Goal: Task Accomplishment & Management: Manage account settings

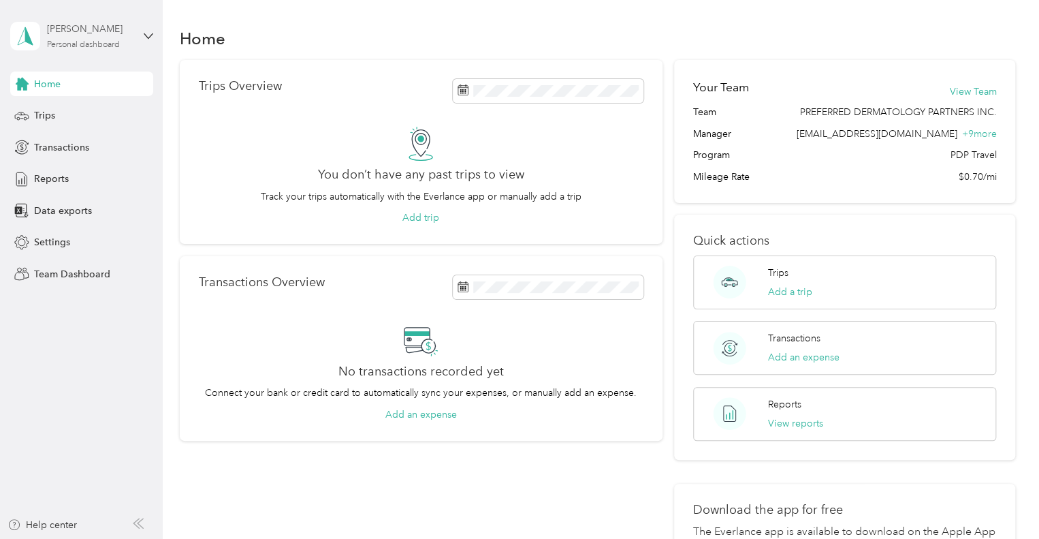
click at [76, 34] on div "[PERSON_NAME]" at bounding box center [89, 29] width 85 height 14
click at [92, 112] on div "Team dashboard" at bounding box center [58, 106] width 73 height 14
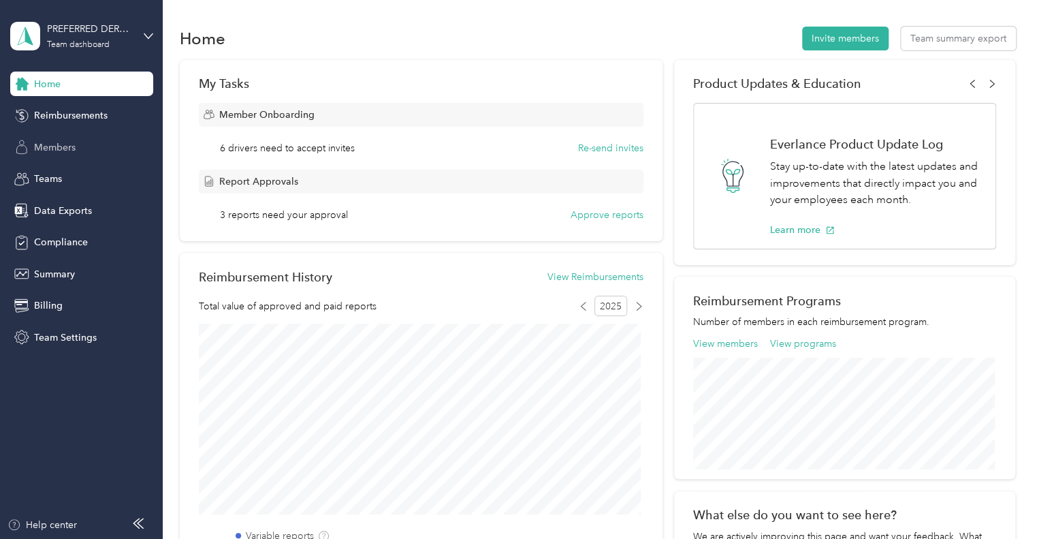
click at [55, 147] on span "Members" at bounding box center [55, 147] width 42 height 14
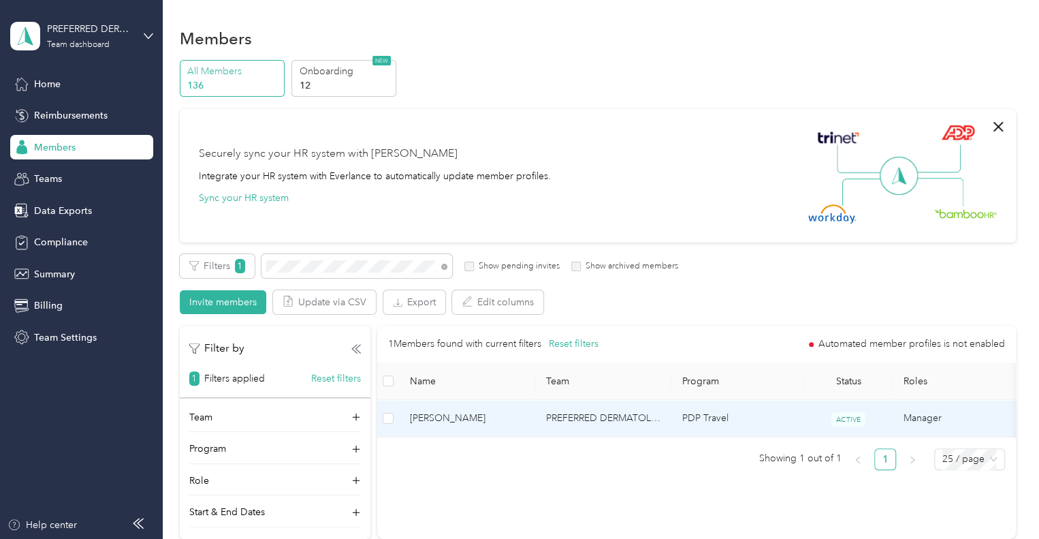
click at [441, 420] on span "[PERSON_NAME]" at bounding box center [467, 418] width 114 height 15
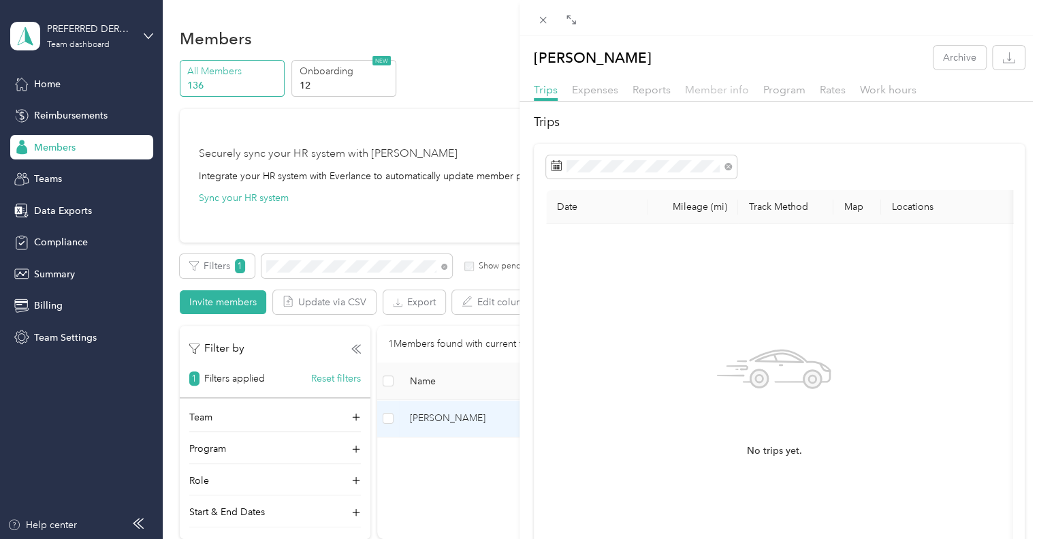
click at [695, 93] on span "Member info" at bounding box center [717, 89] width 64 height 13
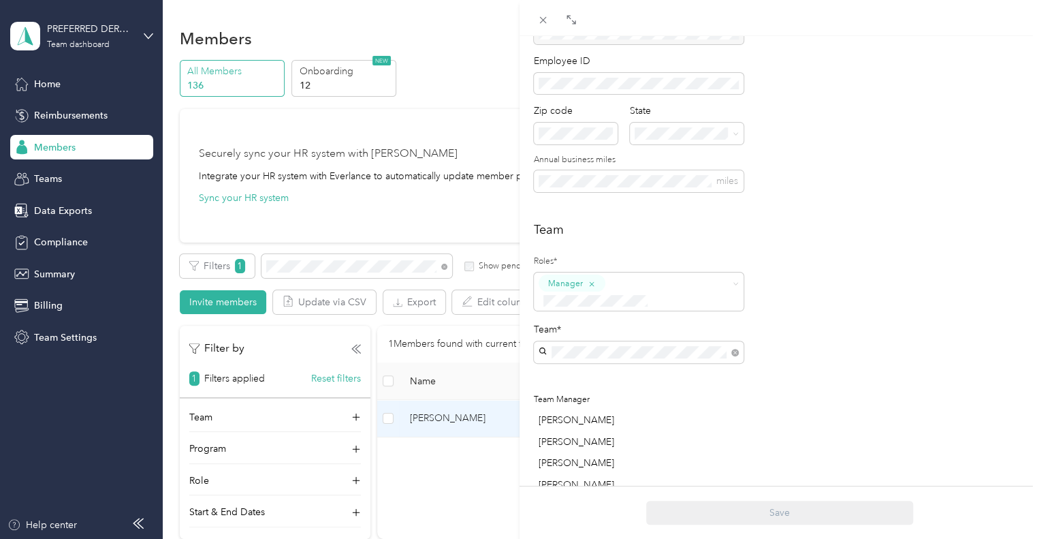
scroll to position [172, 0]
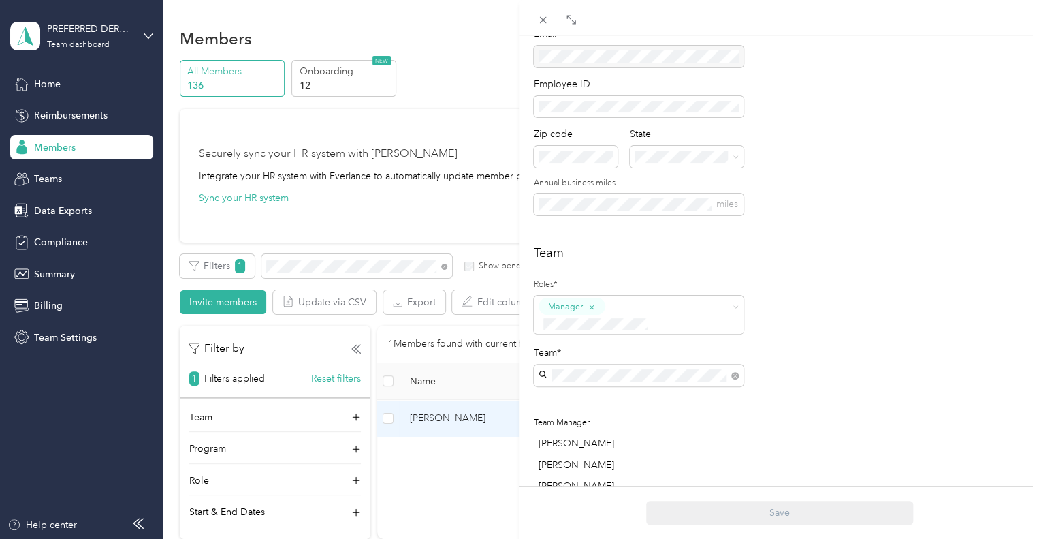
click at [460, 88] on div "[PERSON_NAME] Archive Trips Expenses Reports Member info Program Rates Work hou…" at bounding box center [519, 269] width 1039 height 539
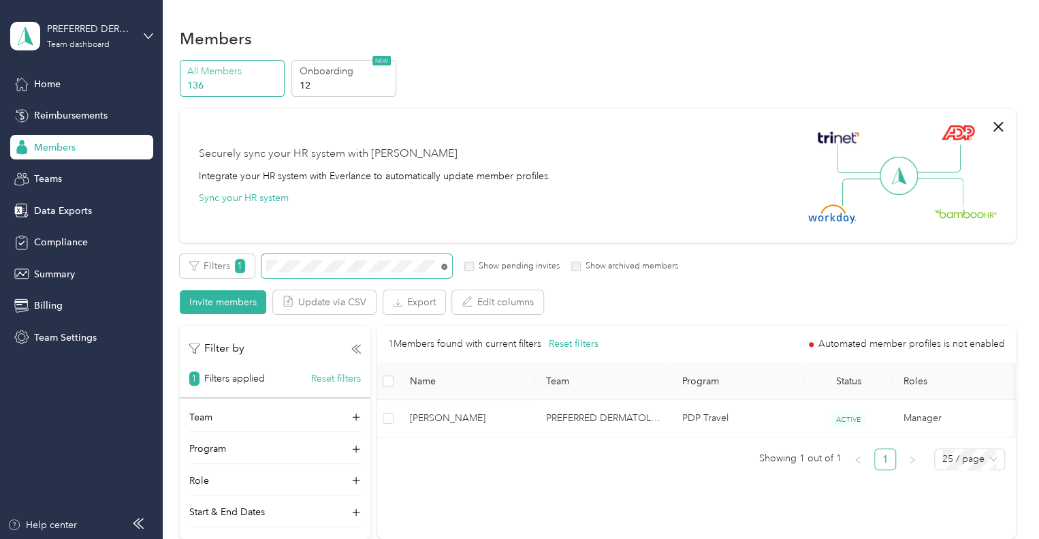
click at [446, 267] on icon at bounding box center [444, 267] width 6 height 6
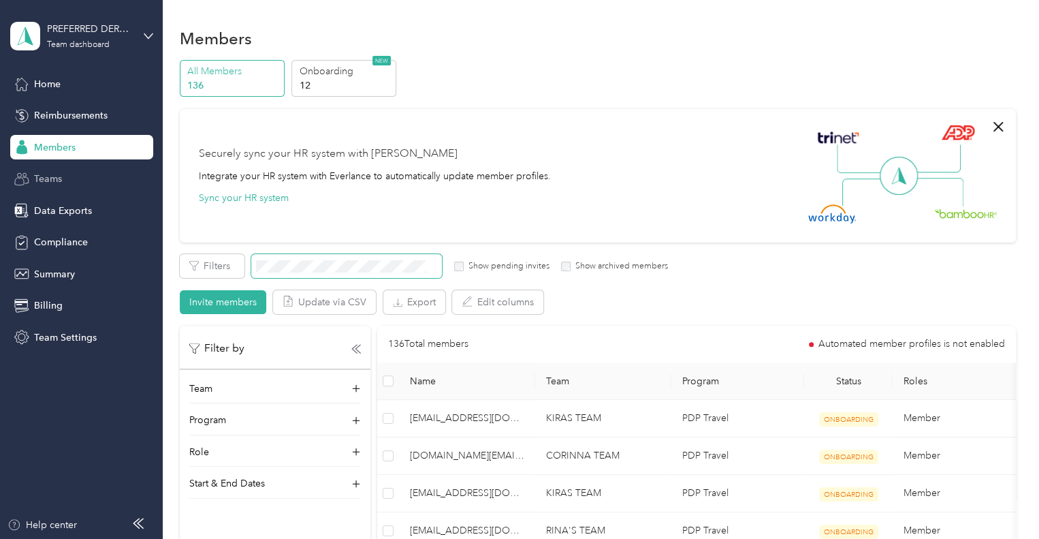
click at [54, 172] on span "Teams" at bounding box center [48, 179] width 28 height 14
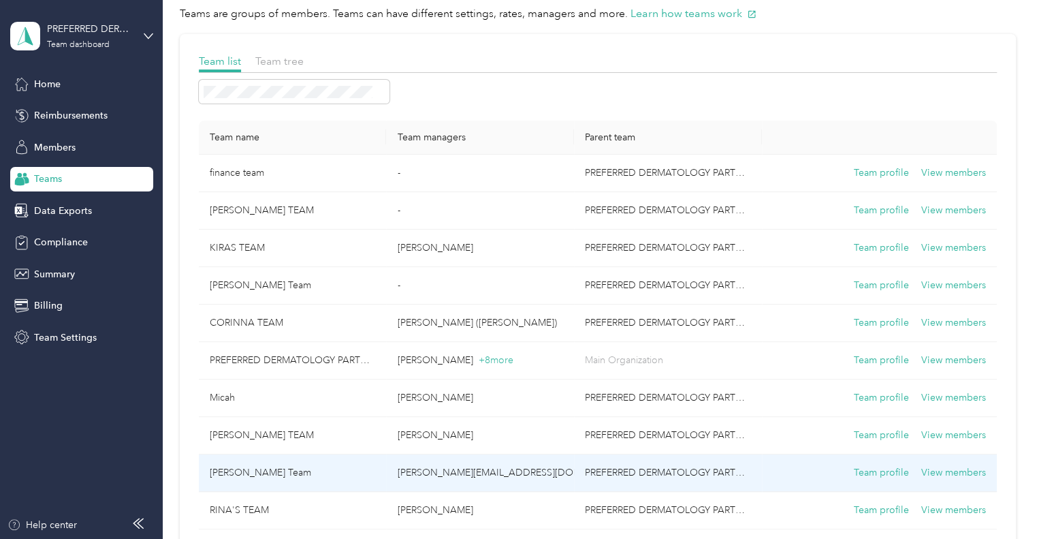
scroll to position [52, 0]
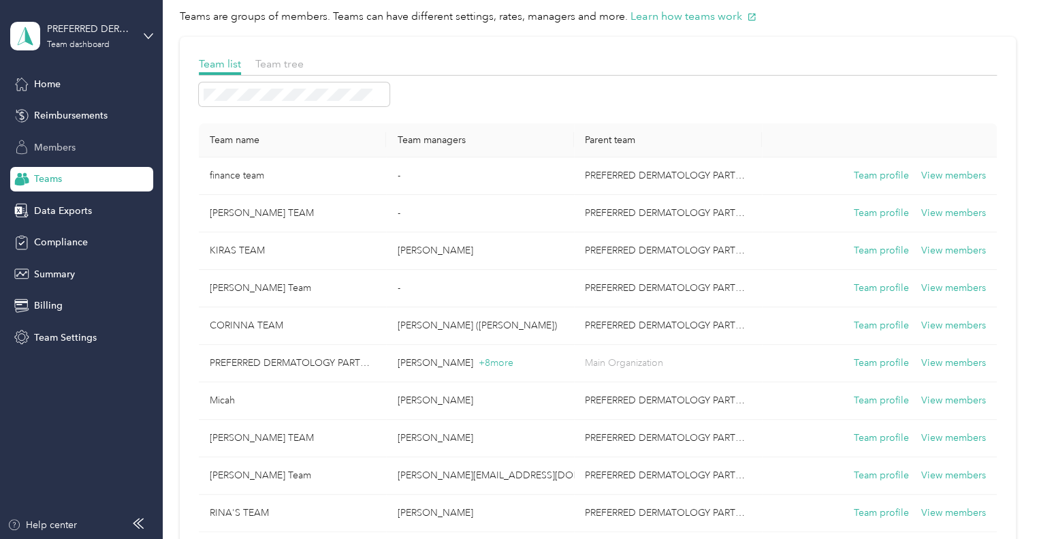
click at [53, 145] on span "Members" at bounding box center [55, 147] width 42 height 14
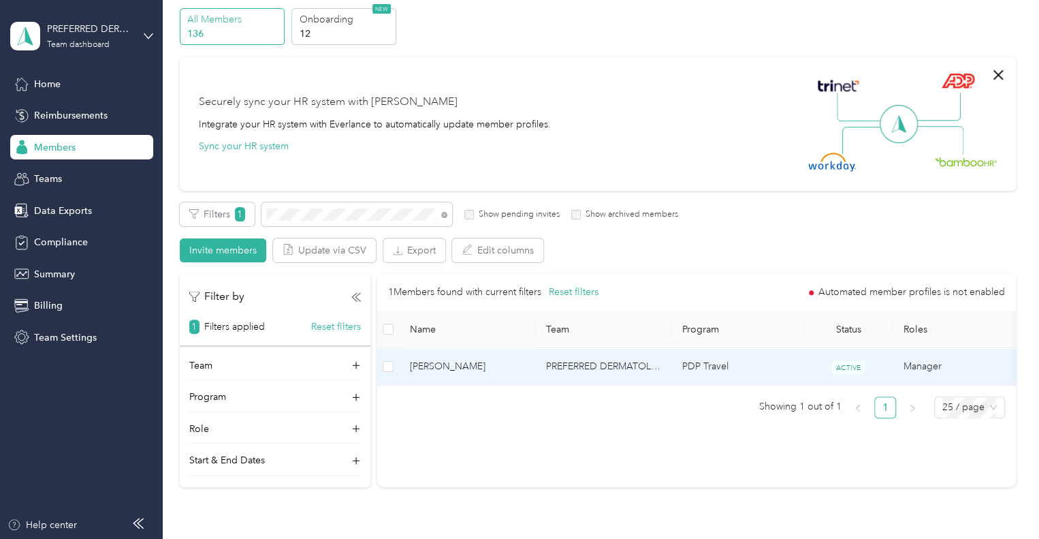
click at [438, 363] on span "[PERSON_NAME]" at bounding box center [467, 366] width 114 height 15
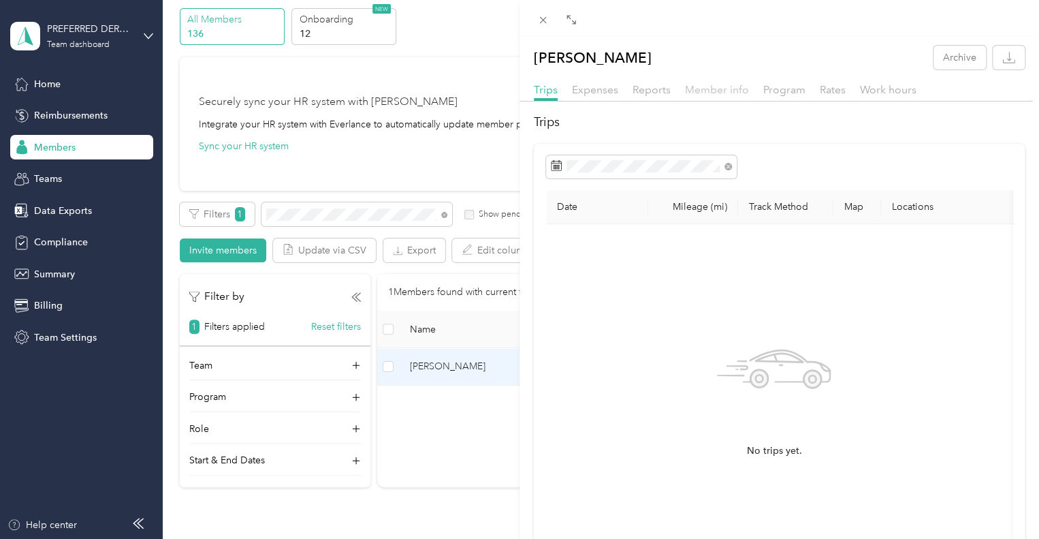
click at [699, 89] on span "Member info" at bounding box center [717, 89] width 64 height 13
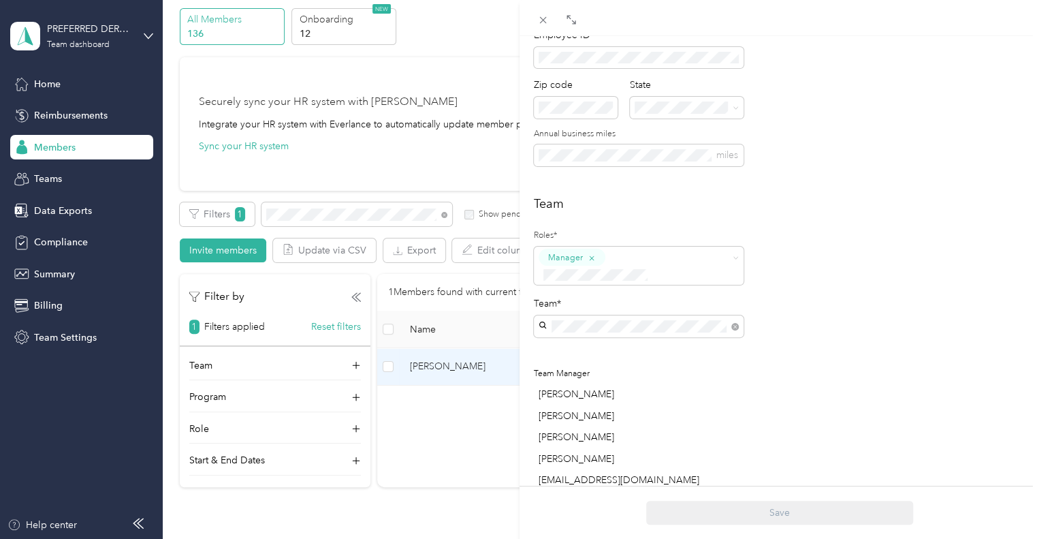
scroll to position [223, 0]
click at [869, 302] on div "Team Roles* Manager Team* Team Manager [PERSON_NAME] [PERSON_NAME] [PERSON_NAME…" at bounding box center [779, 352] width 491 height 321
click at [543, 19] on icon at bounding box center [543, 20] width 12 height 12
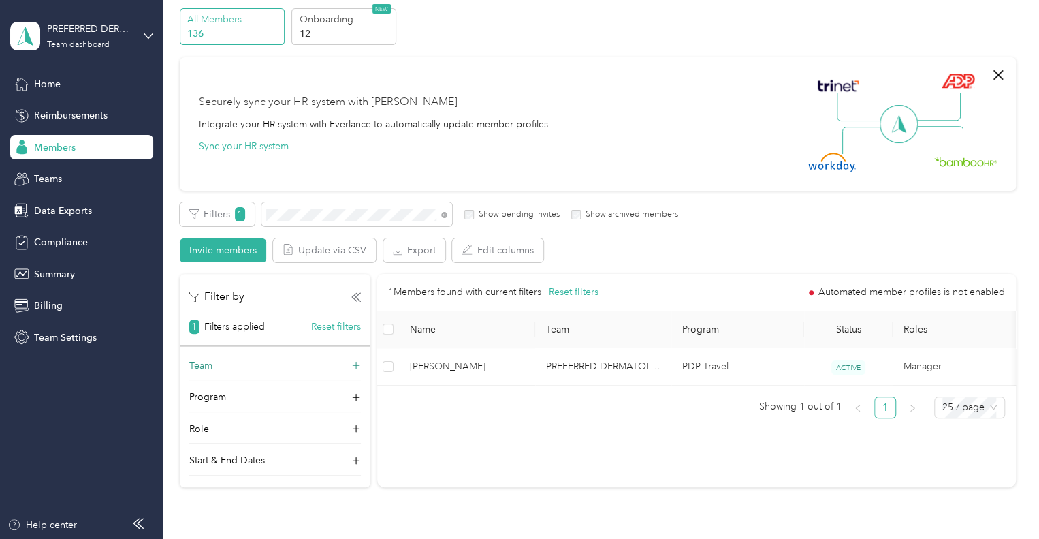
click at [355, 361] on icon at bounding box center [356, 366] width 14 height 14
click at [445, 210] on span at bounding box center [444, 214] width 6 height 12
click at [445, 215] on icon at bounding box center [444, 215] width 6 height 6
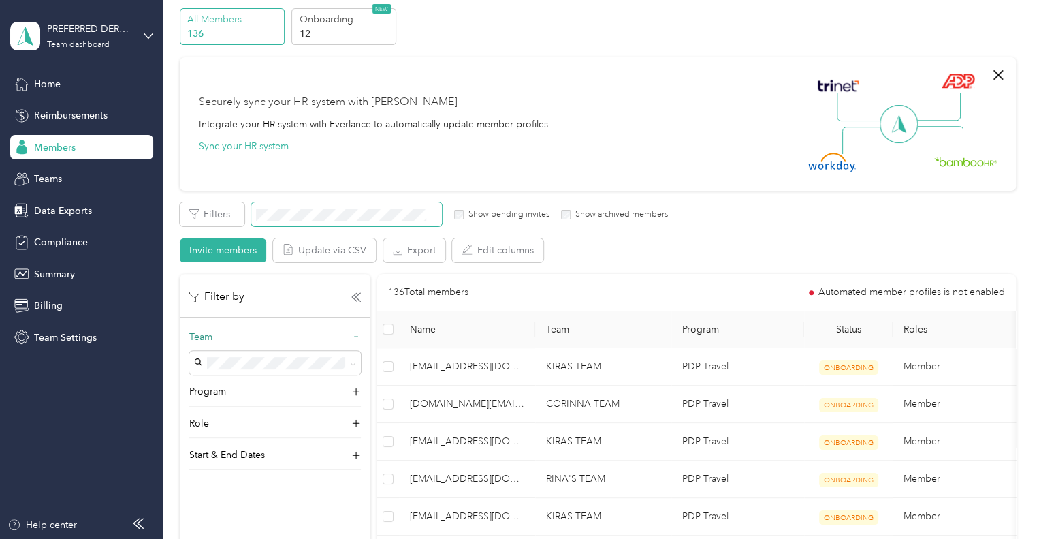
click at [240, 399] on span "PREFERRED DERMATOLOGY PARTNERS INC." at bounding box center [261, 393] width 125 height 26
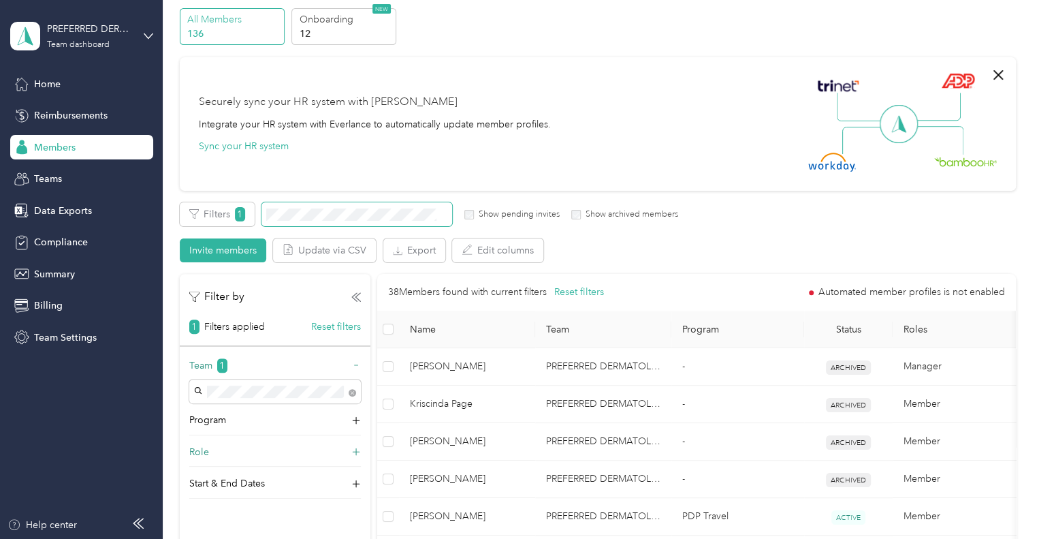
click at [349, 449] on div "Role" at bounding box center [275, 456] width 172 height 22
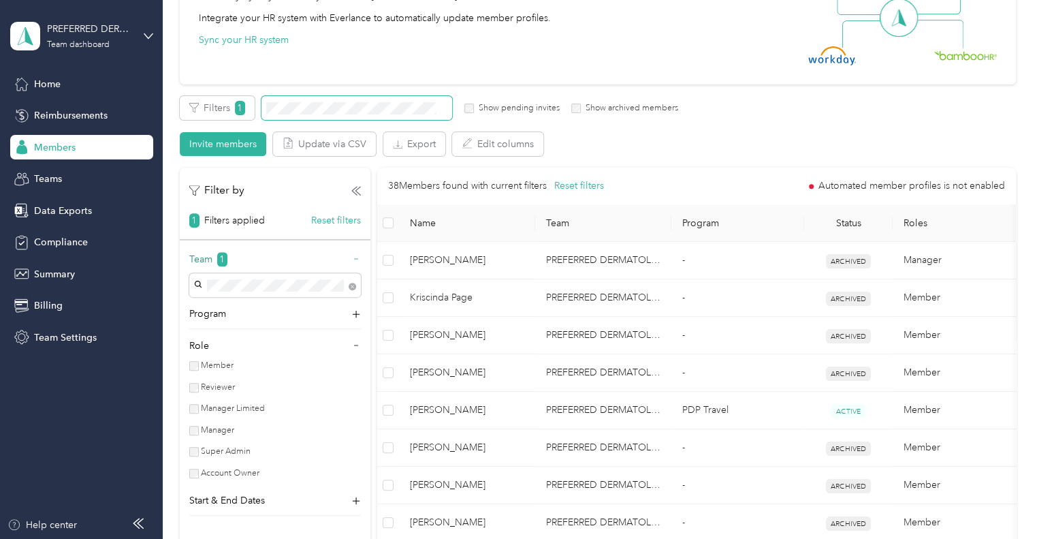
scroll to position [160, 0]
click at [357, 252] on icon at bounding box center [356, 257] width 10 height 10
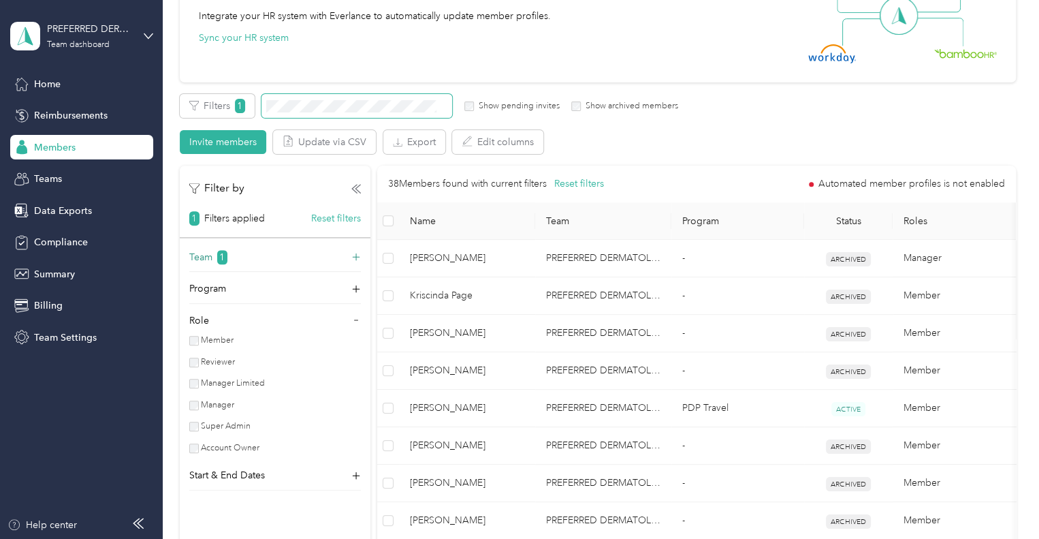
click at [210, 257] on p "Team" at bounding box center [200, 257] width 23 height 14
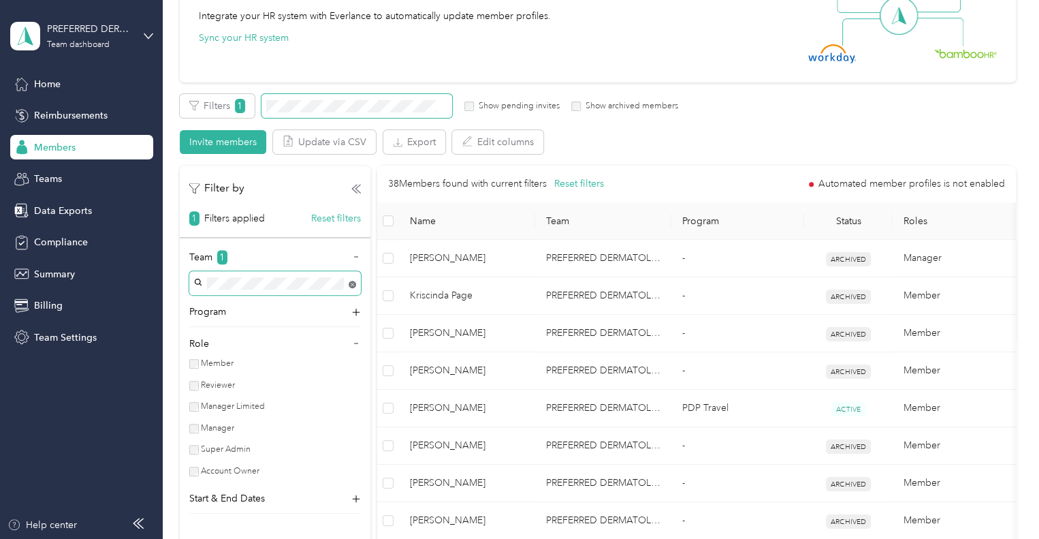
click at [355, 283] on body "PREFERRED DERMATOLOGY PARTNERS INC. Team dashboard Home Reimbursements Members …" at bounding box center [516, 269] width 1032 height 539
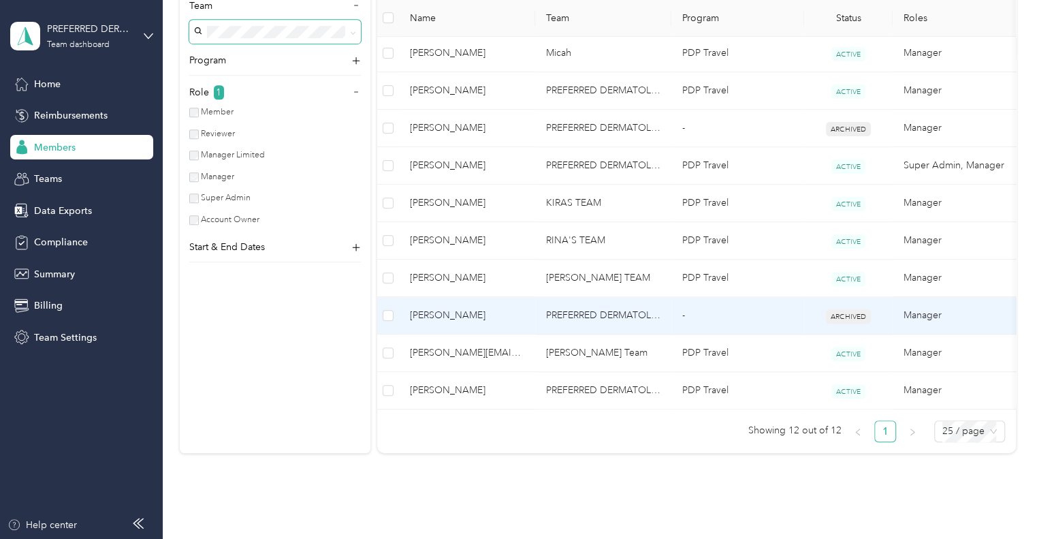
scroll to position [435, 0]
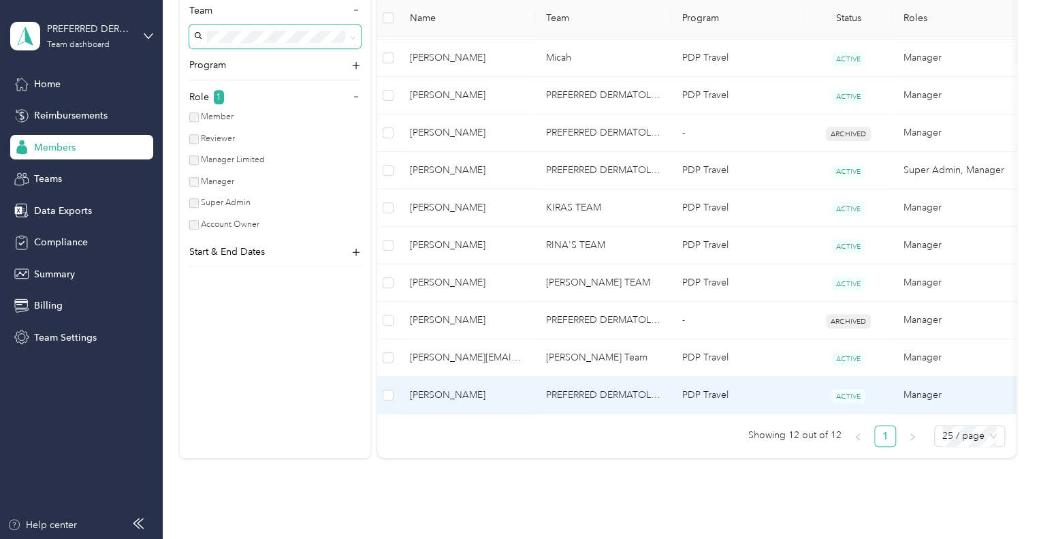
click at [477, 396] on span "[PERSON_NAME]" at bounding box center [467, 394] width 114 height 15
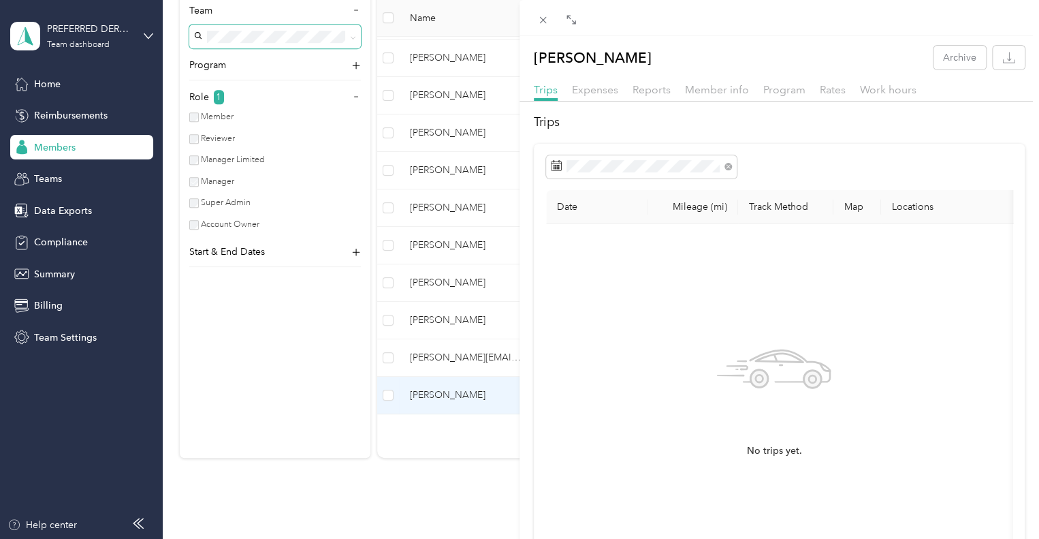
click at [340, 329] on div "[PERSON_NAME] Archive Trips Expenses Reports Member info Program Rates Work hou…" at bounding box center [519, 269] width 1039 height 539
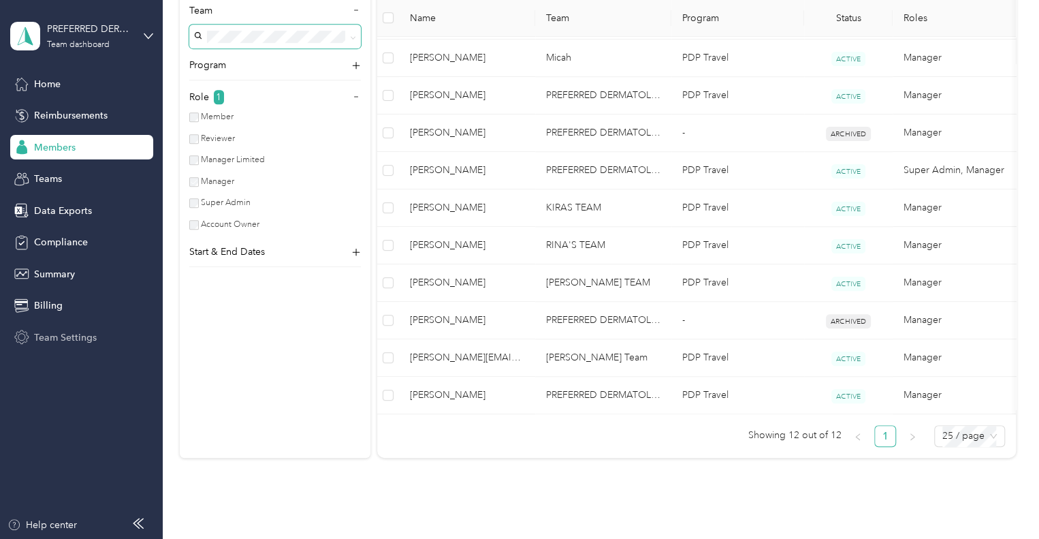
click at [65, 338] on span "Team Settings" at bounding box center [65, 337] width 63 height 14
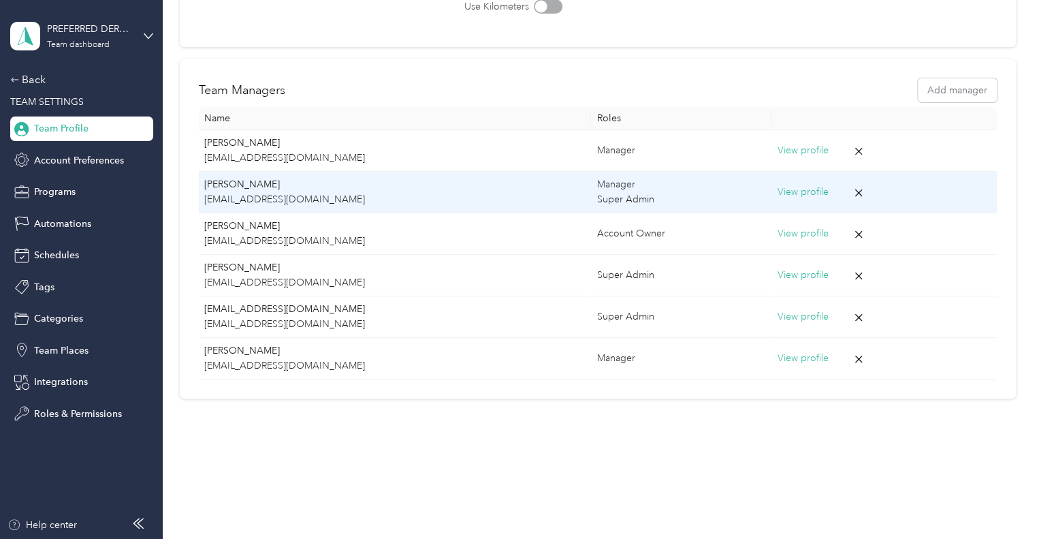
scroll to position [223, 0]
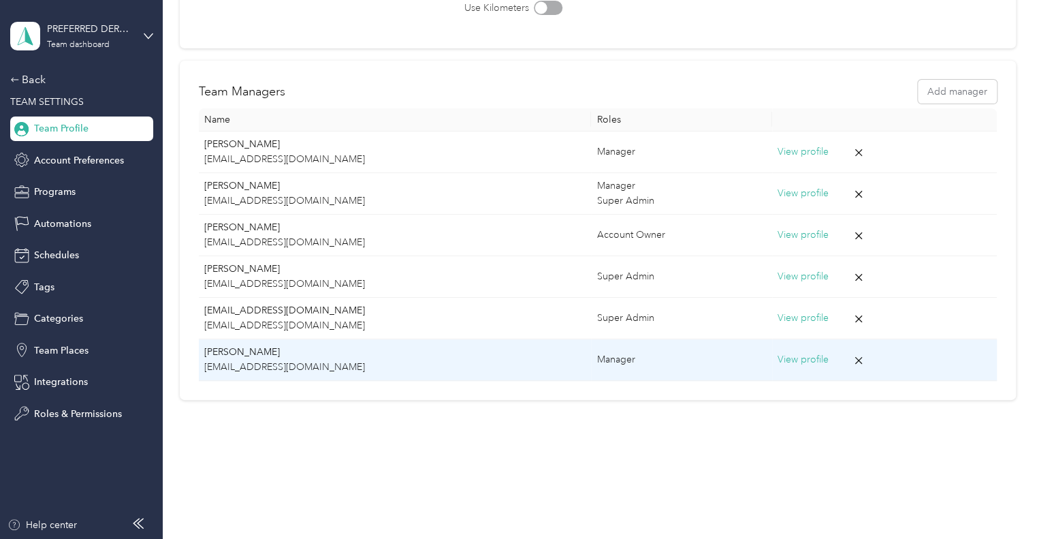
click at [778, 358] on button "View profile" at bounding box center [803, 359] width 51 height 15
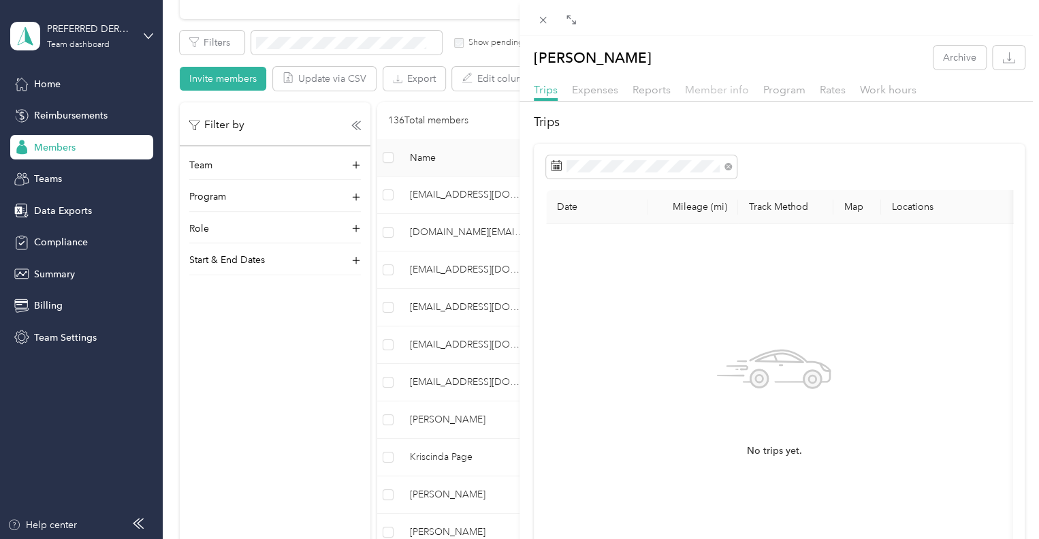
click at [735, 88] on span "Member info" at bounding box center [717, 89] width 64 height 13
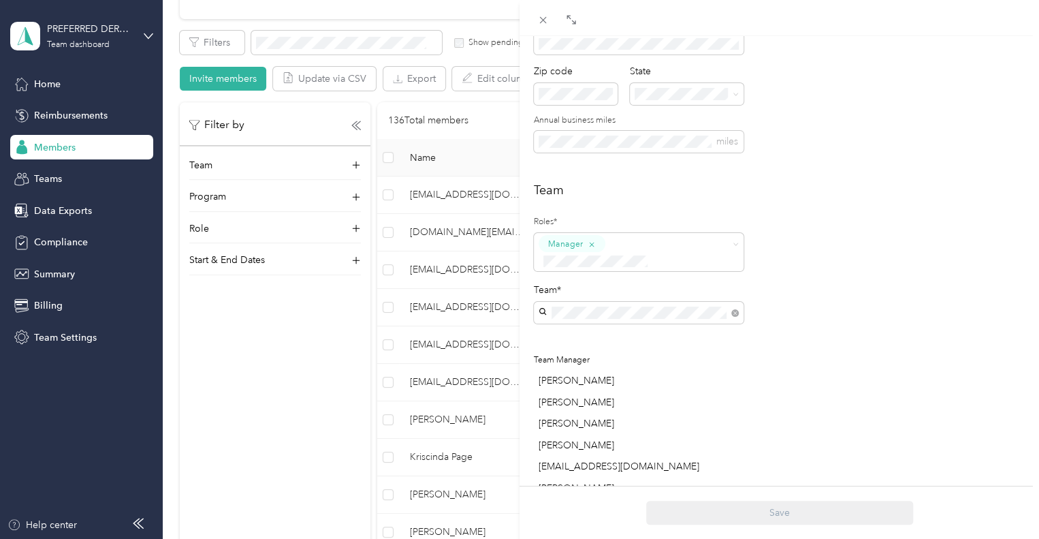
click at [282, 328] on div "[PERSON_NAME] Archive Trips Expenses Reports Member info Program Rates Work hou…" at bounding box center [519, 269] width 1039 height 539
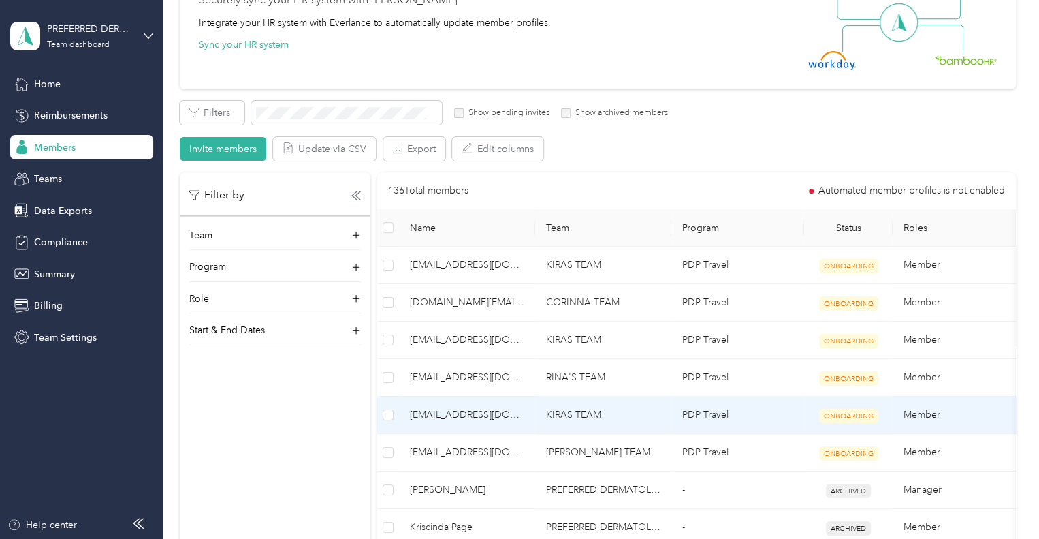
scroll to position [122, 0]
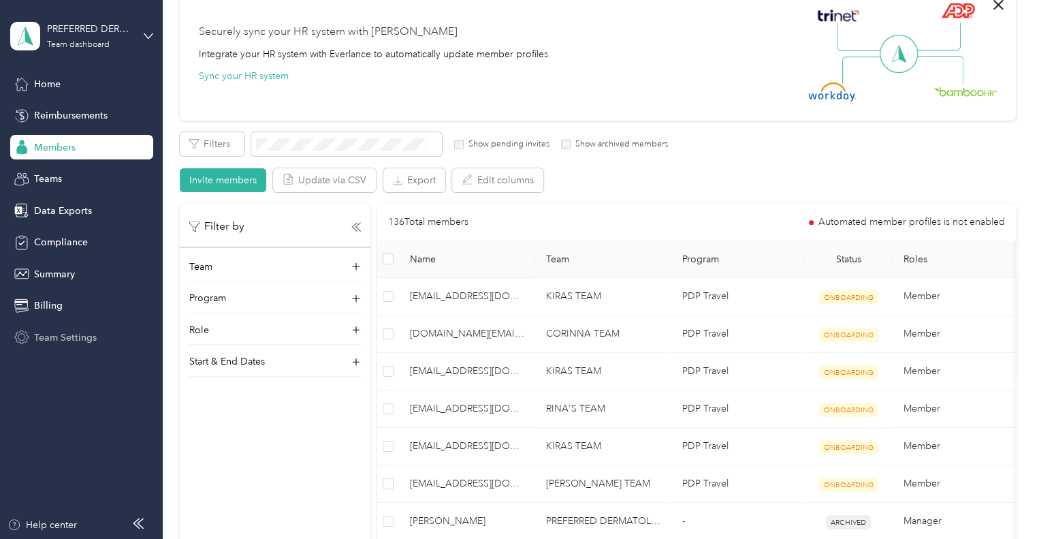
click at [80, 339] on span "Team Settings" at bounding box center [65, 337] width 63 height 14
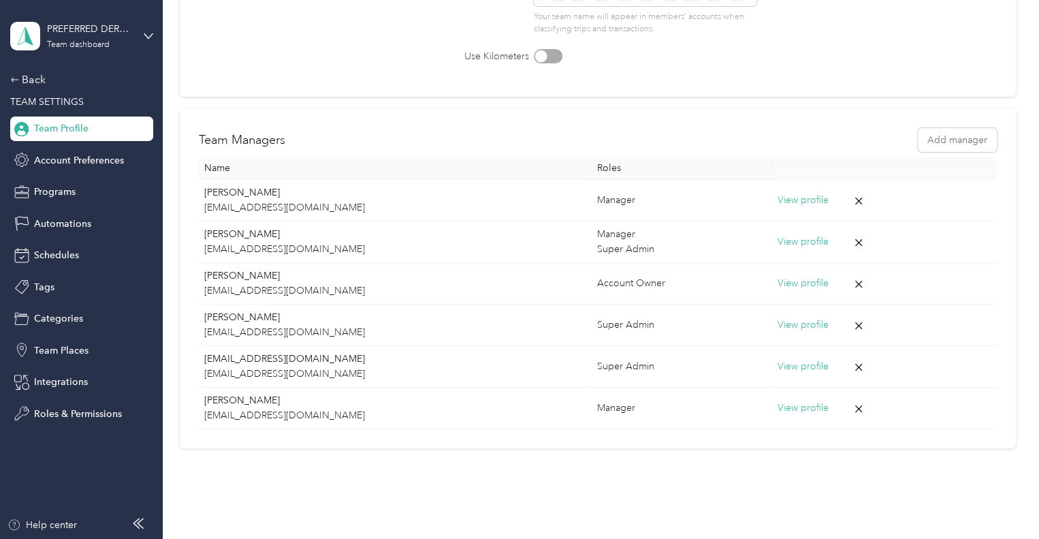
scroll to position [177, 0]
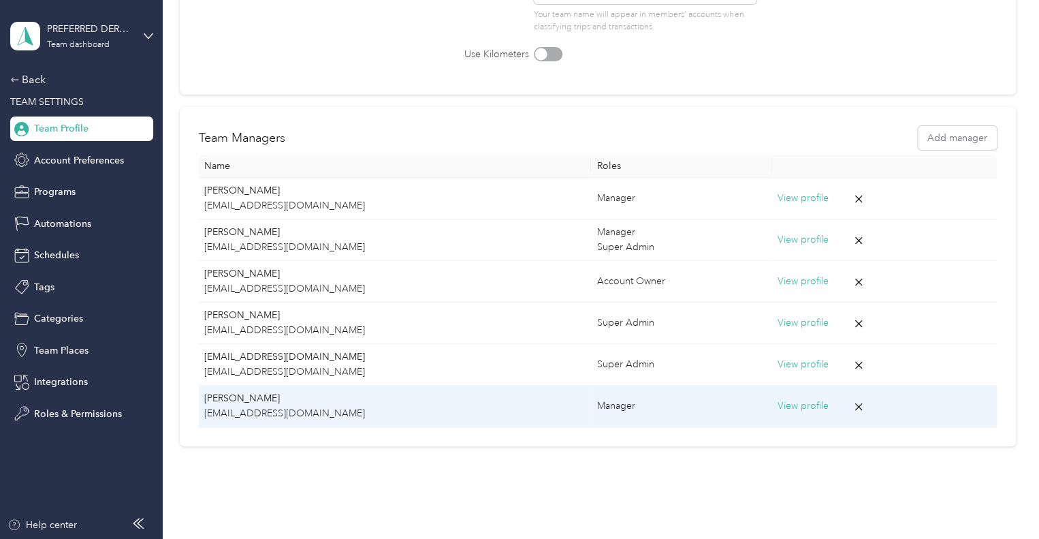
click at [522, 403] on td "[PERSON_NAME] [EMAIL_ADDRESS][DOMAIN_NAME]" at bounding box center [395, 406] width 393 height 42
click at [229, 408] on p "[EMAIL_ADDRESS][DOMAIN_NAME]" at bounding box center [395, 413] width 382 height 15
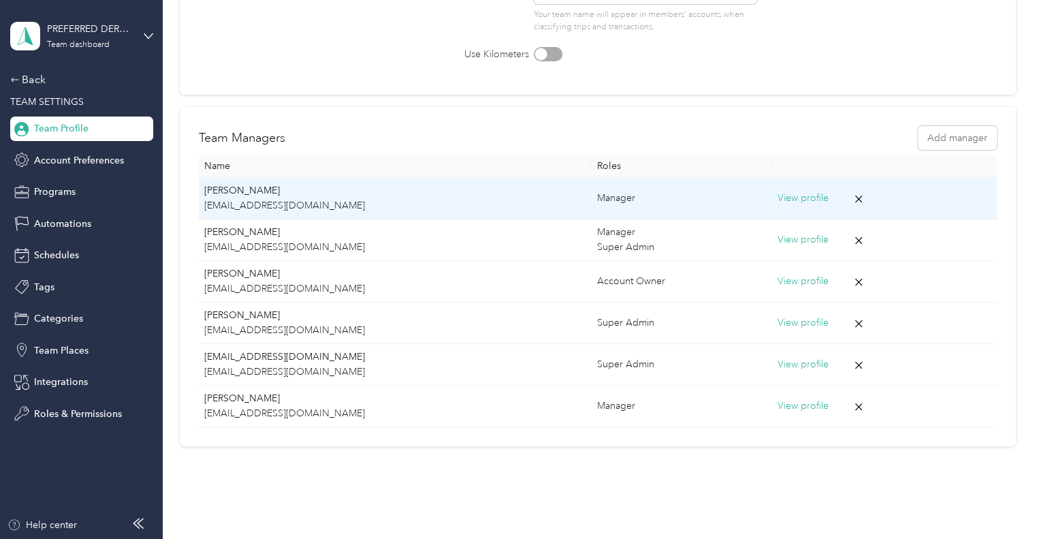
click at [258, 206] on p "[EMAIL_ADDRESS][DOMAIN_NAME]" at bounding box center [395, 205] width 382 height 15
click at [778, 195] on button "View profile" at bounding box center [803, 198] width 51 height 15
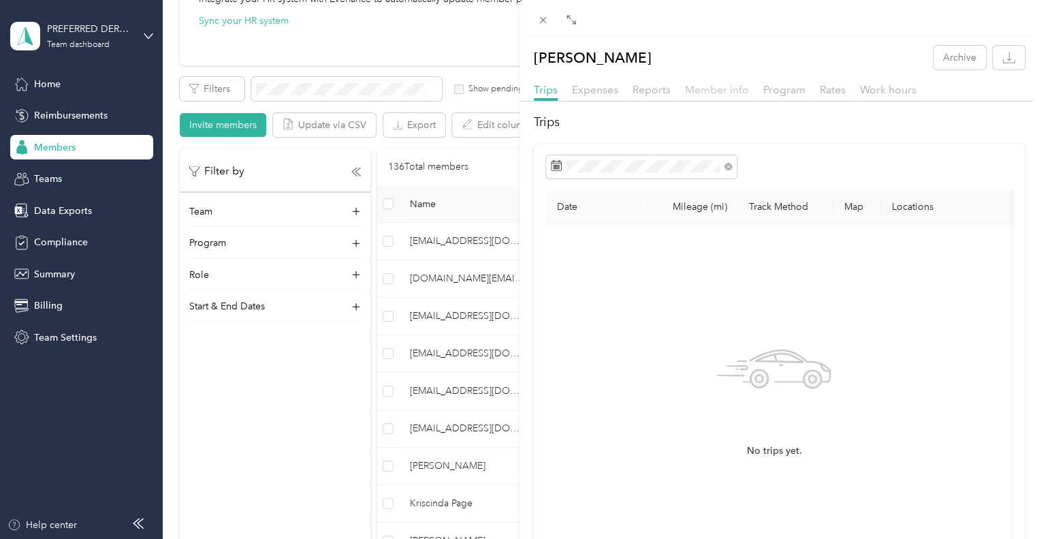
click at [715, 92] on span "Member info" at bounding box center [717, 89] width 64 height 13
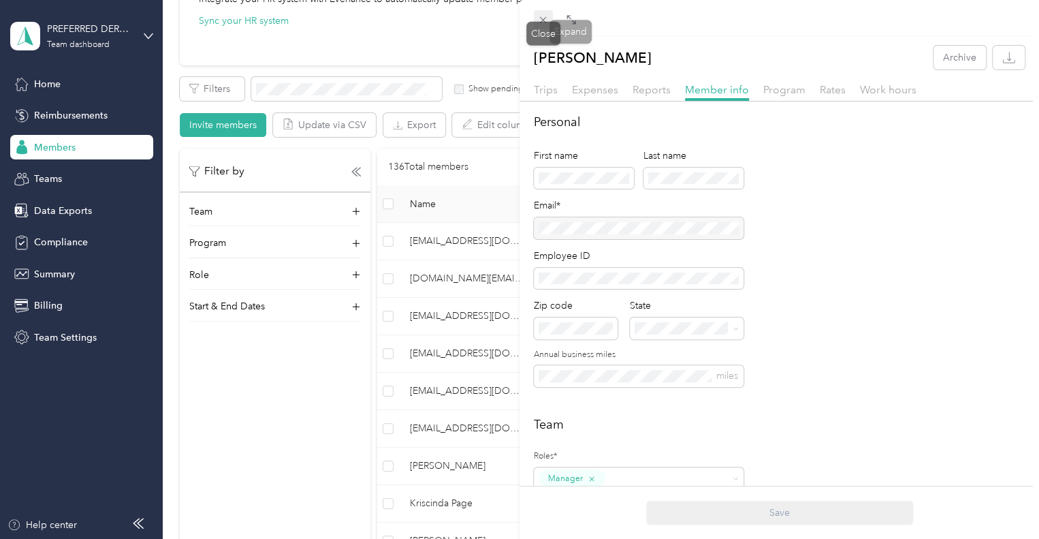
click at [537, 23] on icon at bounding box center [543, 20] width 12 height 12
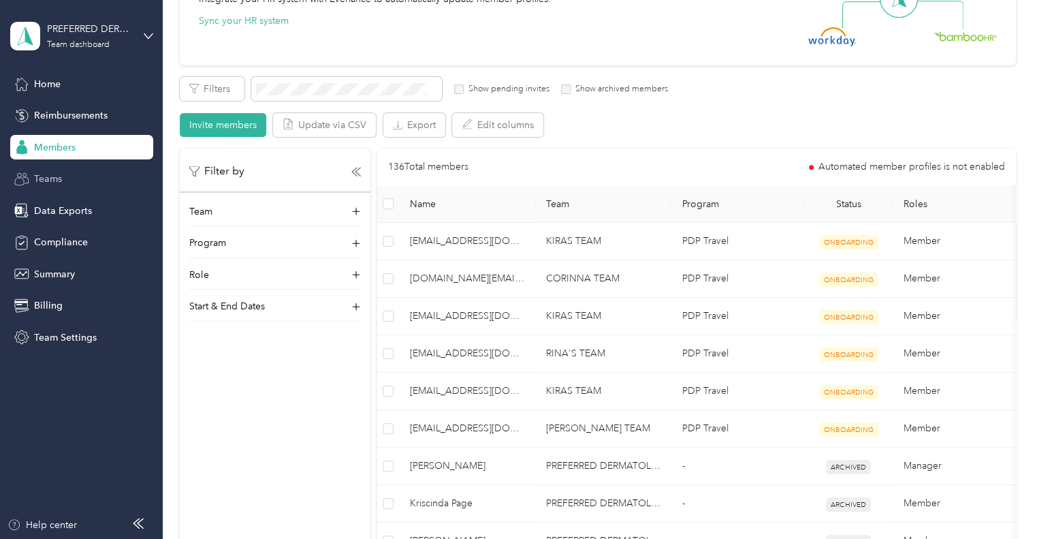
click at [54, 181] on span "Teams" at bounding box center [48, 179] width 28 height 14
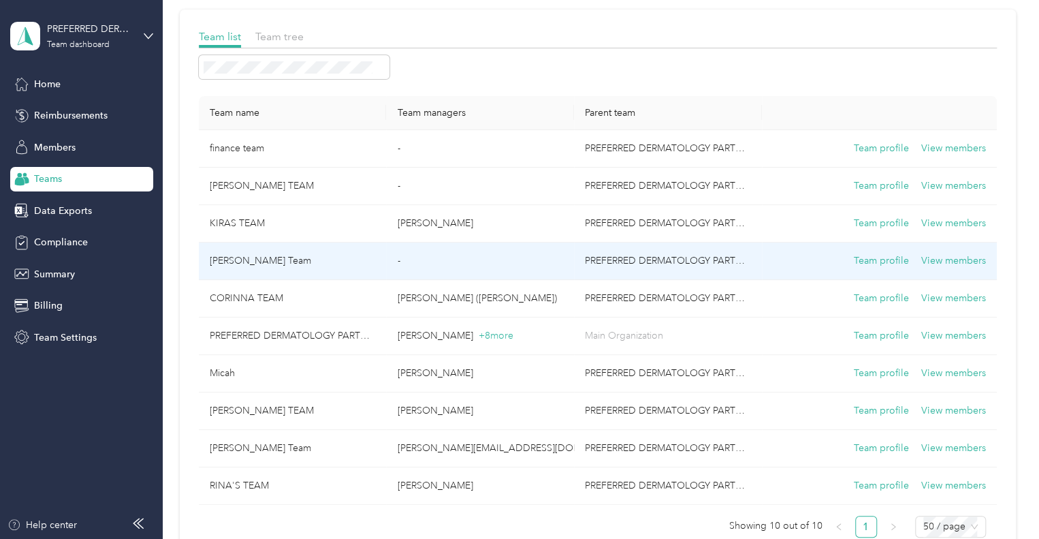
scroll to position [79, 0]
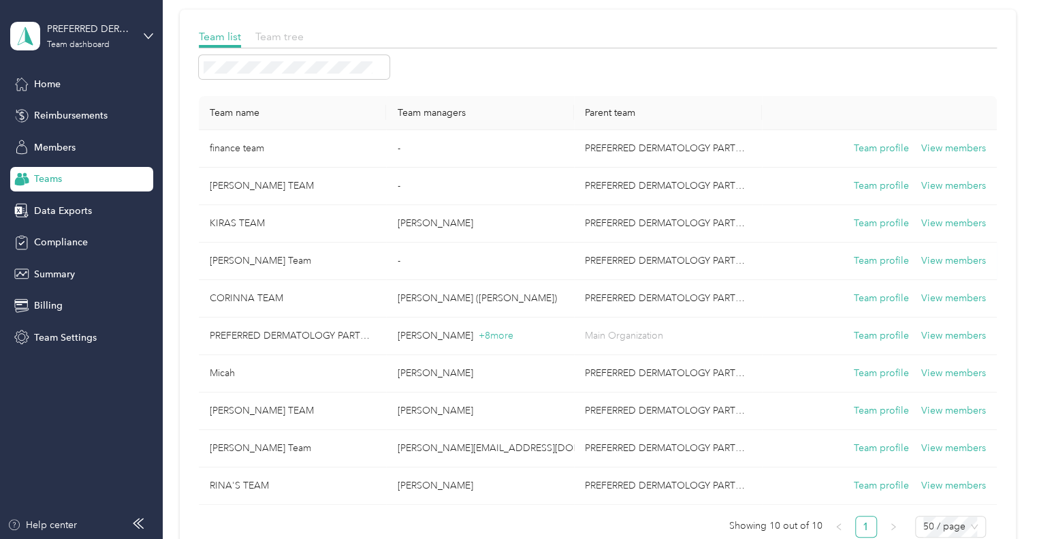
click at [276, 30] on span "Team tree" at bounding box center [279, 36] width 48 height 13
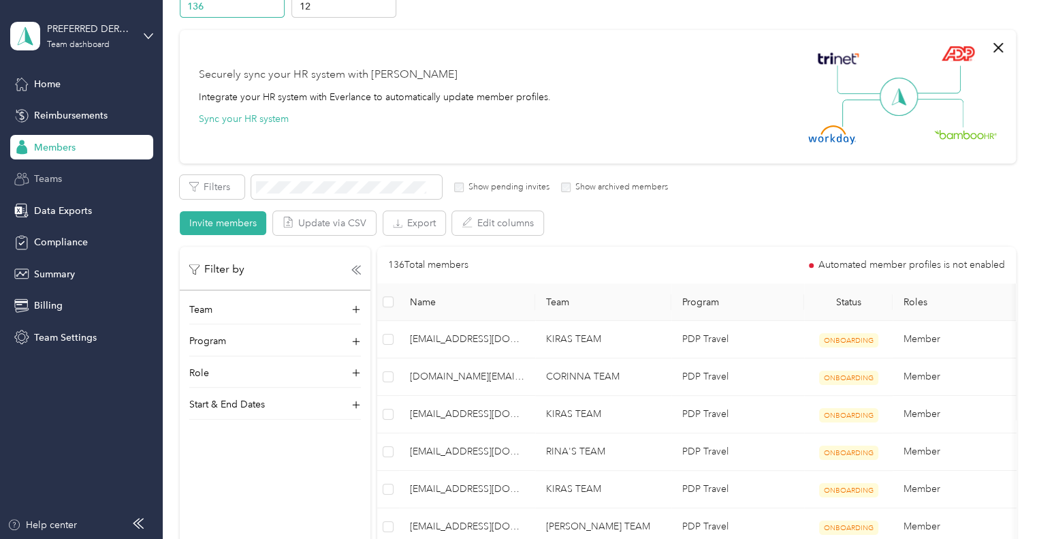
click at [41, 177] on span "Teams" at bounding box center [48, 179] width 28 height 14
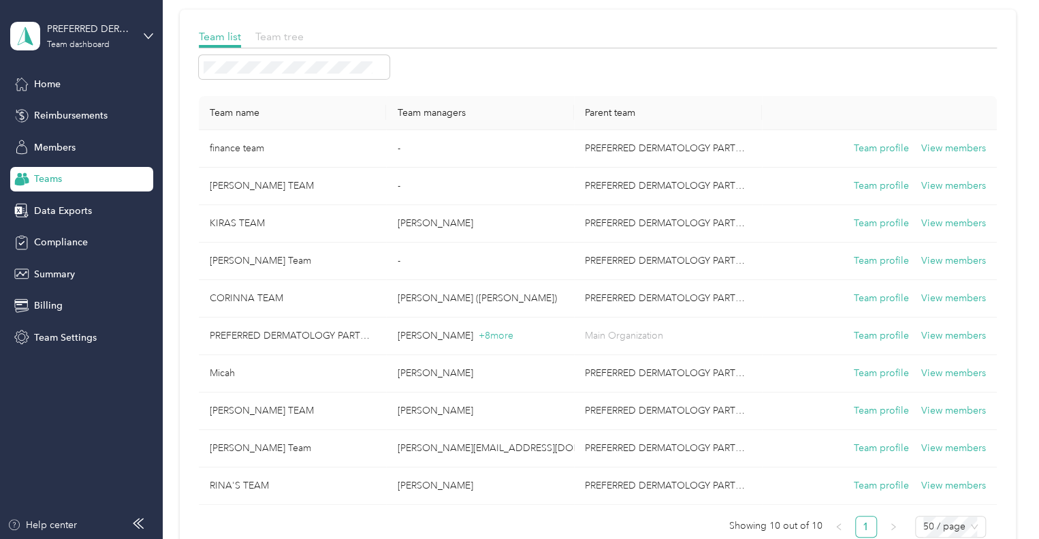
click at [285, 38] on span "Team tree" at bounding box center [279, 36] width 48 height 13
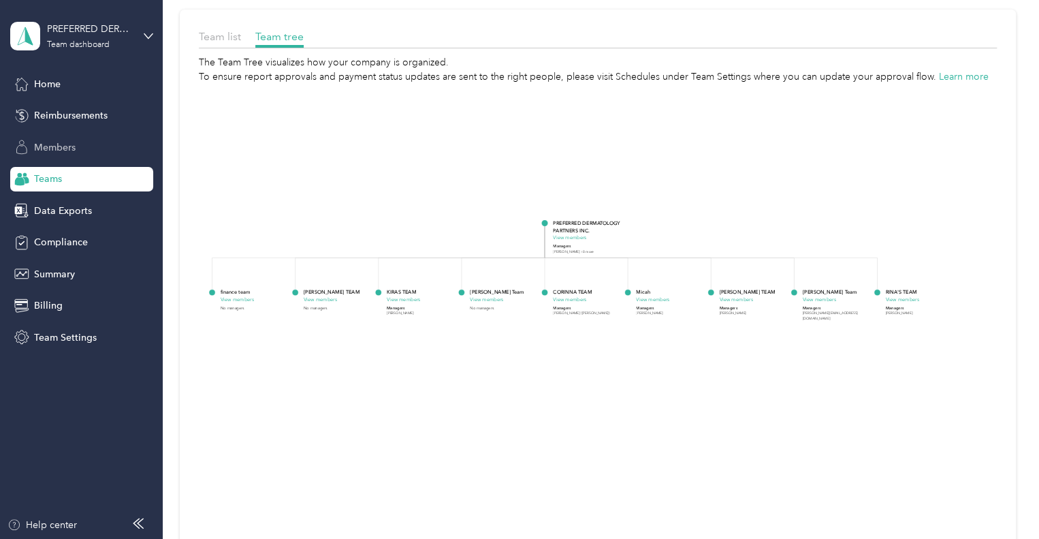
click at [59, 144] on span "Members" at bounding box center [55, 147] width 42 height 14
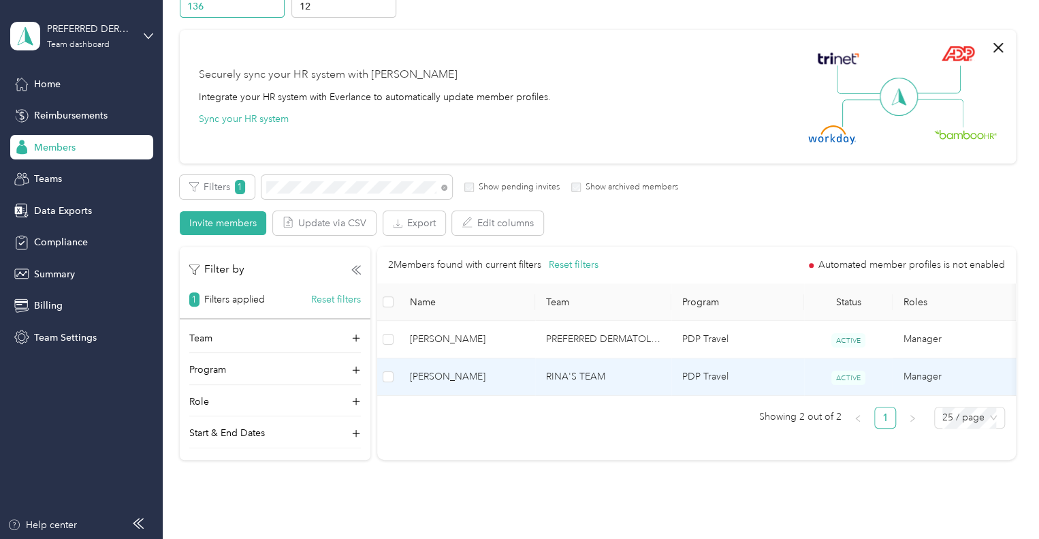
click at [661, 380] on td "RINA'S TEAM" at bounding box center [603, 376] width 136 height 37
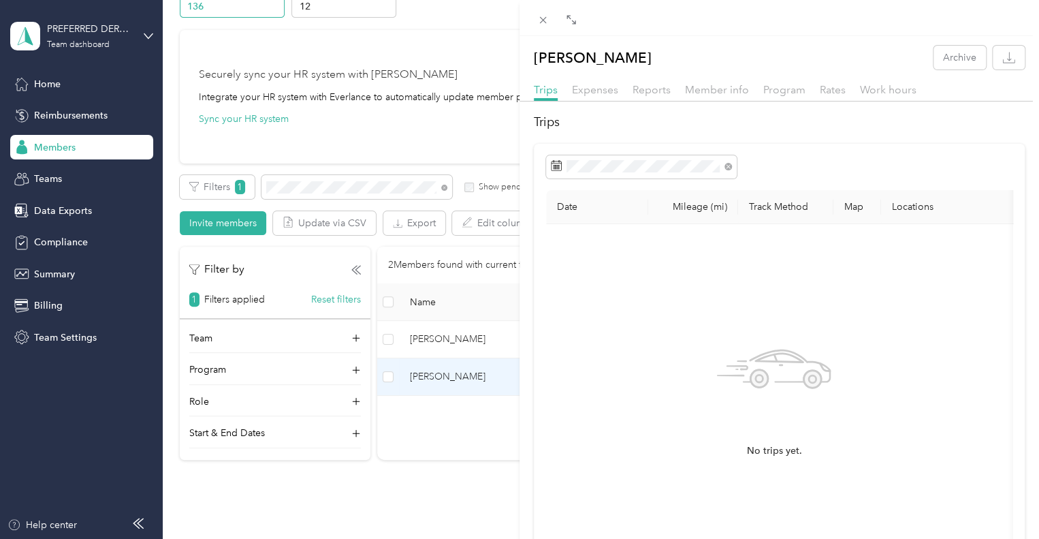
click at [382, 145] on div "[PERSON_NAME] Archive Trips Expenses Reports Member info Program Rates Work hou…" at bounding box center [519, 269] width 1039 height 539
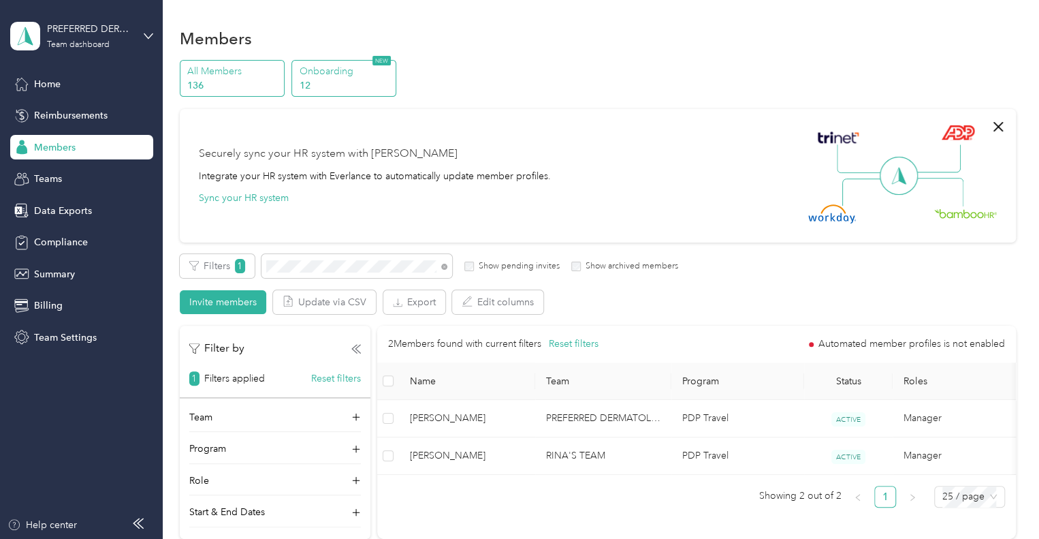
click at [342, 80] on p "12" at bounding box center [346, 85] width 93 height 14
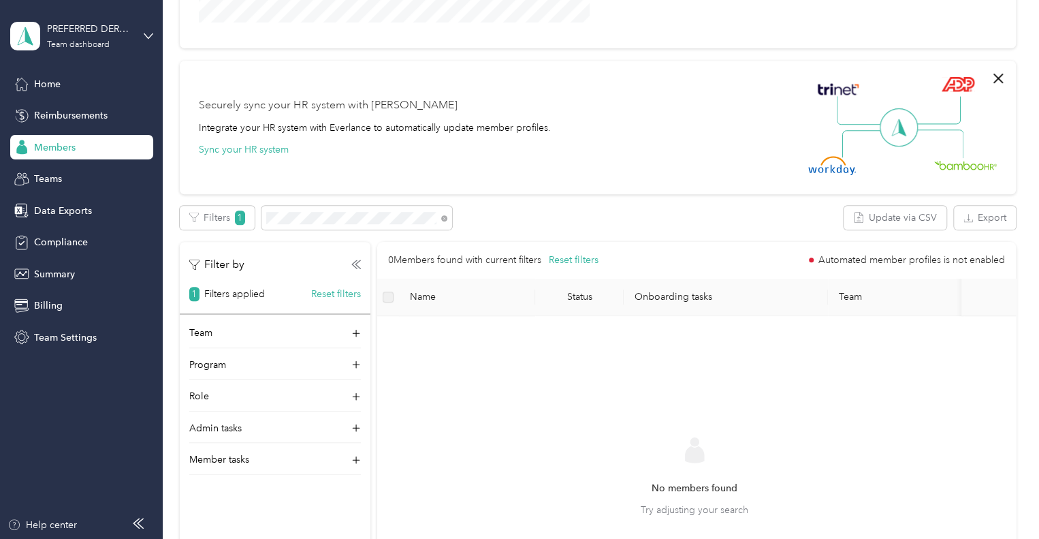
scroll to position [332, 0]
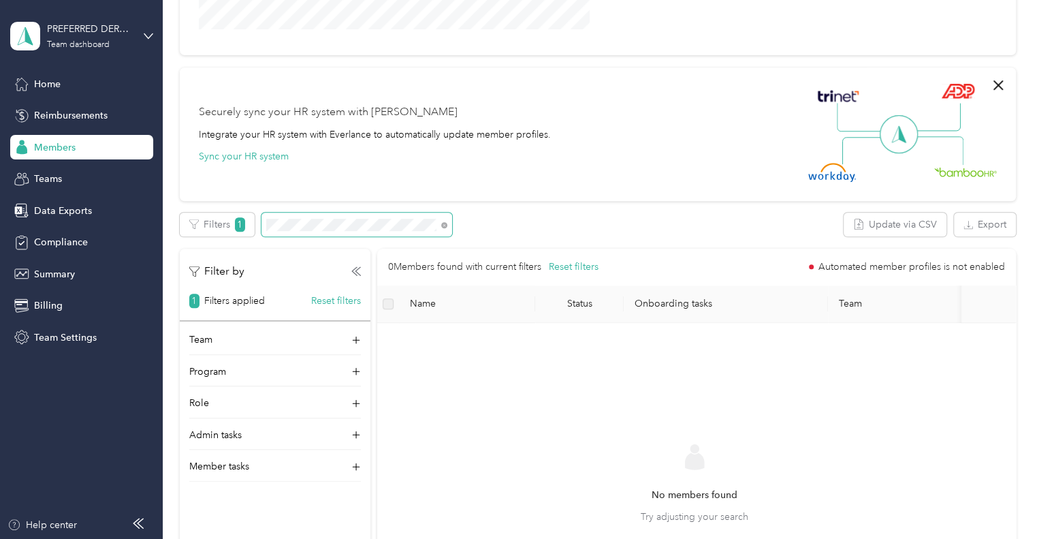
click at [444, 229] on span at bounding box center [444, 225] width 6 height 12
click at [444, 223] on icon at bounding box center [444, 225] width 6 height 6
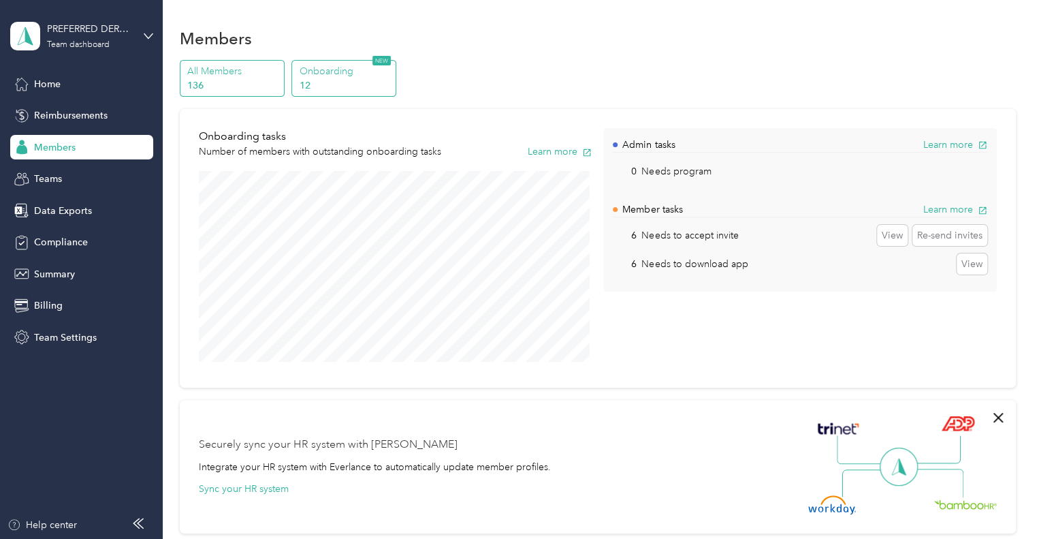
click at [218, 79] on p "136" at bounding box center [233, 85] width 93 height 14
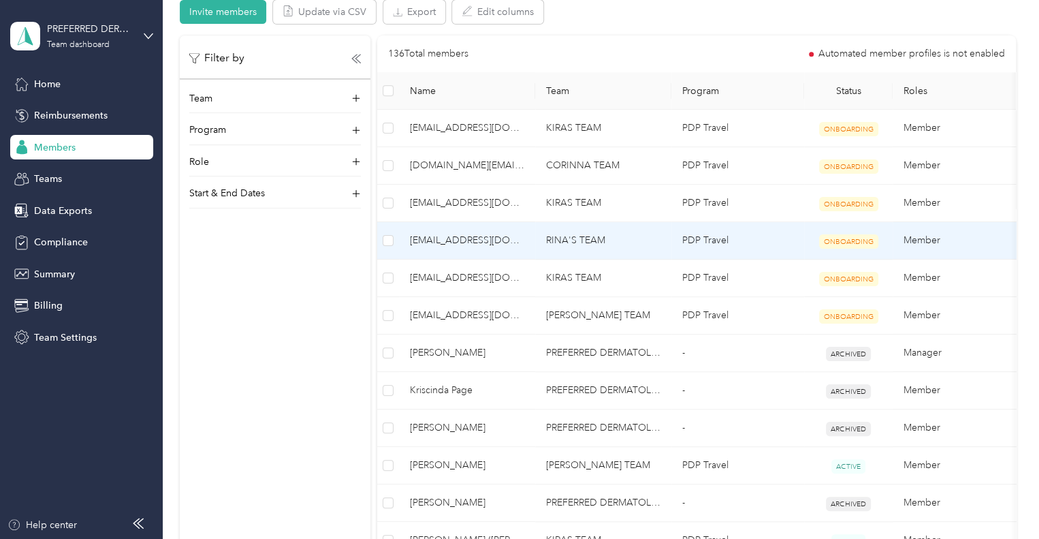
scroll to position [291, 0]
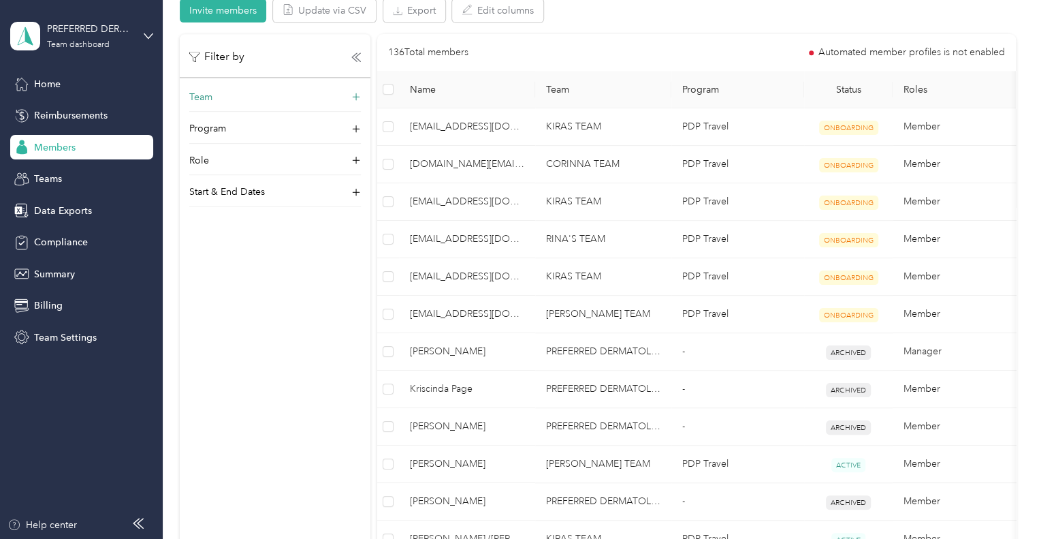
click at [340, 92] on div "Team" at bounding box center [275, 101] width 172 height 22
click at [309, 387] on div "Filter by Team Program Role Start & End Dates" at bounding box center [275, 303] width 191 height 539
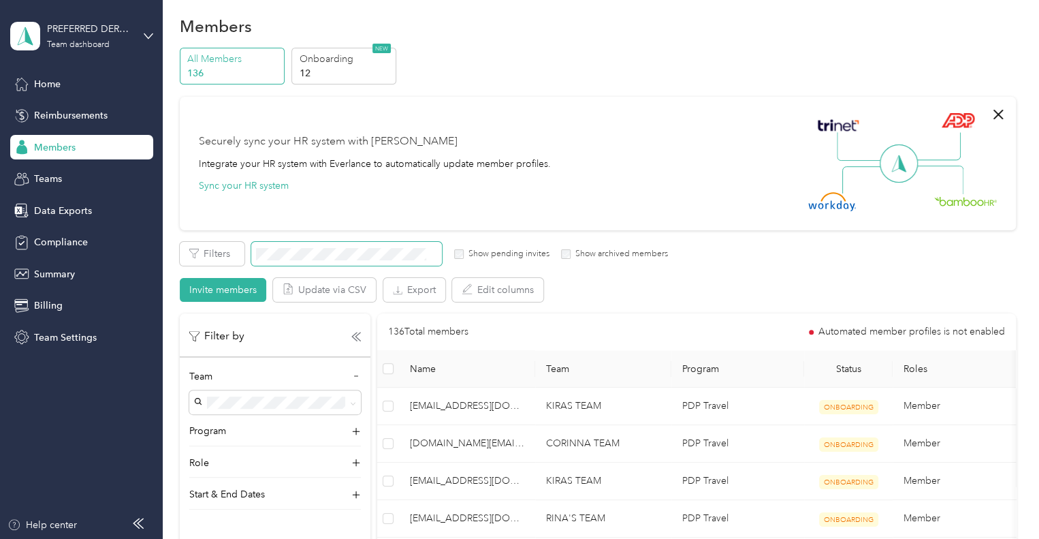
scroll to position [0, 0]
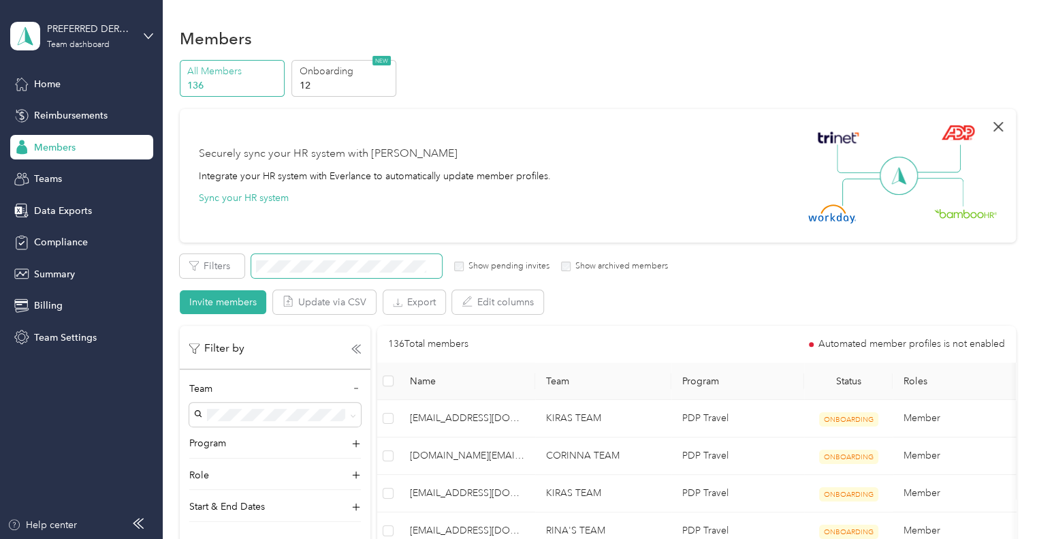
click at [990, 127] on icon "button" at bounding box center [998, 126] width 16 height 16
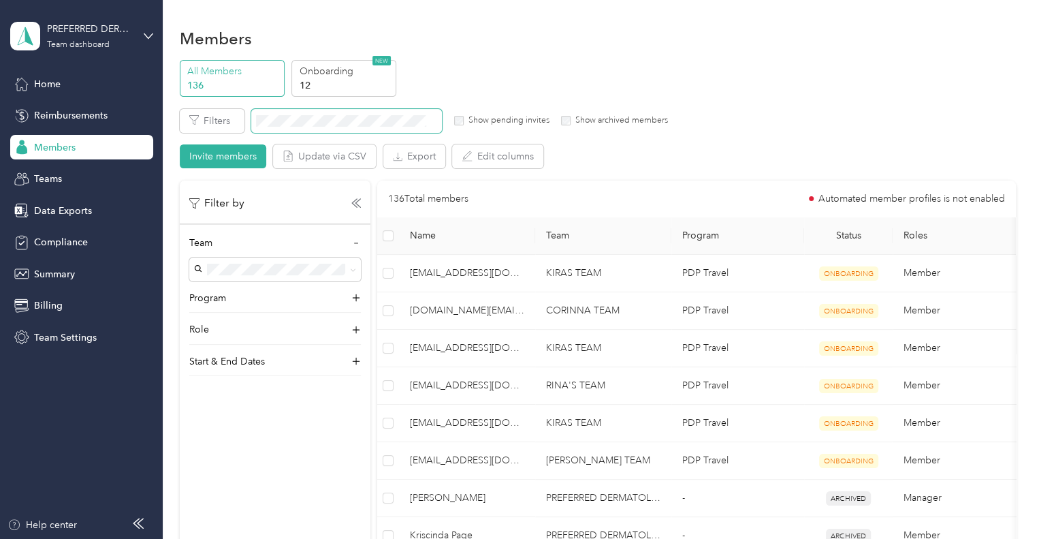
click at [80, 163] on div "Home Reimbursements Members Teams Data Exports Compliance Summary Billing Team …" at bounding box center [81, 211] width 143 height 278
click at [79, 176] on div "Teams" at bounding box center [81, 179] width 143 height 25
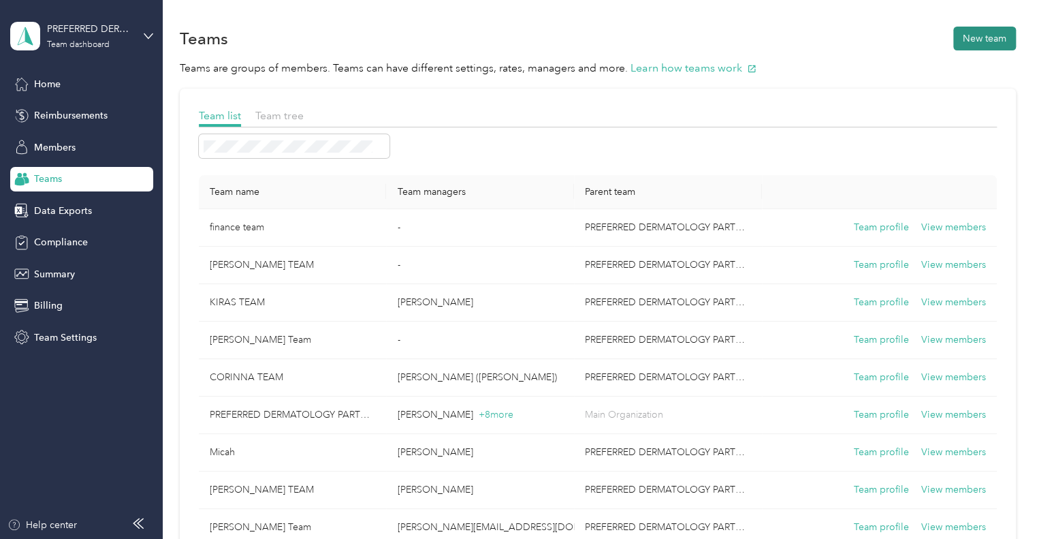
click at [972, 37] on button "New team" at bounding box center [984, 39] width 63 height 24
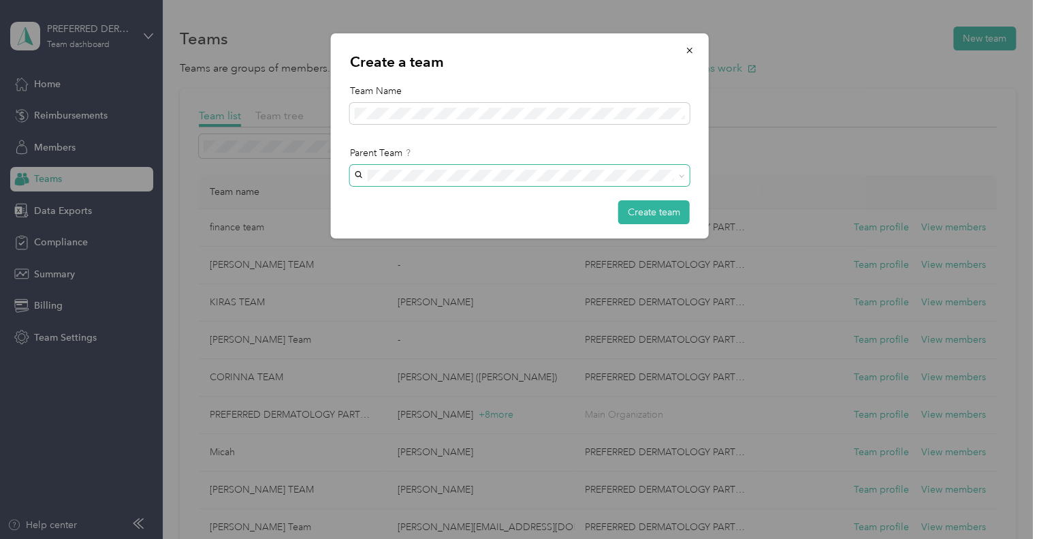
click at [682, 175] on icon at bounding box center [682, 176] width 6 height 6
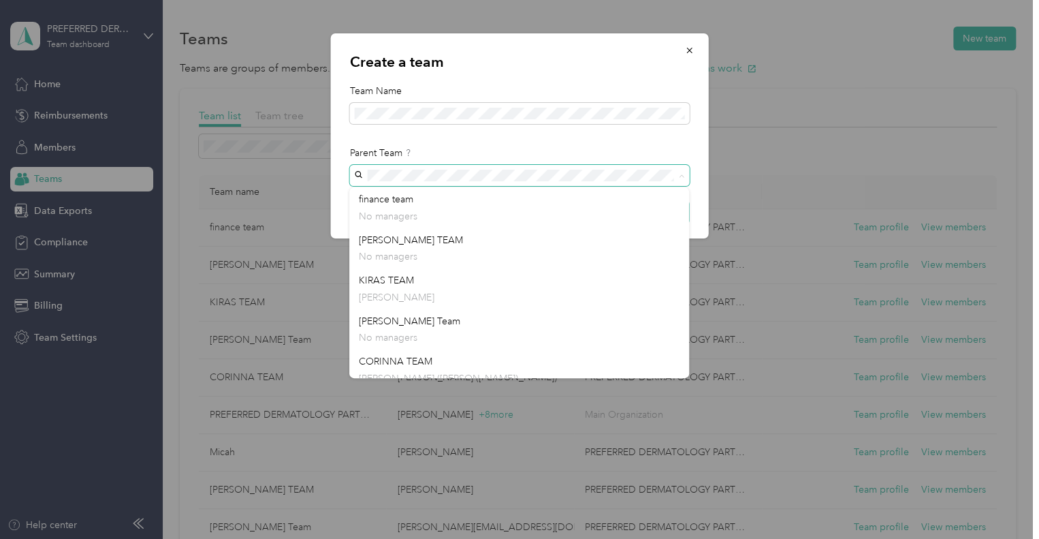
click at [845, 152] on div "Create a team Team Name Parent Team Create team" at bounding box center [709, 137] width 378 height 209
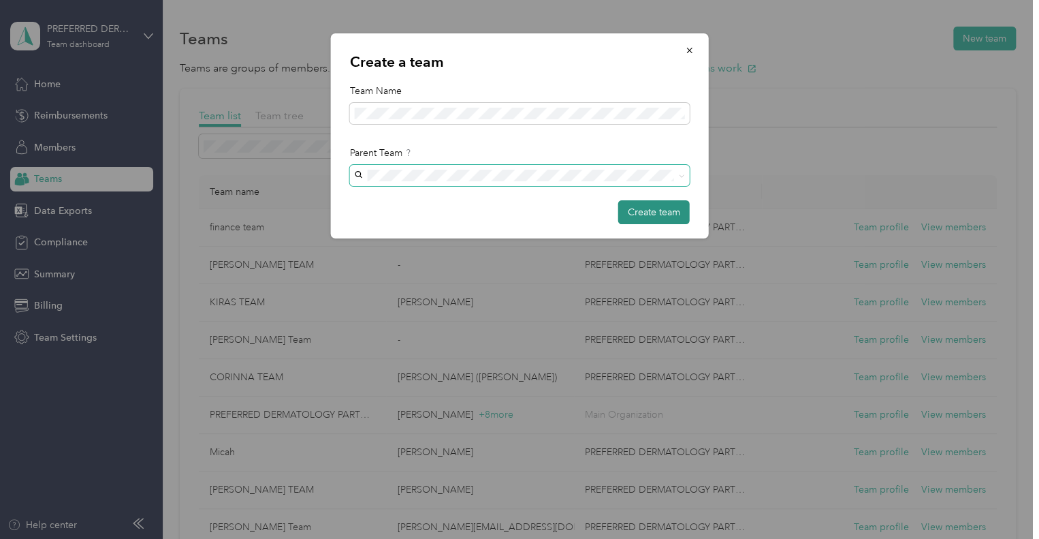
click at [650, 209] on button "Create team" at bounding box center [654, 212] width 72 height 24
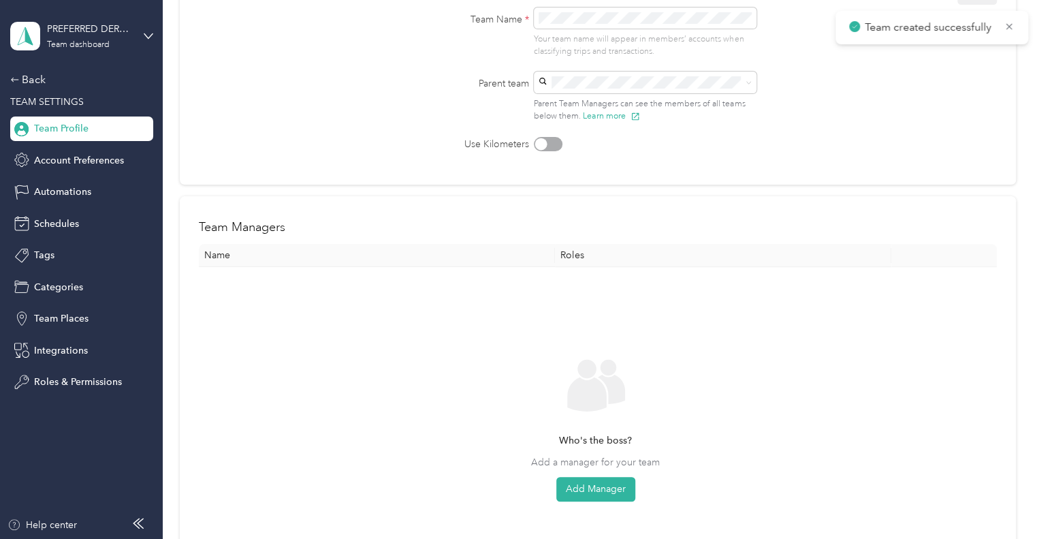
scroll to position [155, 0]
click at [601, 485] on button "Add Manager" at bounding box center [595, 486] width 79 height 25
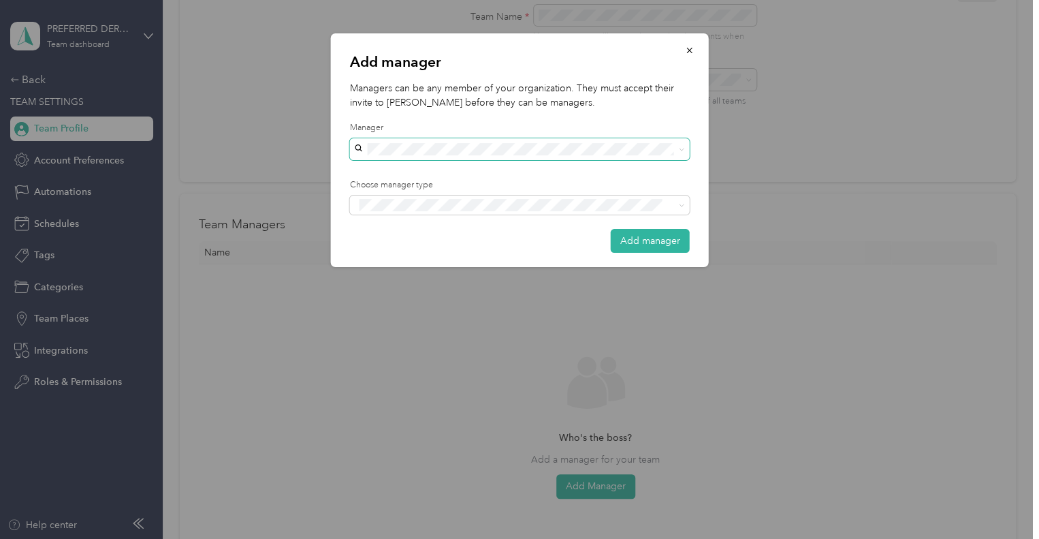
click at [535, 157] on span at bounding box center [520, 149] width 340 height 22
click at [501, 170] on div "[PERSON_NAME]" at bounding box center [519, 173] width 321 height 14
click at [492, 217] on div "Add manager Managers can be any member of your organization. They must accept t…" at bounding box center [520, 150] width 378 height 234
click at [392, 257] on span "Manager" at bounding box center [385, 255] width 35 height 12
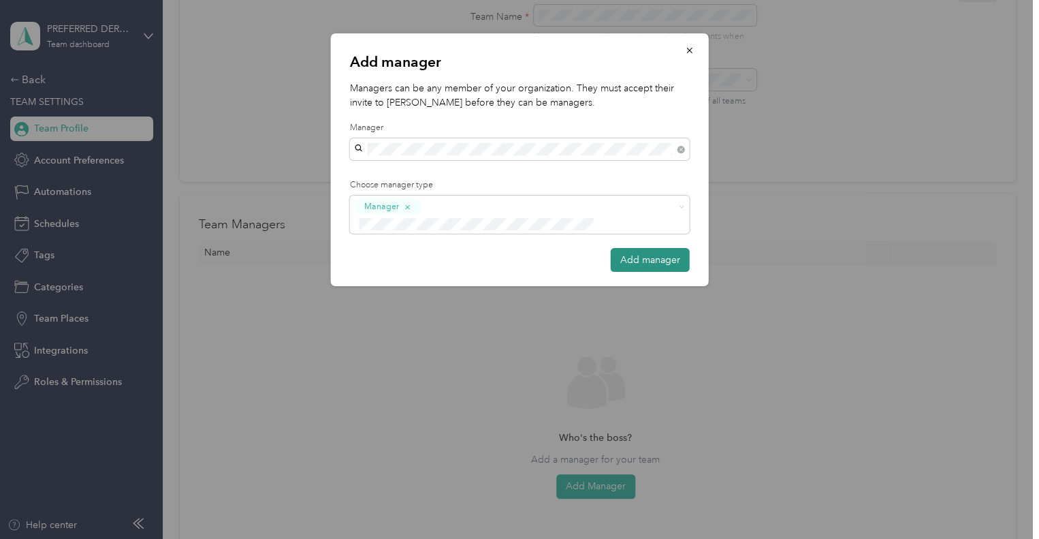
click at [627, 248] on button "Add manager" at bounding box center [650, 260] width 79 height 24
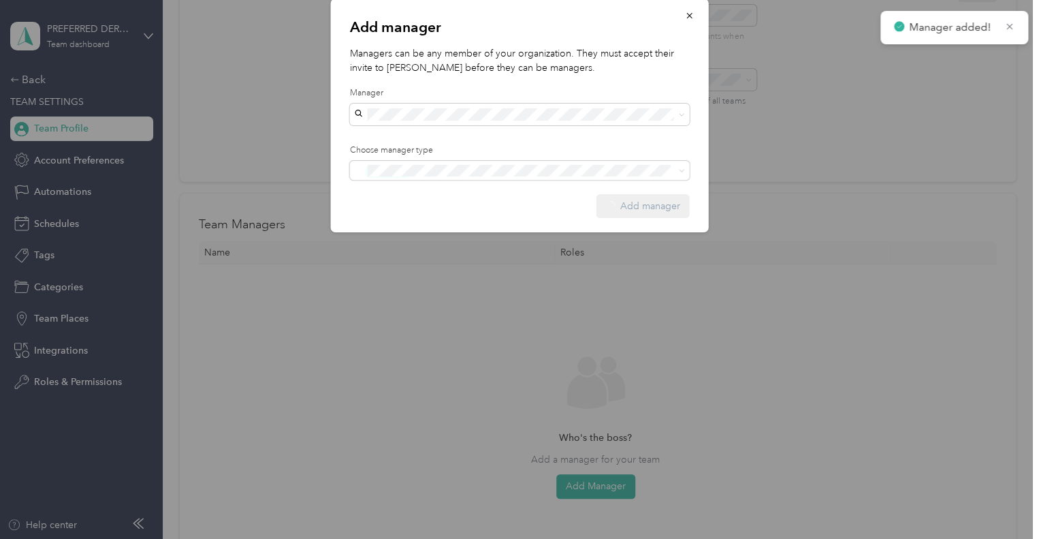
scroll to position [80, 0]
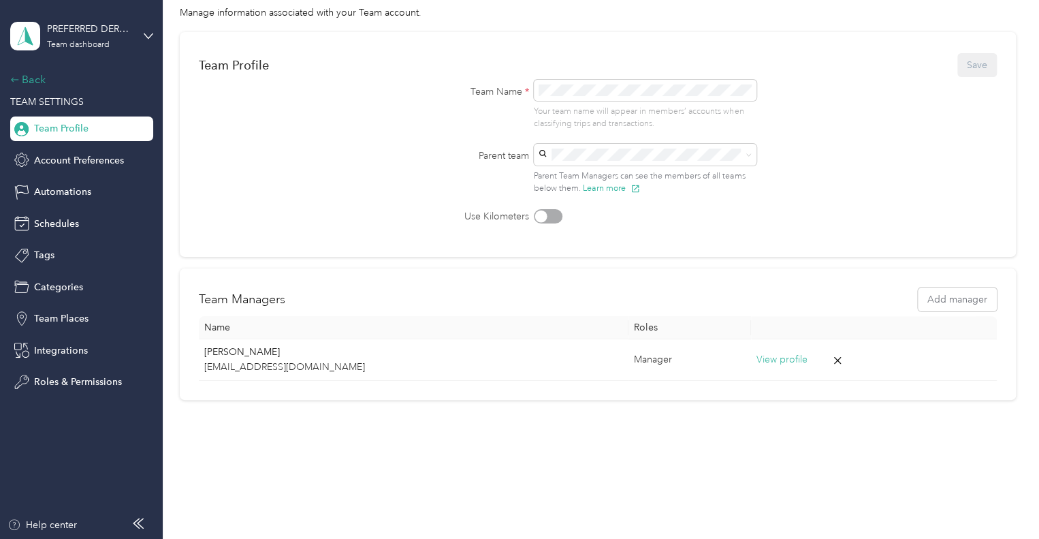
click at [44, 78] on div "Back" at bounding box center [78, 80] width 136 height 16
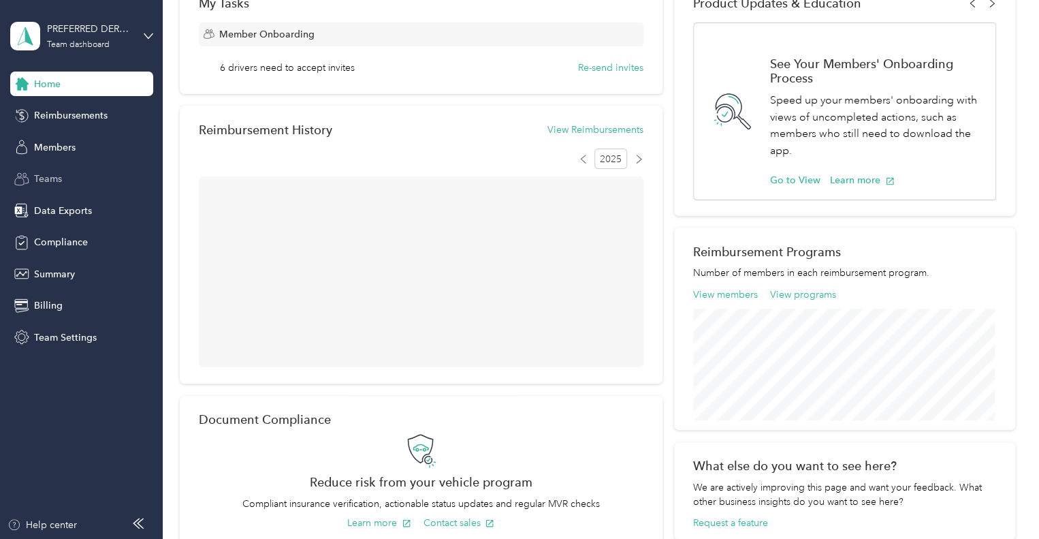
click at [52, 178] on span "Teams" at bounding box center [48, 179] width 28 height 14
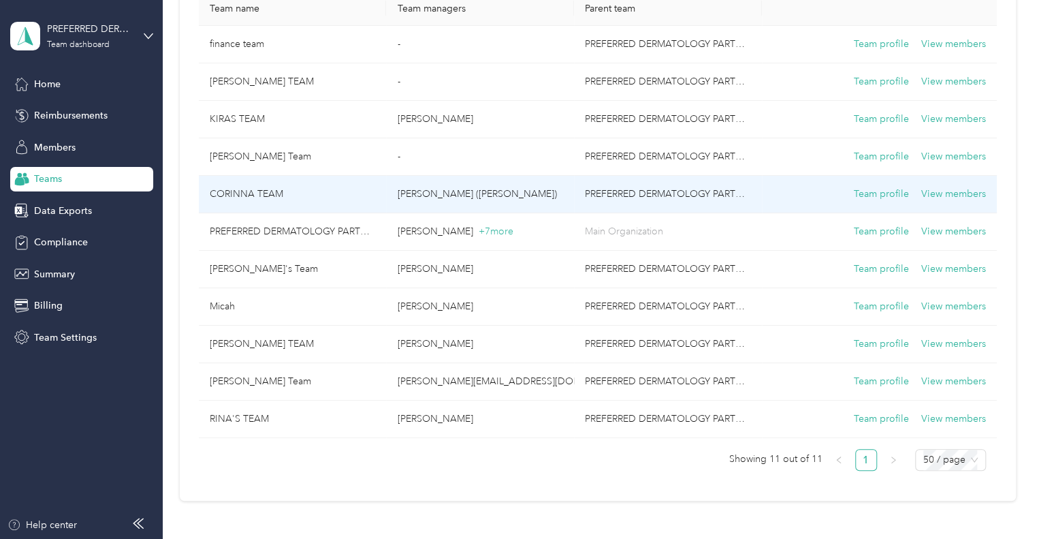
scroll to position [192, 0]
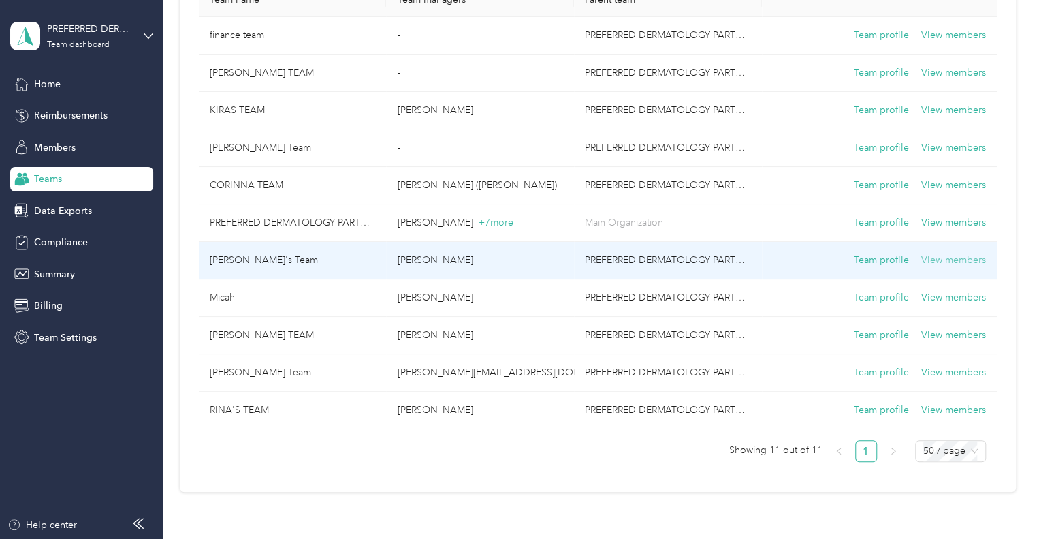
click at [932, 256] on button "View members" at bounding box center [953, 260] width 65 height 15
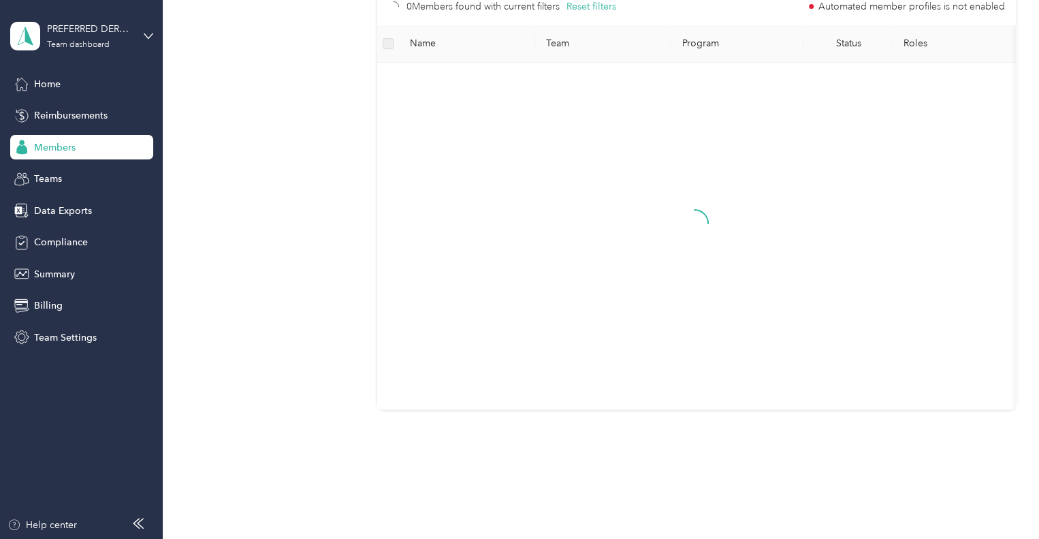
scroll to position [30, 0]
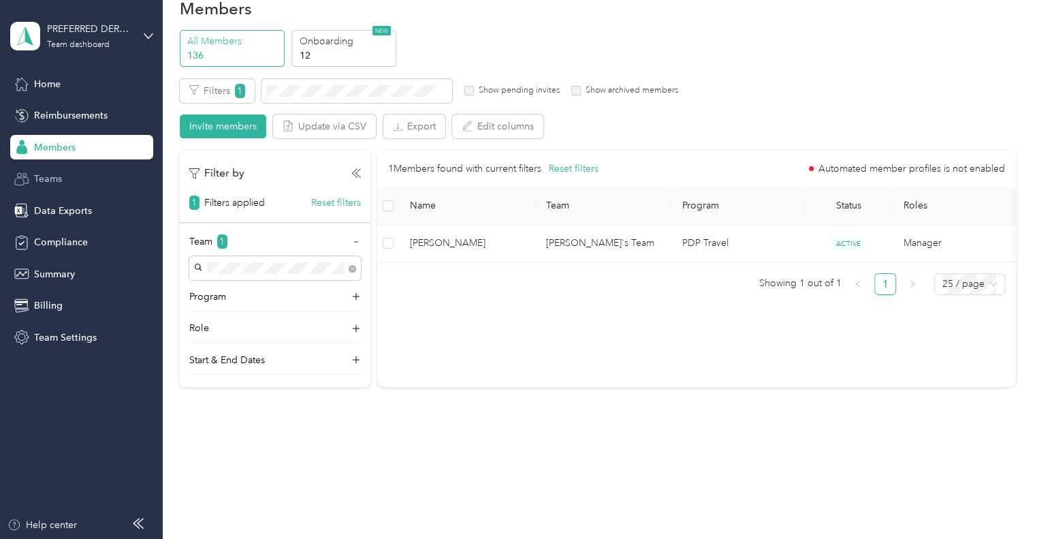
click at [57, 181] on span "Teams" at bounding box center [48, 179] width 28 height 14
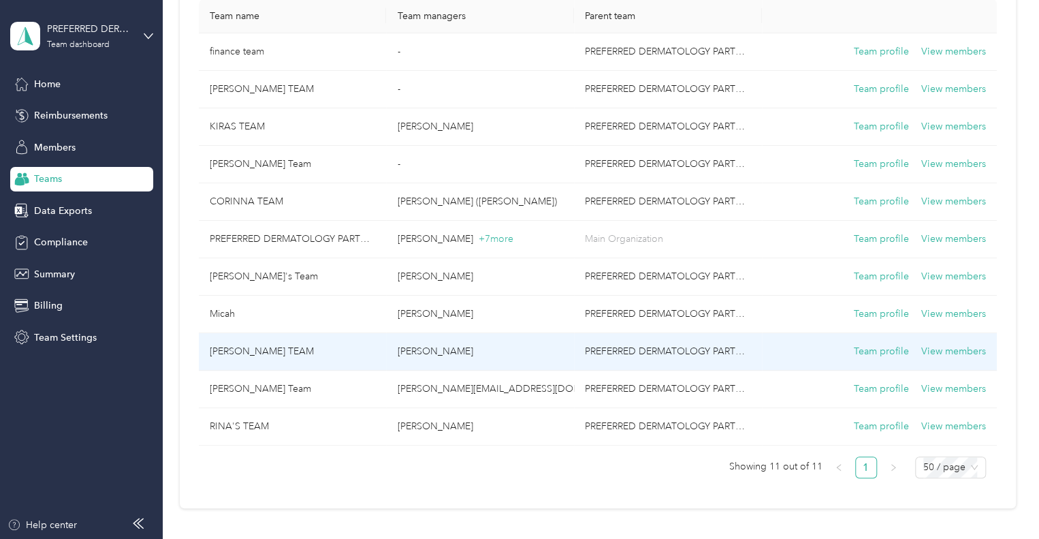
scroll to position [195, 0]
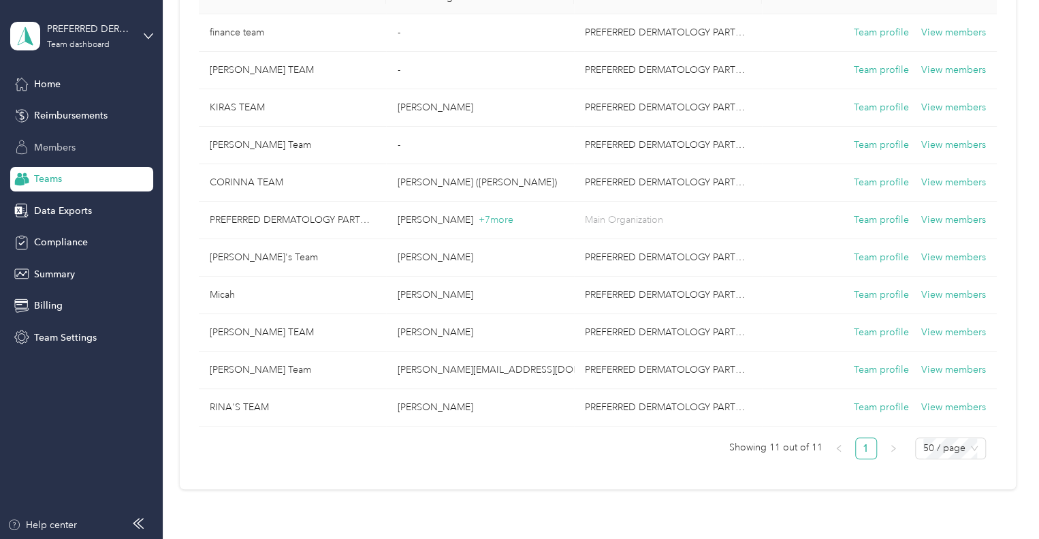
click at [36, 145] on span "Members" at bounding box center [55, 147] width 42 height 14
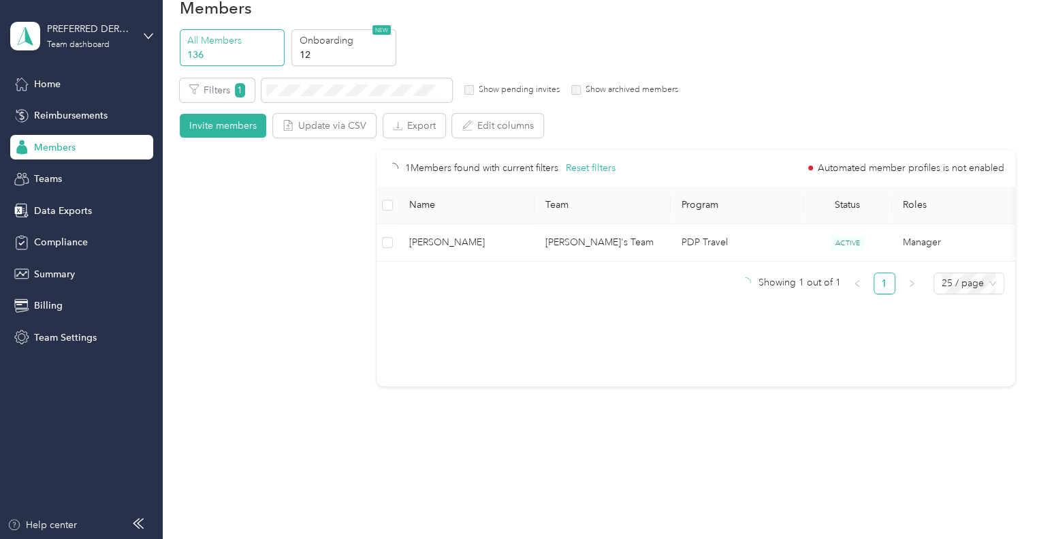
scroll to position [30, 0]
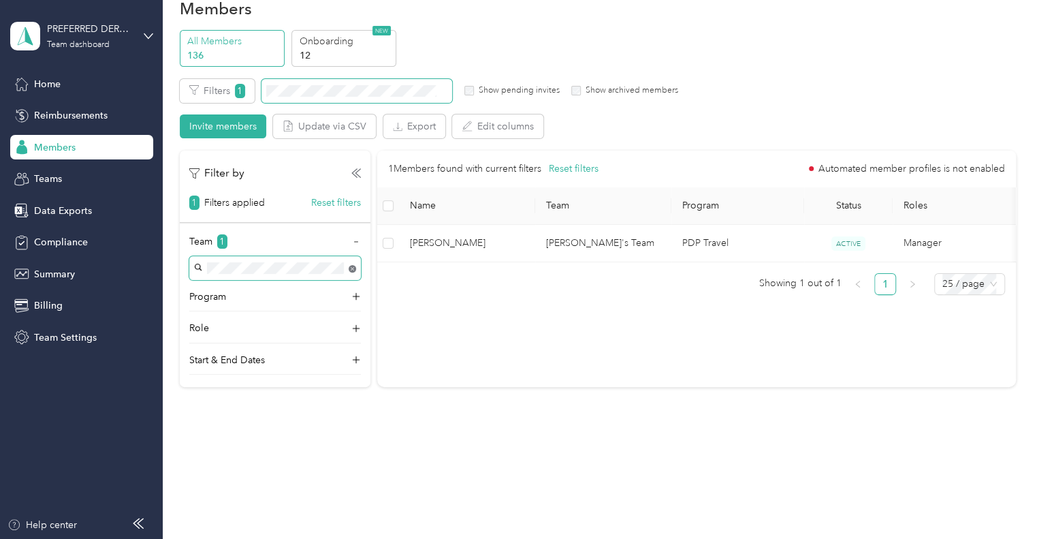
click at [354, 270] on body "PREFERRED DERMATOLOGY PARTNERS INC. Team dashboard Home Reimbursements Members …" at bounding box center [516, 269] width 1032 height 539
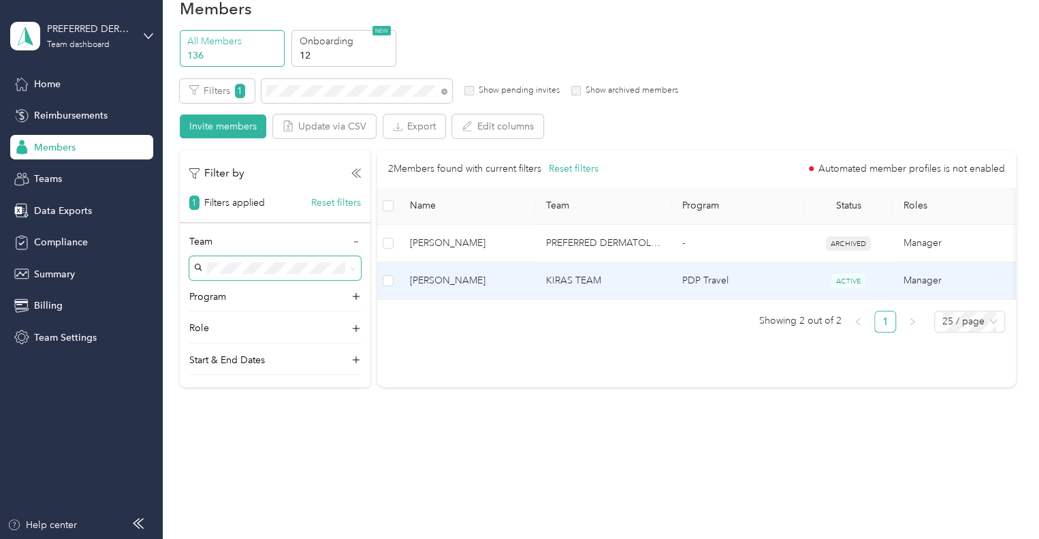
click at [458, 281] on span "[PERSON_NAME]" at bounding box center [467, 280] width 114 height 15
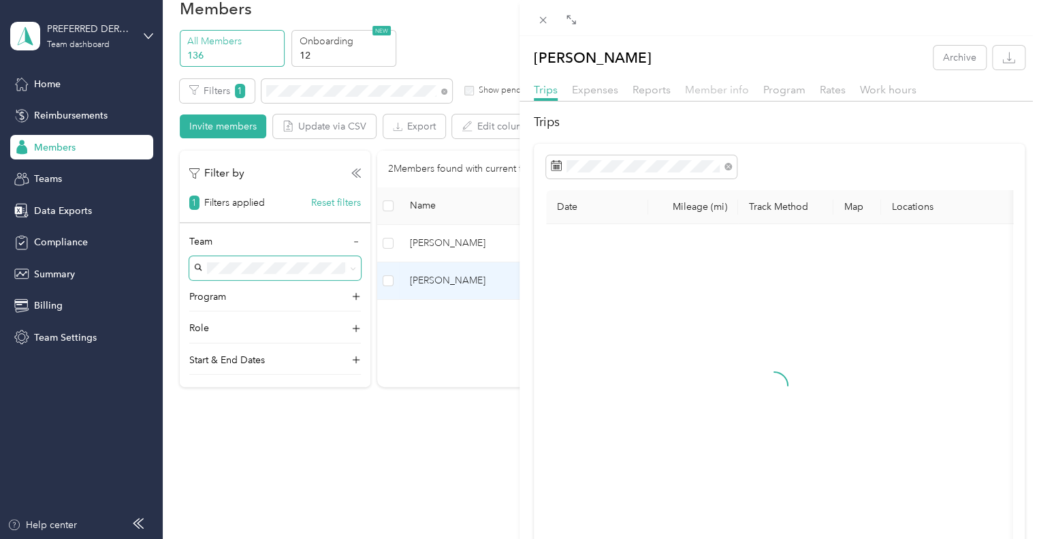
click at [722, 93] on span "Member info" at bounding box center [717, 89] width 64 height 13
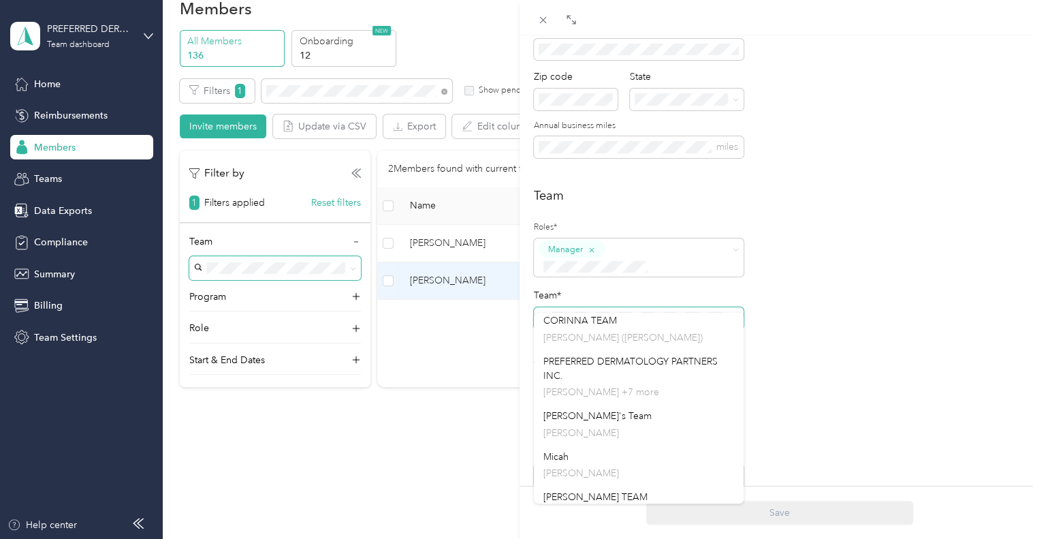
scroll to position [166, 0]
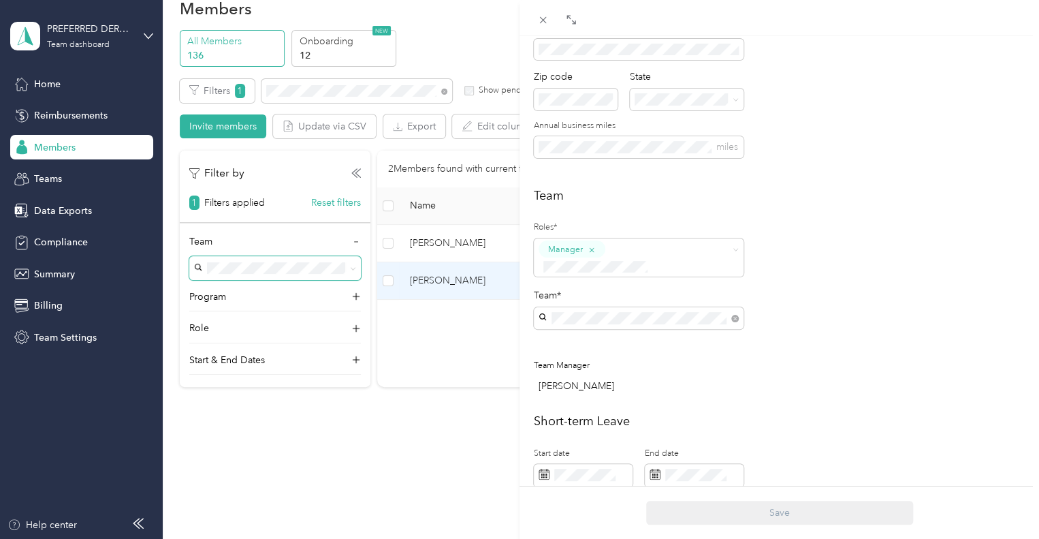
click at [658, 422] on div "[PERSON_NAME]'s Team [PERSON_NAME]" at bounding box center [638, 422] width 191 height 31
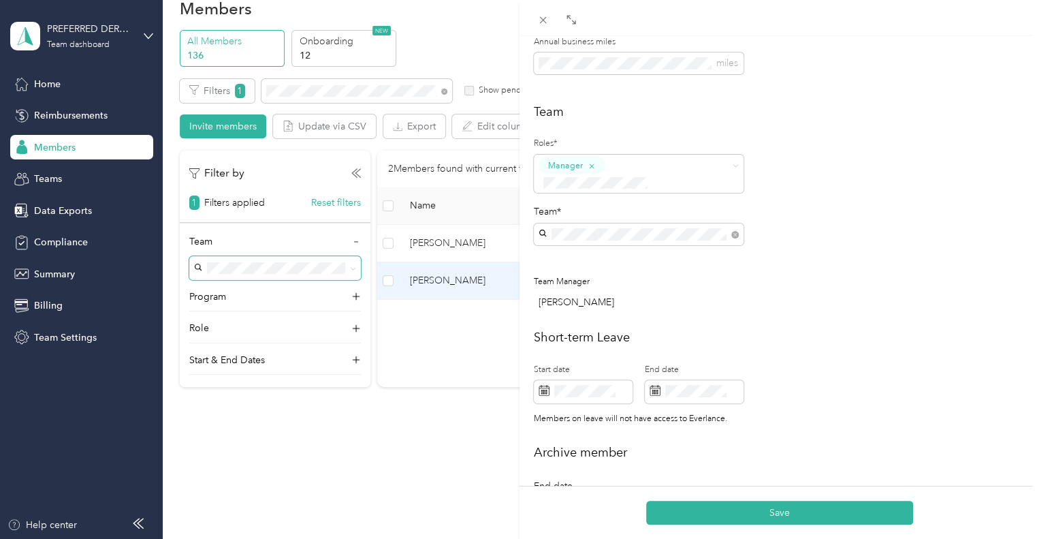
scroll to position [313, 0]
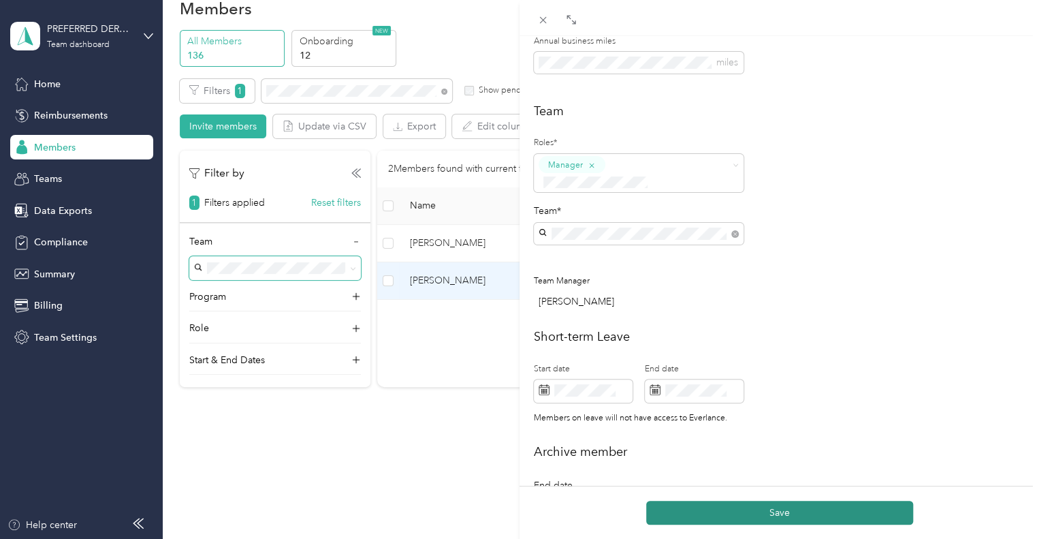
click at [761, 511] on button "Save" at bounding box center [779, 513] width 267 height 24
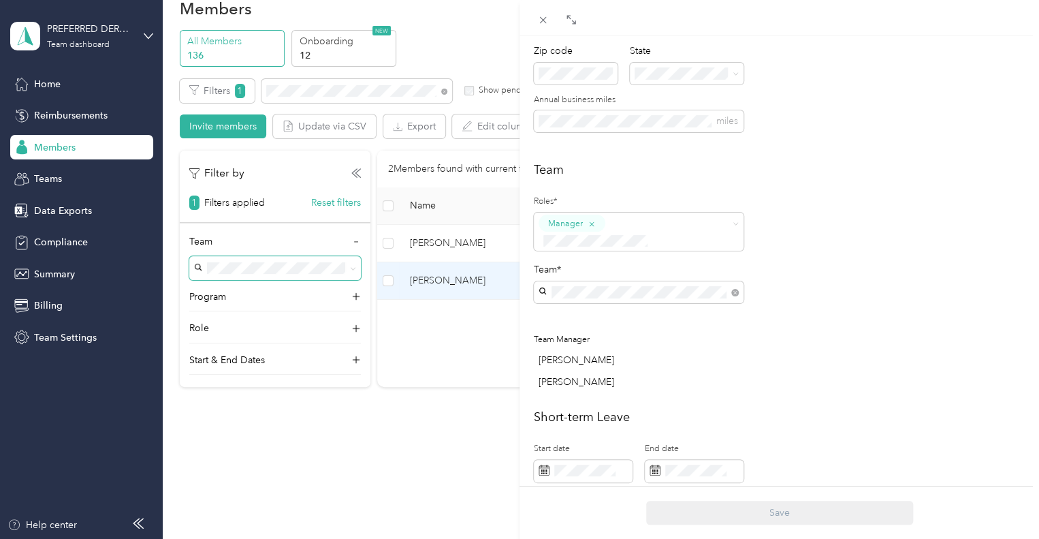
scroll to position [251, 0]
click at [620, 396] on p "No managers" at bounding box center [638, 400] width 191 height 14
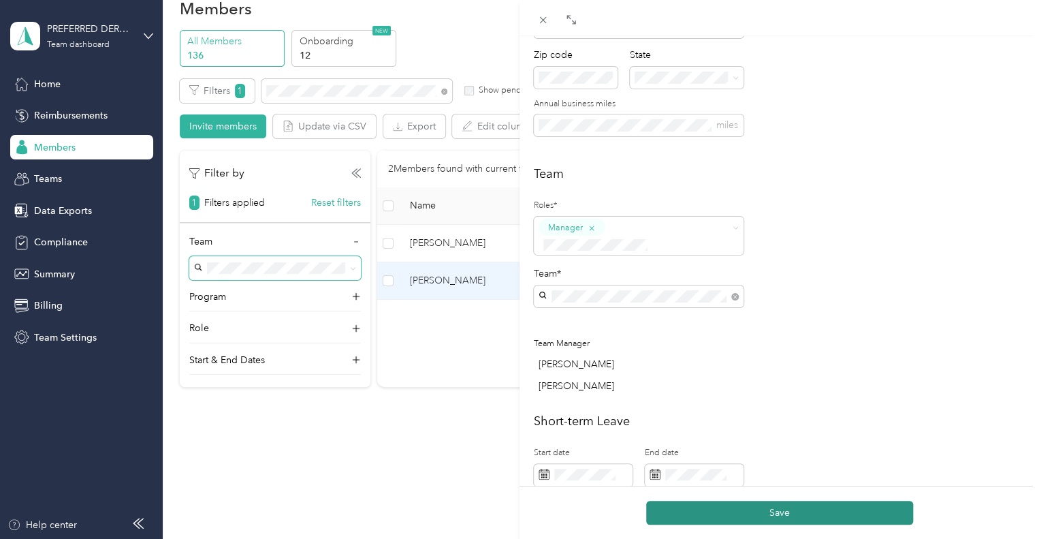
click at [755, 511] on button "Save" at bounding box center [779, 513] width 267 height 24
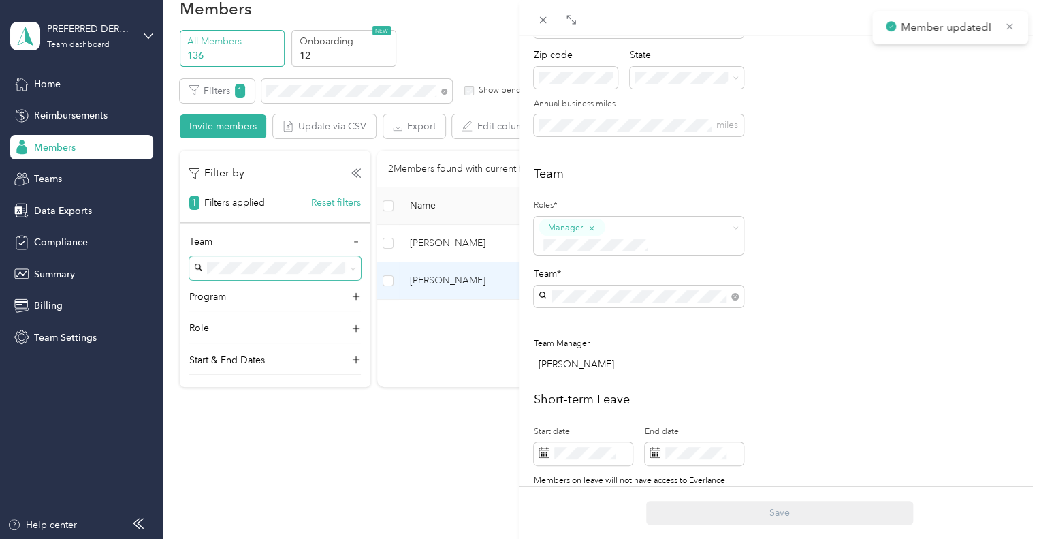
click at [465, 238] on div "[PERSON_NAME] Archive Trips Expenses Reports Member info Program Rates Work hou…" at bounding box center [519, 269] width 1039 height 539
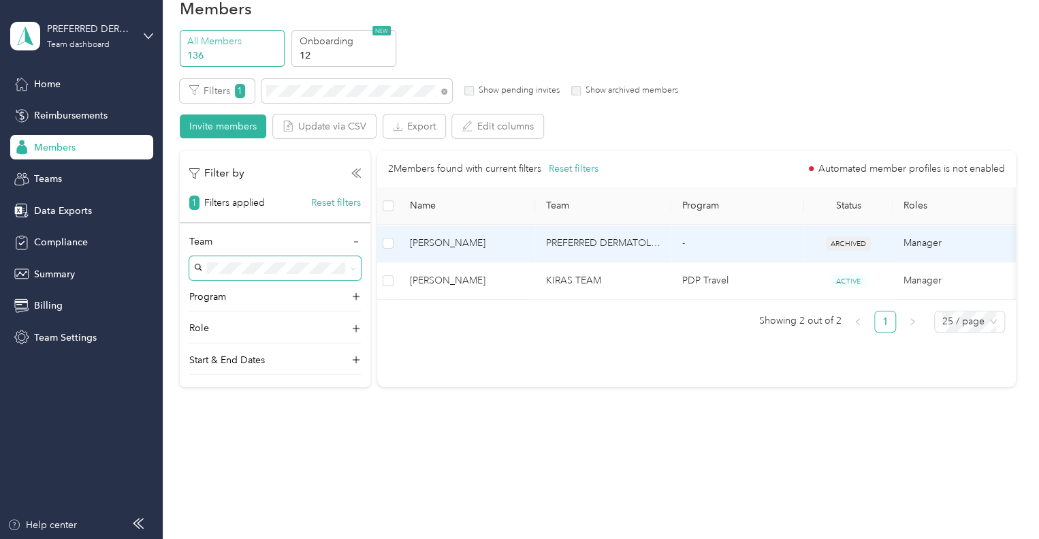
click at [465, 238] on span "[PERSON_NAME]" at bounding box center [467, 243] width 114 height 15
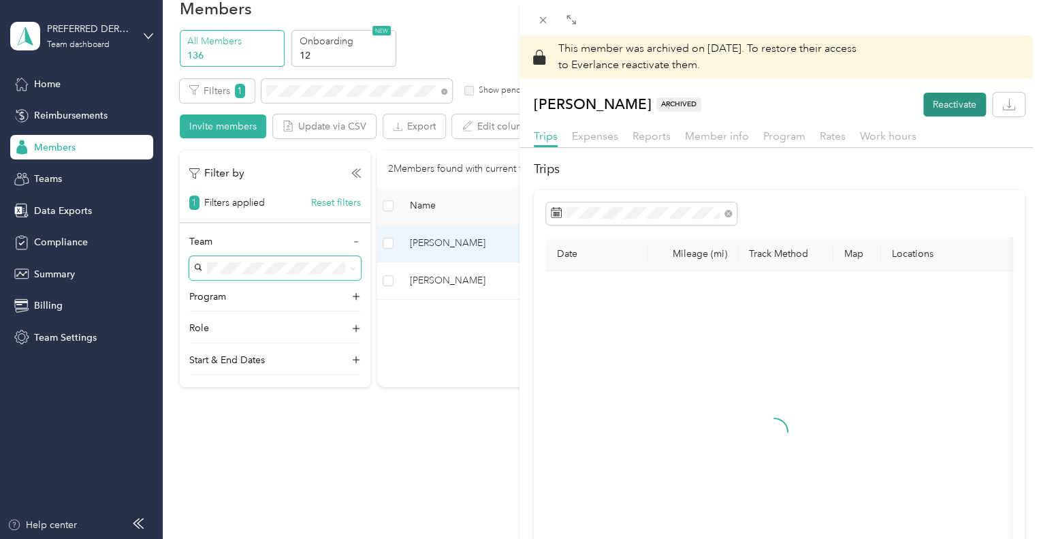
click at [941, 104] on button "Reactivate" at bounding box center [954, 105] width 63 height 24
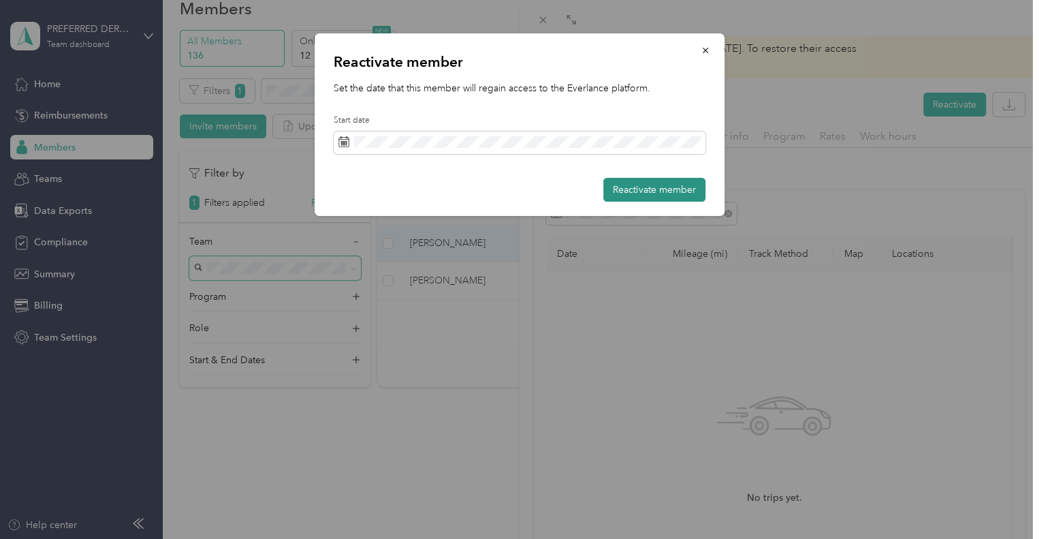
click at [632, 193] on button "Reactivate member" at bounding box center [654, 190] width 102 height 24
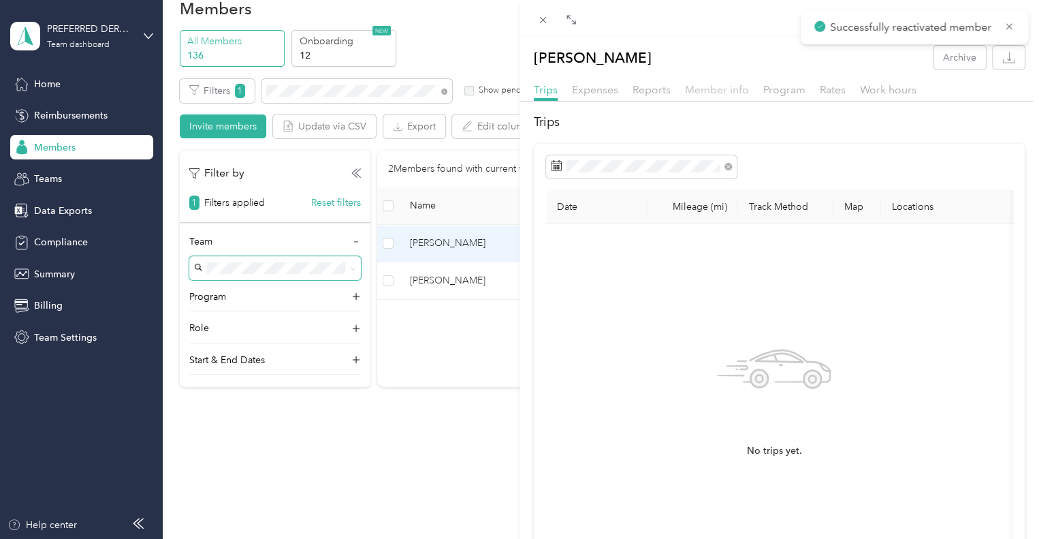
click at [706, 93] on span "Member info" at bounding box center [717, 89] width 64 height 13
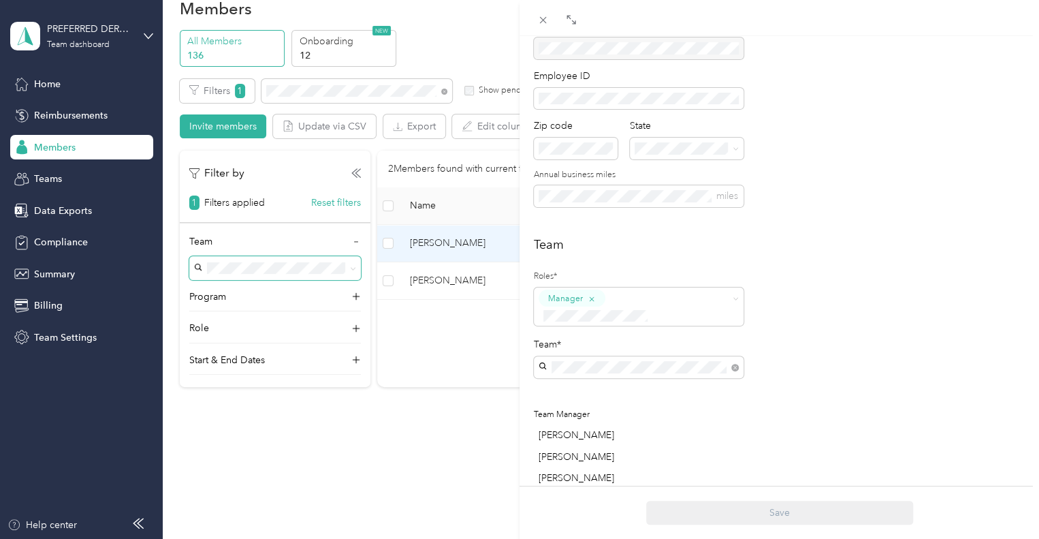
scroll to position [198, 0]
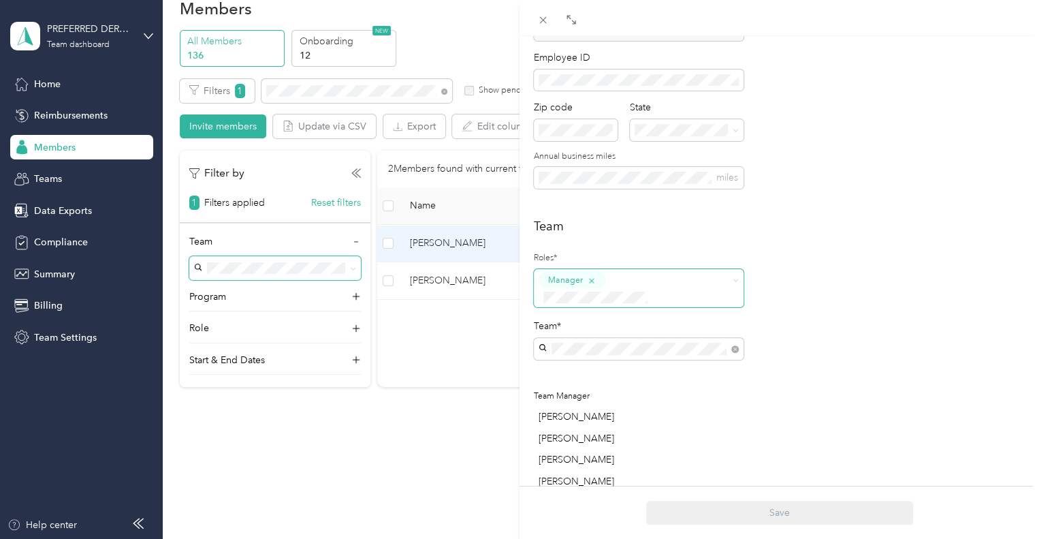
click at [594, 277] on icon "button" at bounding box center [591, 280] width 9 height 9
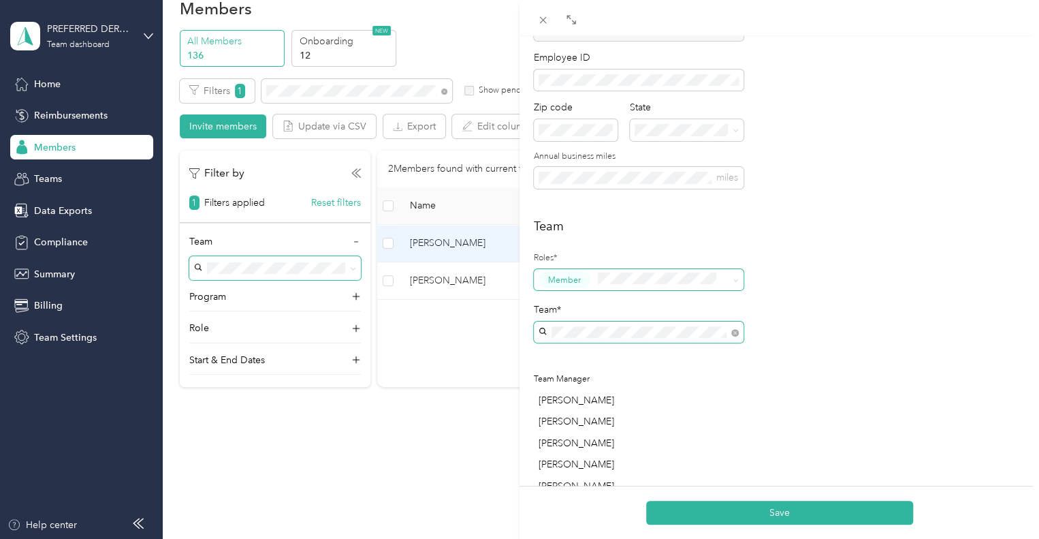
click at [648, 342] on span at bounding box center [639, 332] width 210 height 22
click at [621, 373] on p "[PERSON_NAME]" at bounding box center [638, 372] width 191 height 14
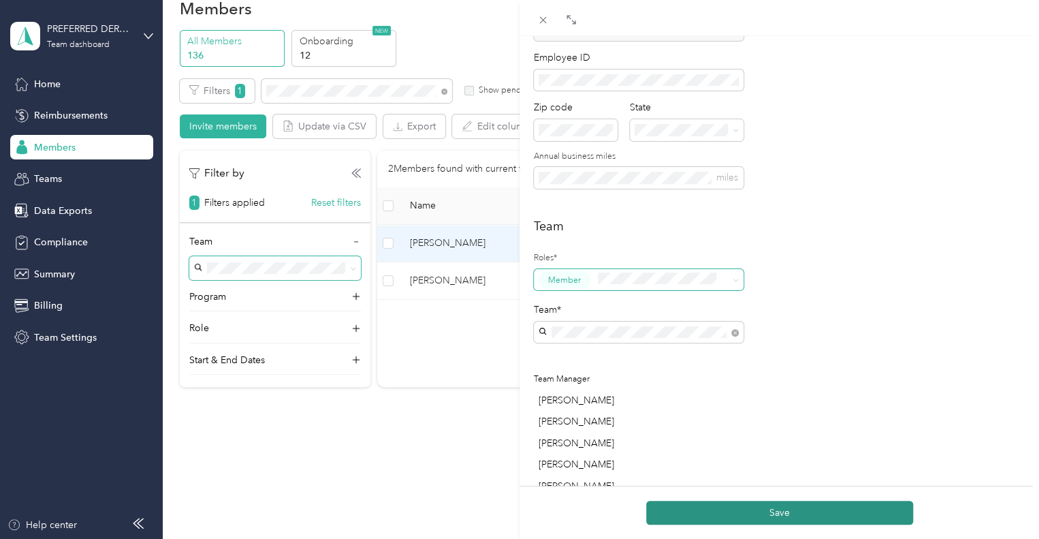
click at [699, 516] on button "Save" at bounding box center [779, 513] width 267 height 24
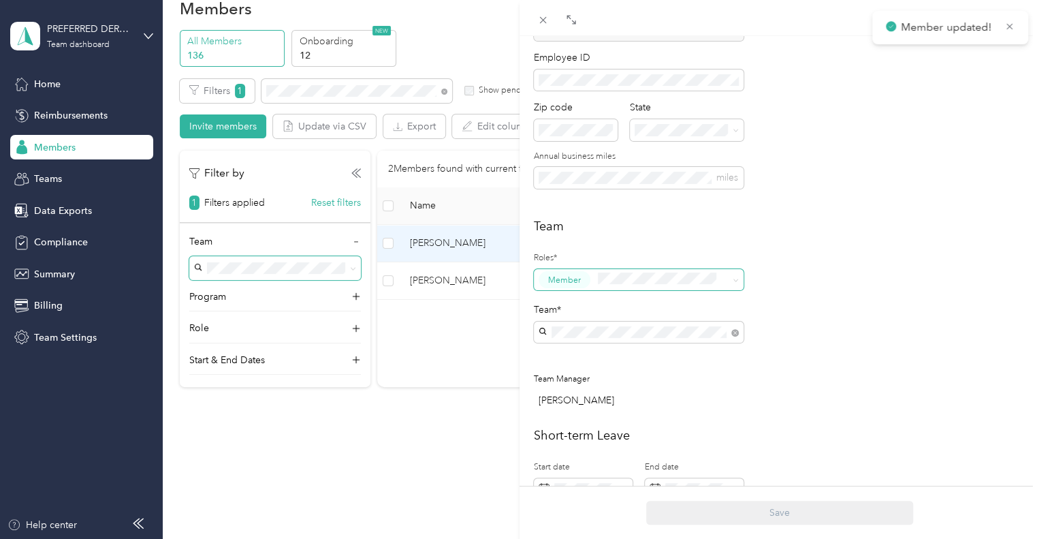
click at [428, 370] on div "[PERSON_NAME] Archive Trips Expenses Reports Member info Program Rates Work hou…" at bounding box center [519, 269] width 1039 height 539
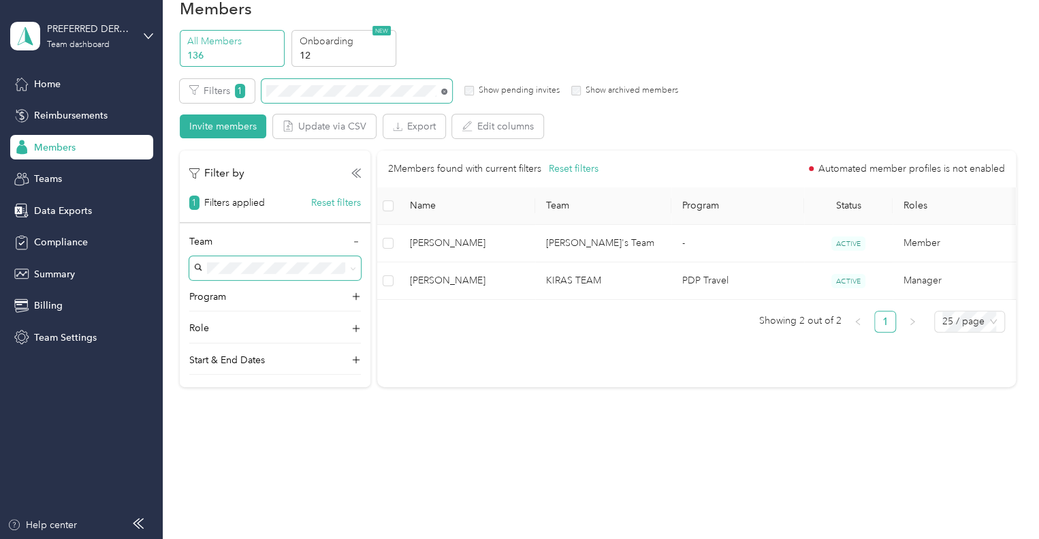
click at [444, 92] on icon at bounding box center [444, 92] width 6 height 6
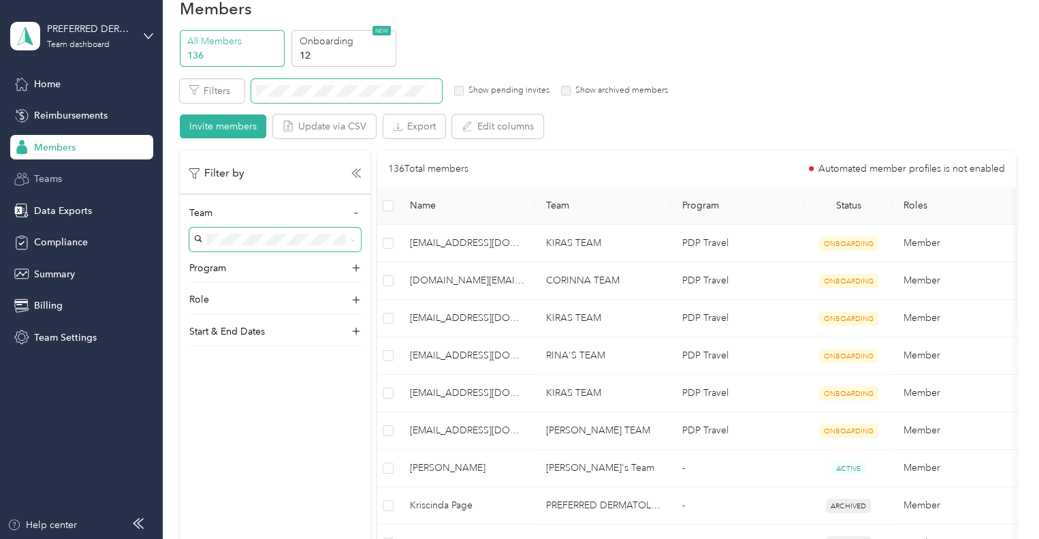
click at [72, 180] on div "Teams" at bounding box center [81, 179] width 143 height 25
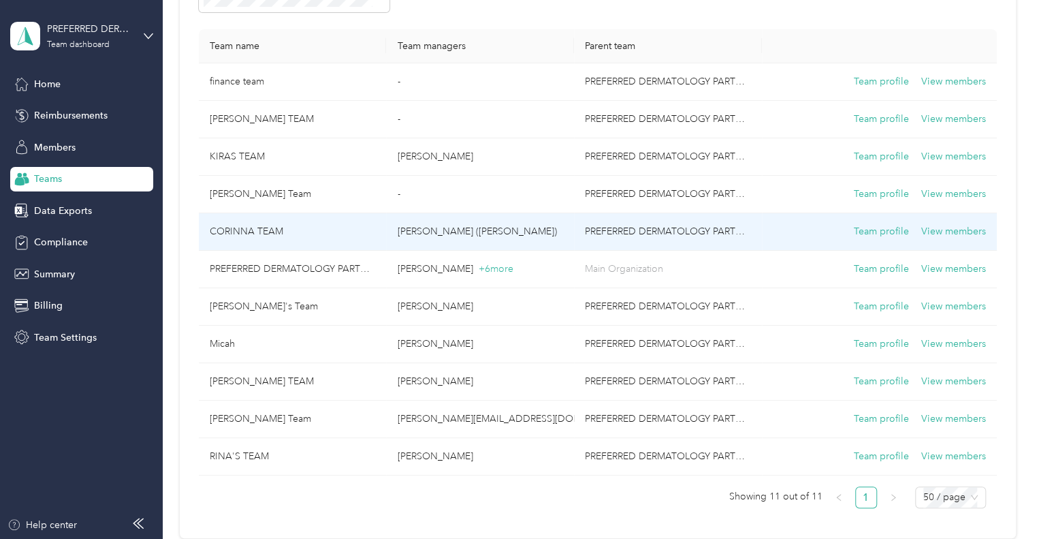
scroll to position [146, 0]
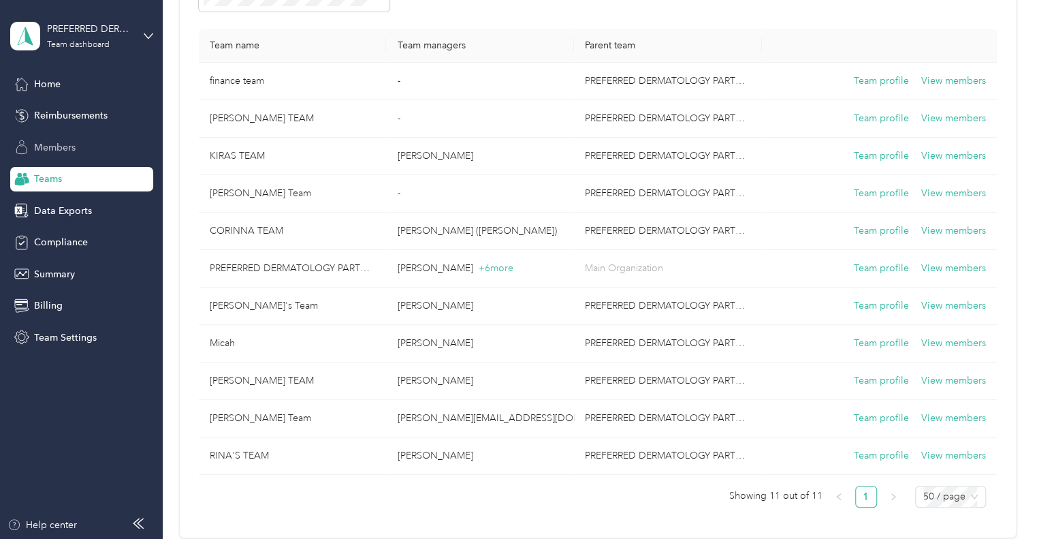
click at [74, 145] on span "Members" at bounding box center [55, 147] width 42 height 14
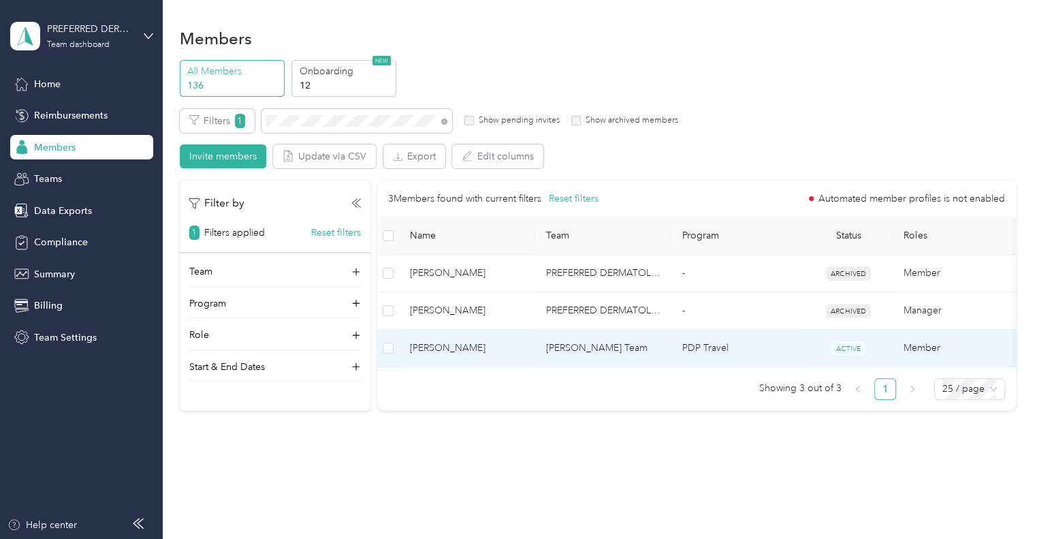
click at [452, 347] on span "[PERSON_NAME]" at bounding box center [467, 347] width 114 height 15
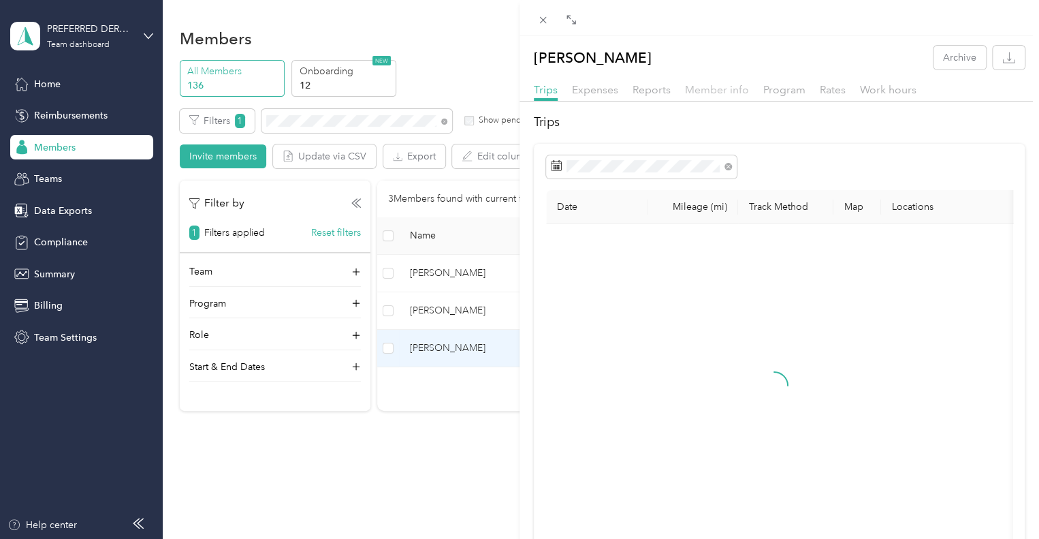
click at [715, 89] on span "Member info" at bounding box center [717, 89] width 64 height 13
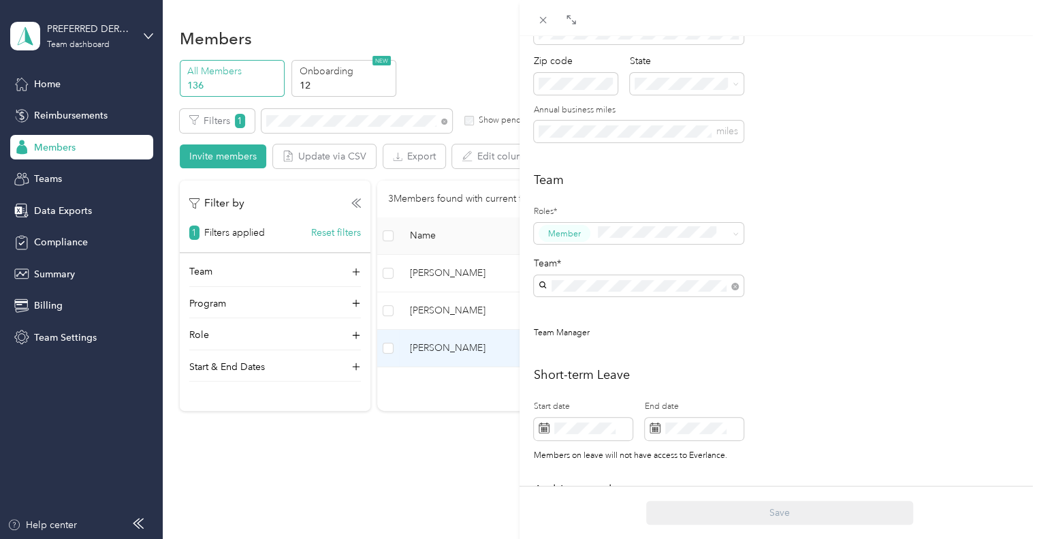
scroll to position [235, 0]
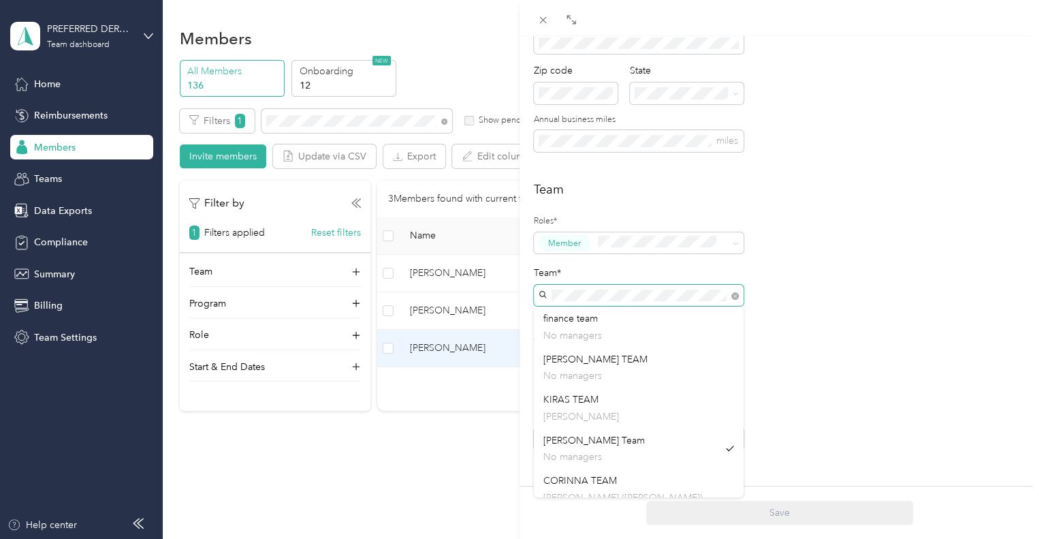
click at [687, 268] on div "Team*" at bounding box center [639, 286] width 210 height 41
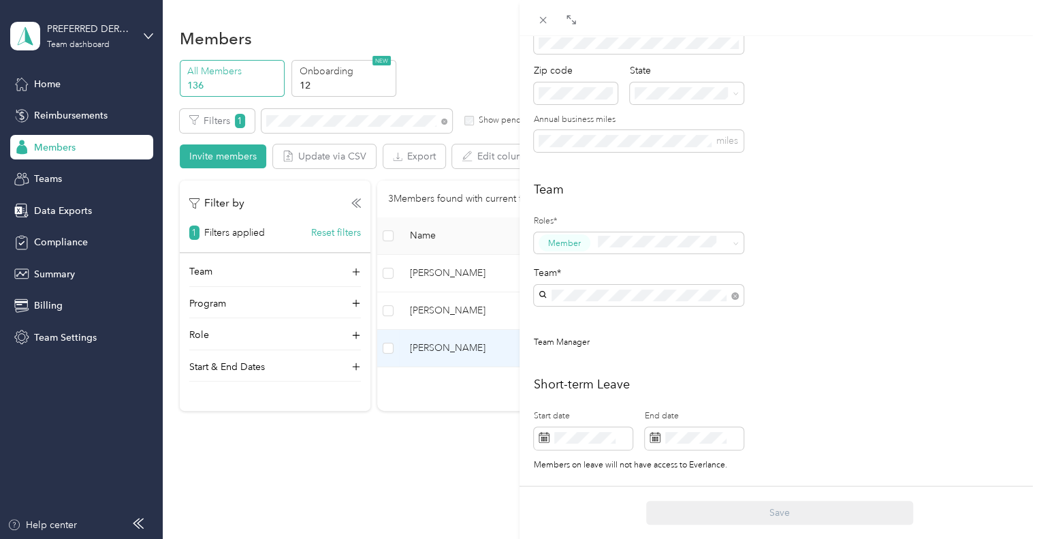
click at [651, 365] on div "[PERSON_NAME]'s Team [PERSON_NAME]" at bounding box center [638, 367] width 191 height 31
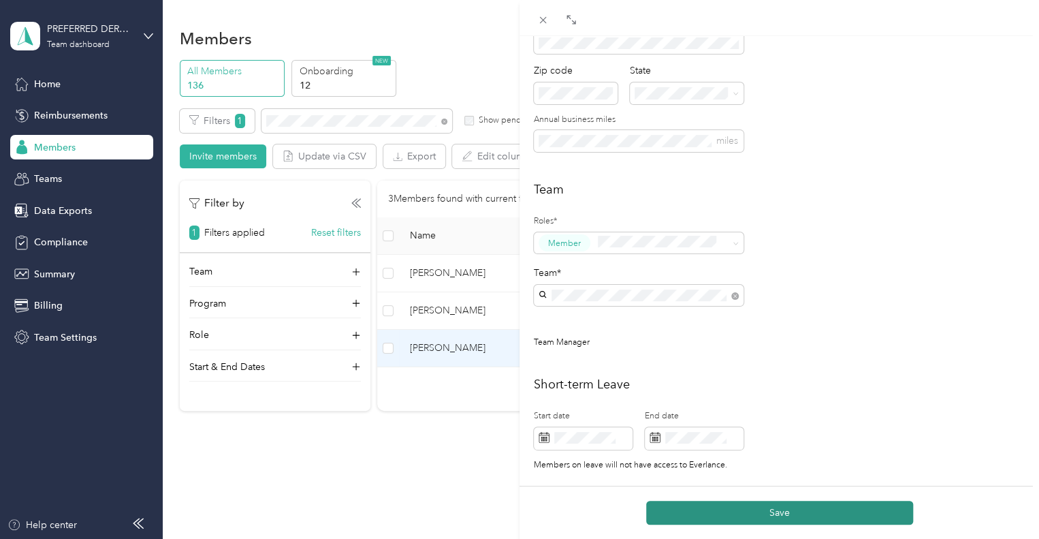
click at [789, 510] on button "Save" at bounding box center [779, 513] width 267 height 24
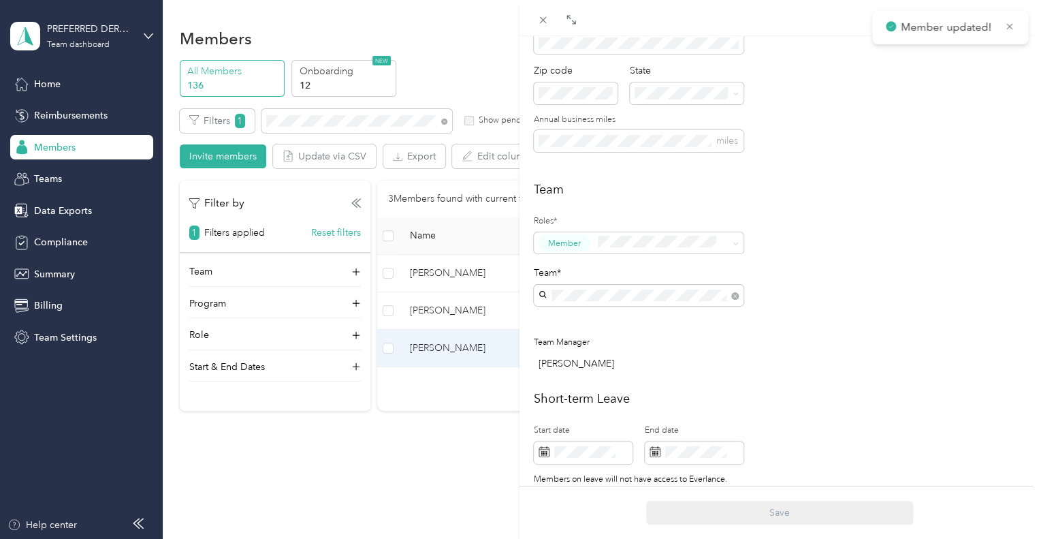
click at [476, 394] on div "[PERSON_NAME] Archive Trips Expenses Reports Member info Program Rates Work hou…" at bounding box center [519, 269] width 1039 height 539
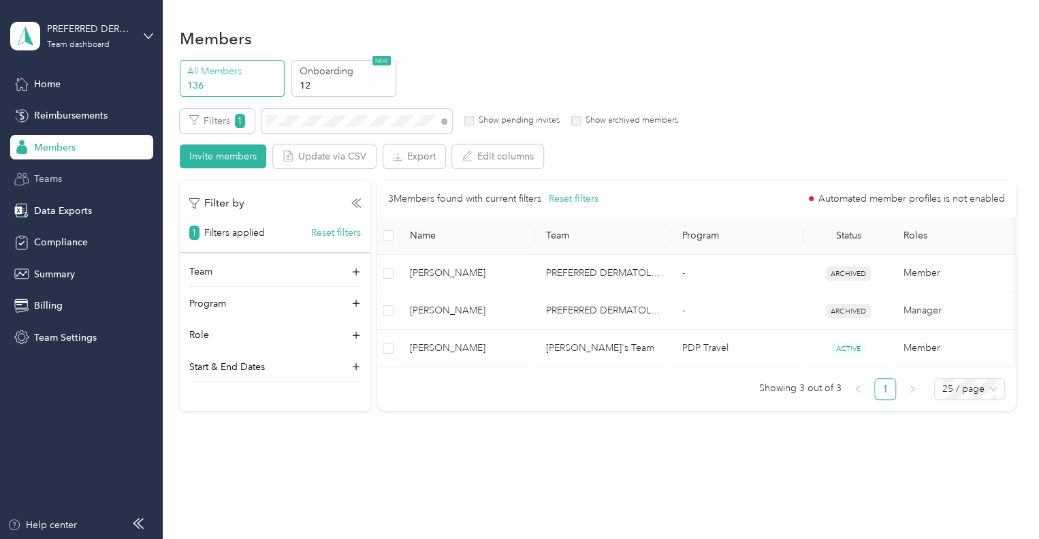
click at [67, 182] on div "Teams" at bounding box center [81, 179] width 143 height 25
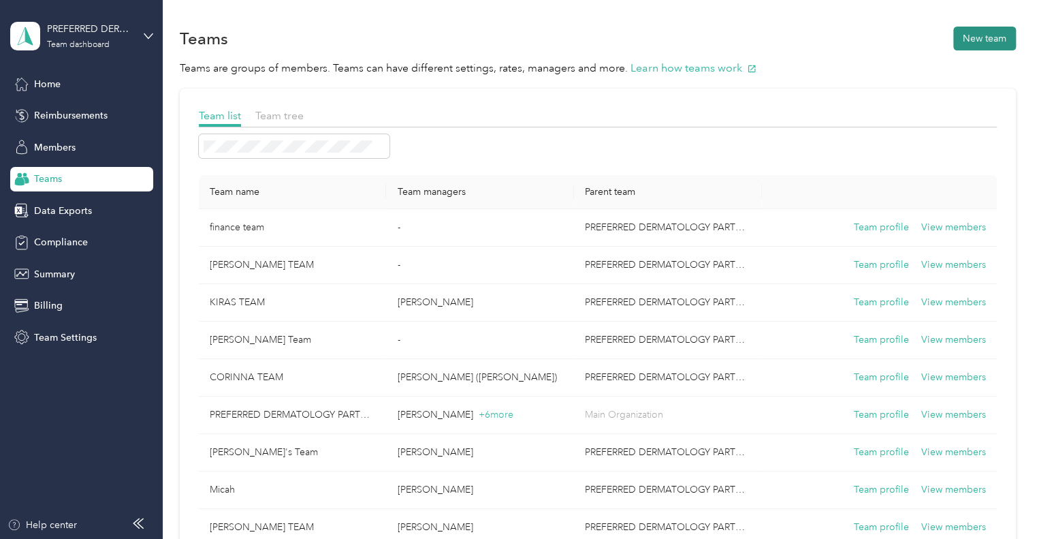
click at [961, 36] on button "New team" at bounding box center [984, 39] width 63 height 24
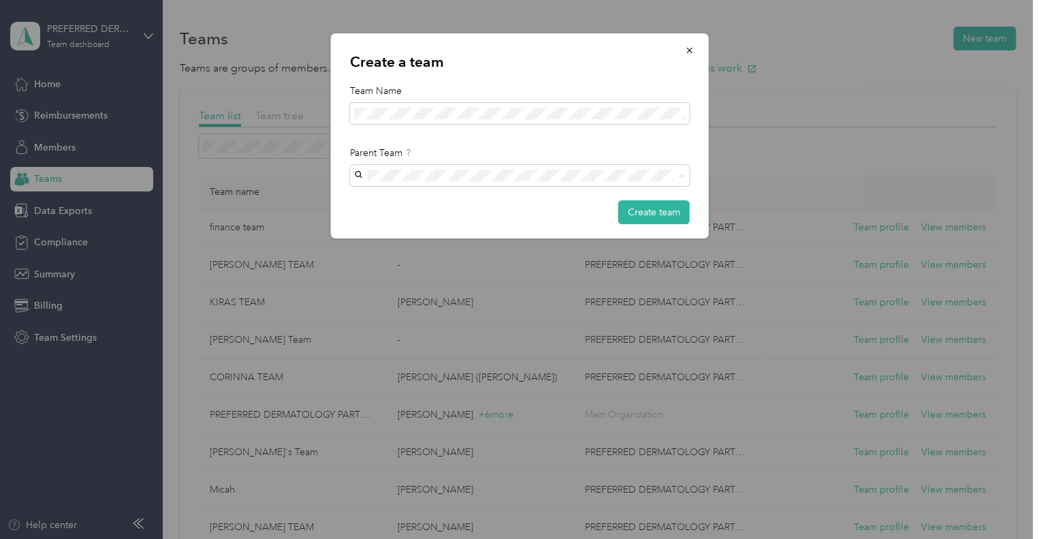
click at [583, 138] on div "Create a team Team Name Parent Team Create team" at bounding box center [520, 135] width 378 height 205
click at [686, 54] on icon "button" at bounding box center [690, 51] width 10 height 10
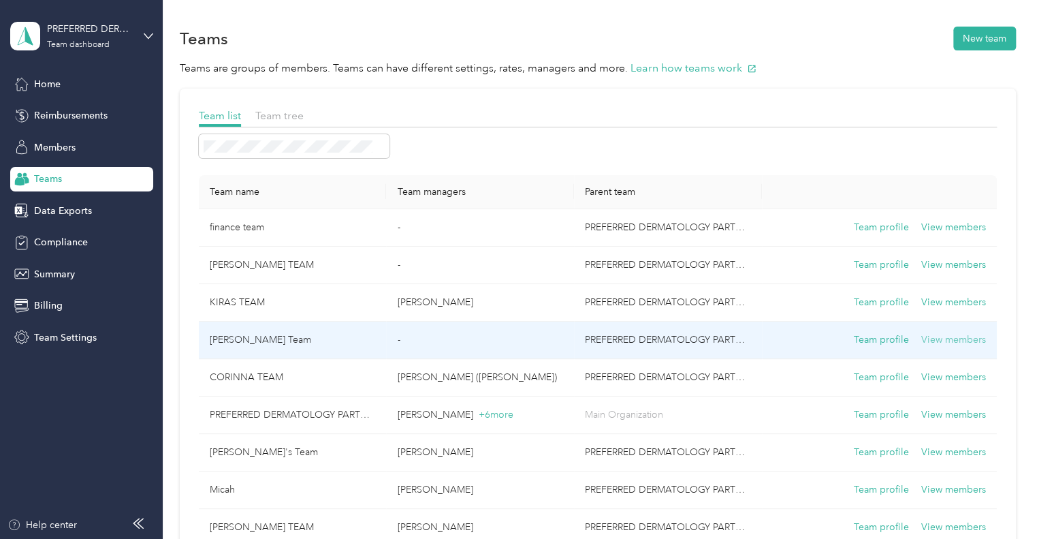
click at [932, 338] on button "View members" at bounding box center [953, 339] width 65 height 15
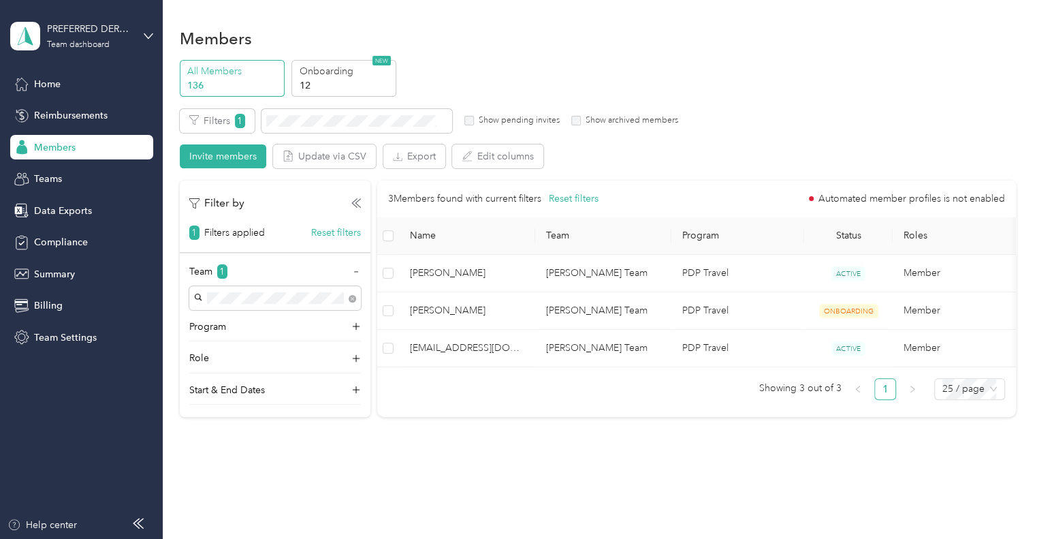
click at [64, 148] on span "Members" at bounding box center [55, 147] width 42 height 14
click at [351, 296] on body "PREFERRED DERMATOLOGY PARTNERS INC. Team dashboard Home Reimbursements Members …" at bounding box center [516, 269] width 1032 height 539
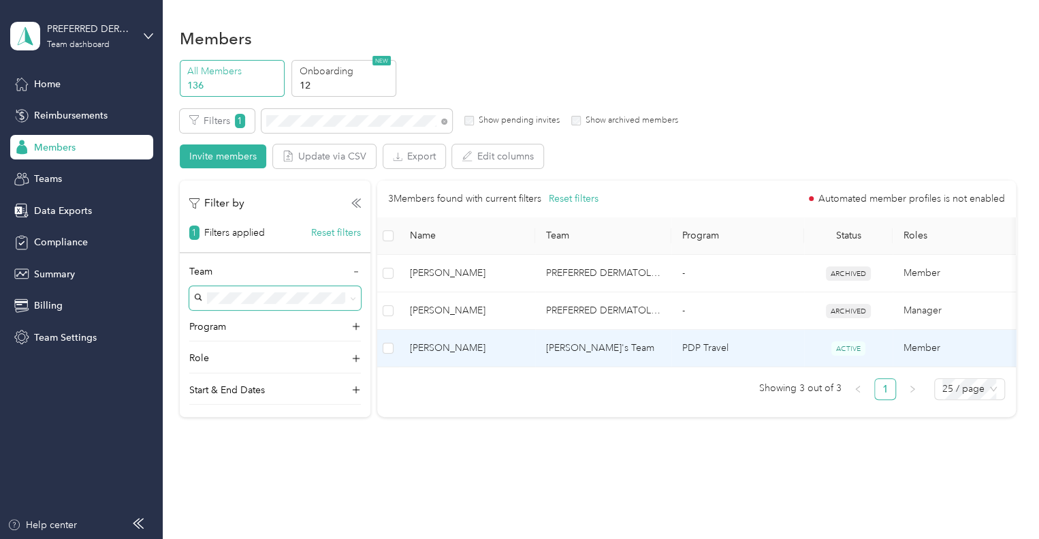
click at [433, 348] on span "[PERSON_NAME]" at bounding box center [467, 347] width 114 height 15
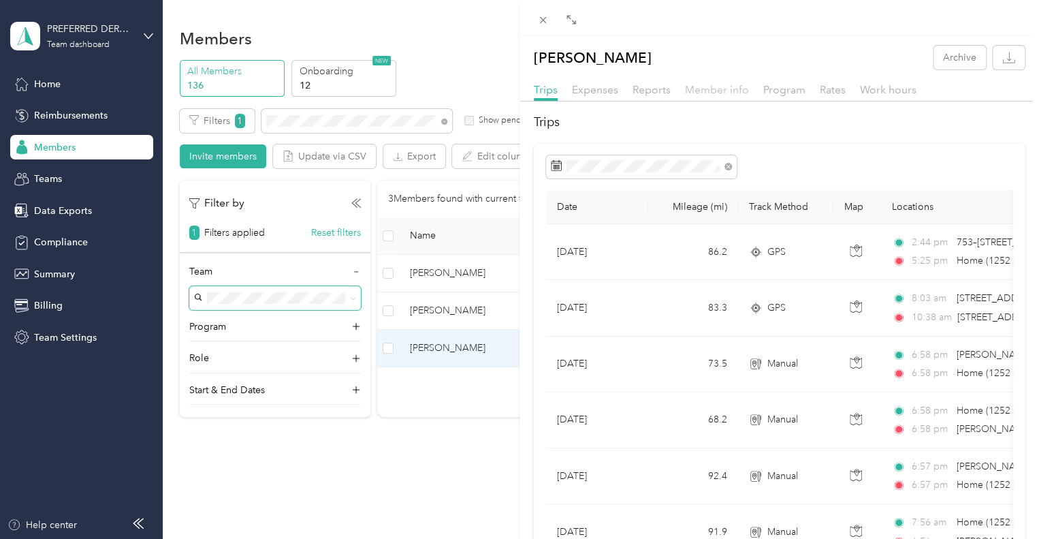
click at [714, 86] on span "Member info" at bounding box center [717, 89] width 64 height 13
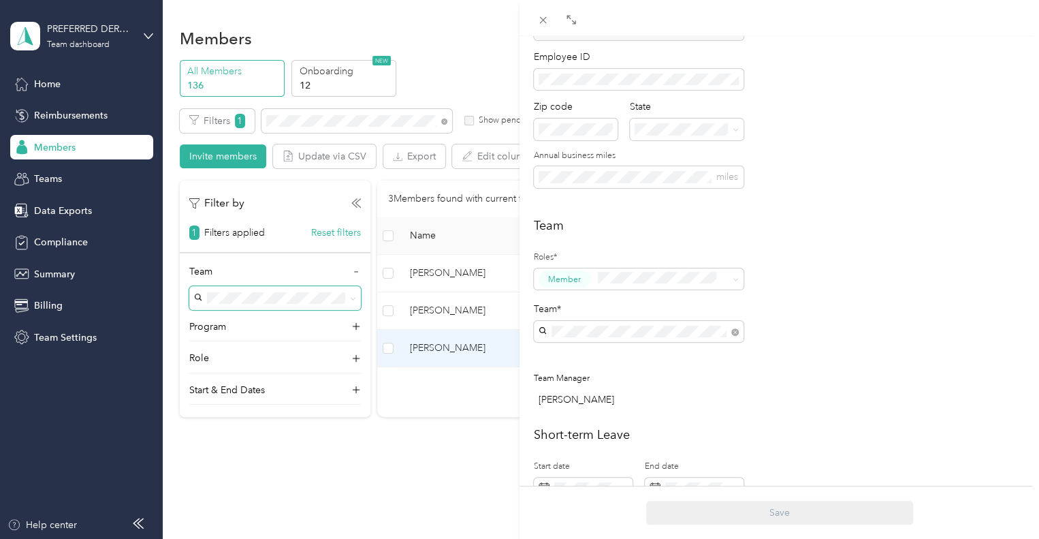
scroll to position [203, 0]
click at [466, 398] on div "[PERSON_NAME] Archive Trips Expenses Reports Member info Program Rates Work hou…" at bounding box center [519, 269] width 1039 height 539
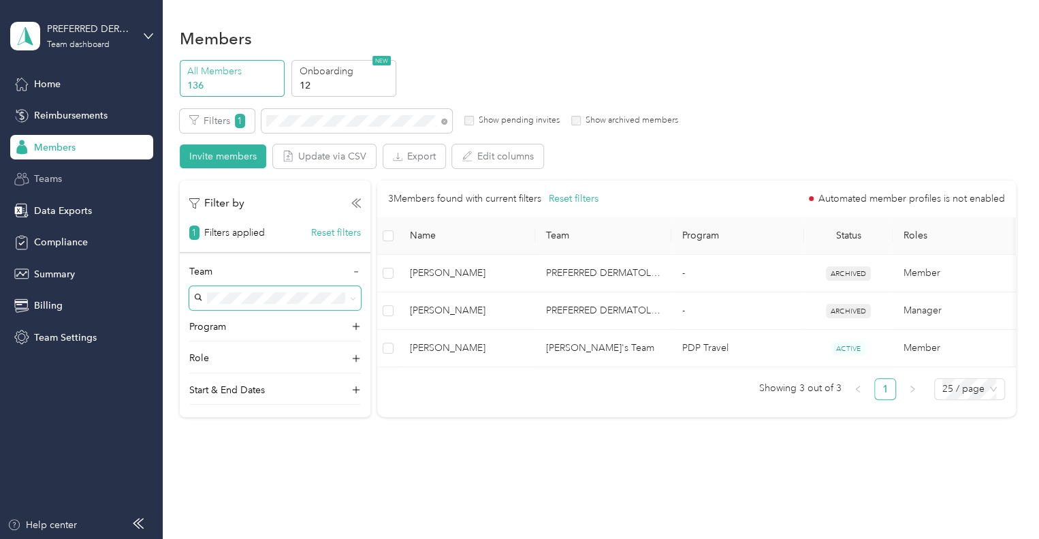
click at [52, 177] on span "Teams" at bounding box center [48, 179] width 28 height 14
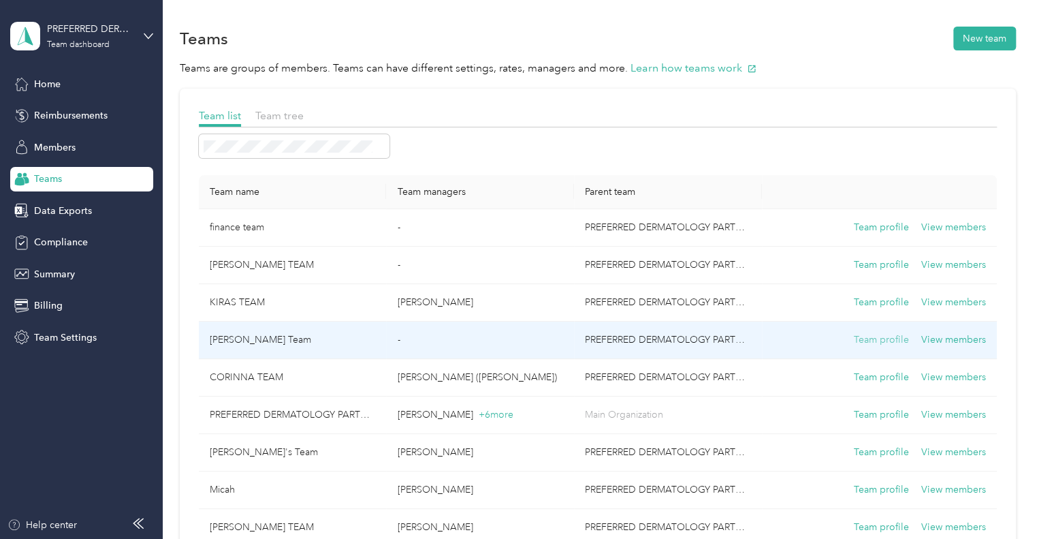
click at [892, 340] on button "Team profile" at bounding box center [881, 339] width 55 height 15
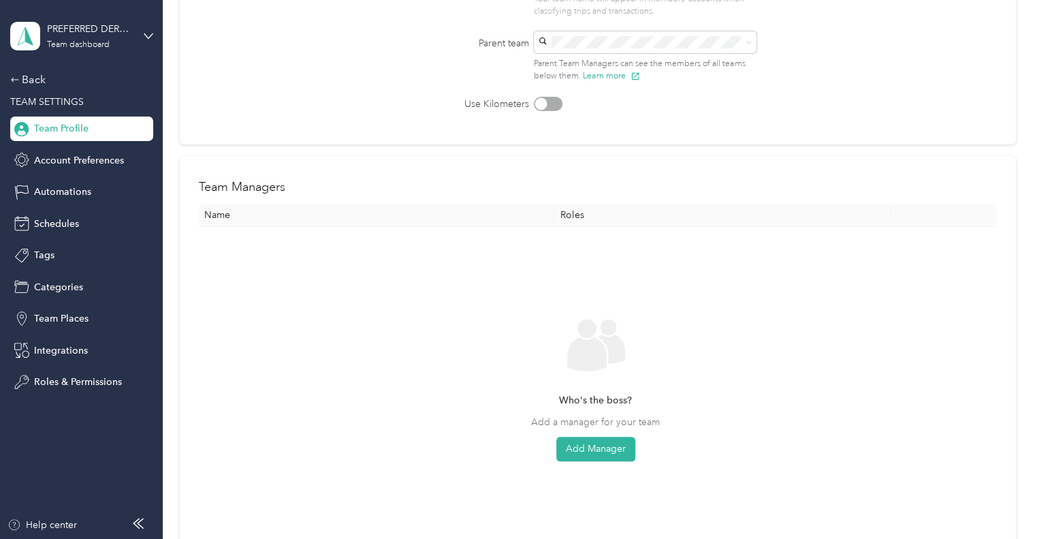
scroll to position [191, 0]
click at [608, 444] on button "Add Manager" at bounding box center [595, 451] width 79 height 25
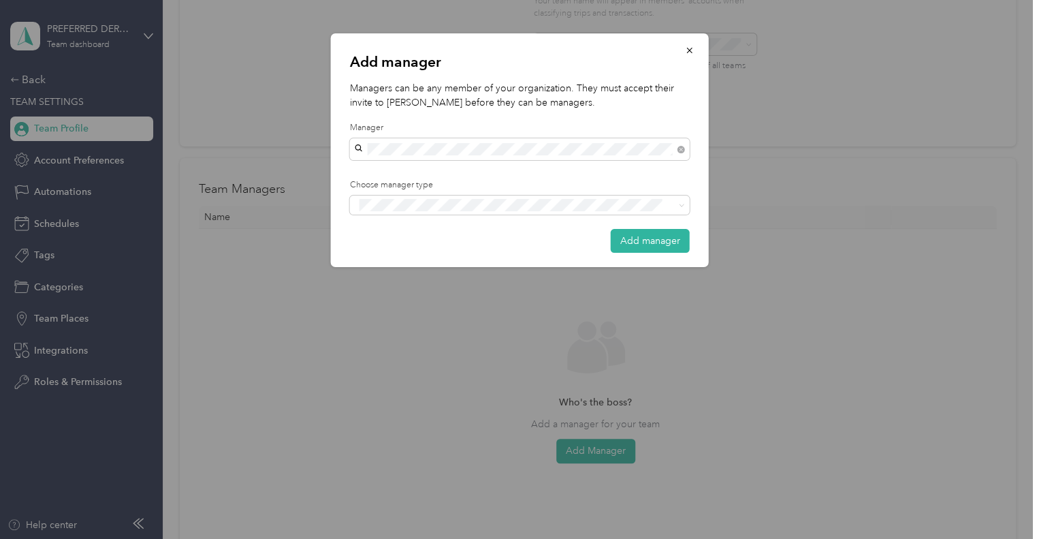
click at [422, 220] on div "[PERSON_NAME]" at bounding box center [519, 221] width 321 height 14
click at [528, 247] on div "Manager" at bounding box center [519, 255] width 321 height 17
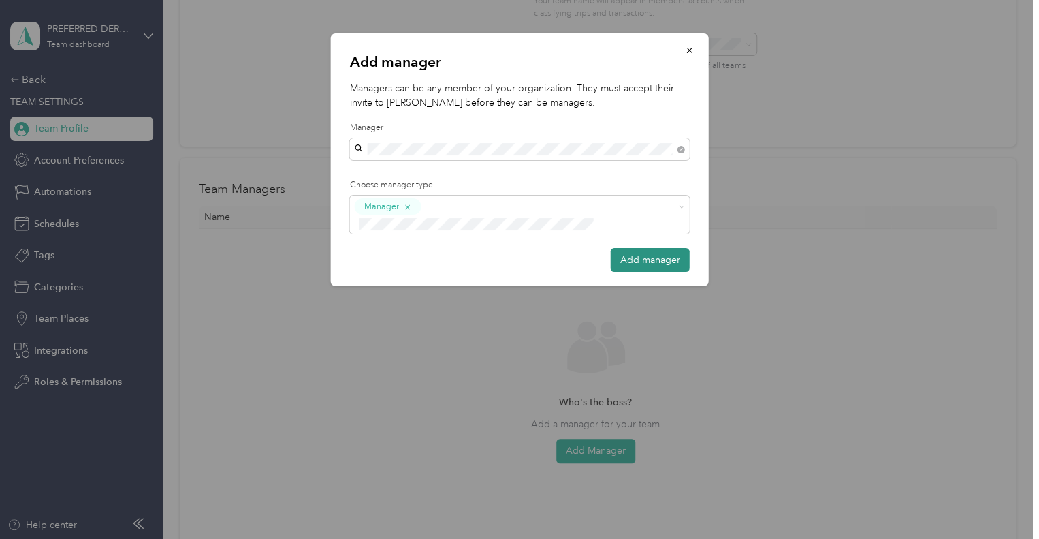
click at [655, 248] on button "Add manager" at bounding box center [650, 260] width 79 height 24
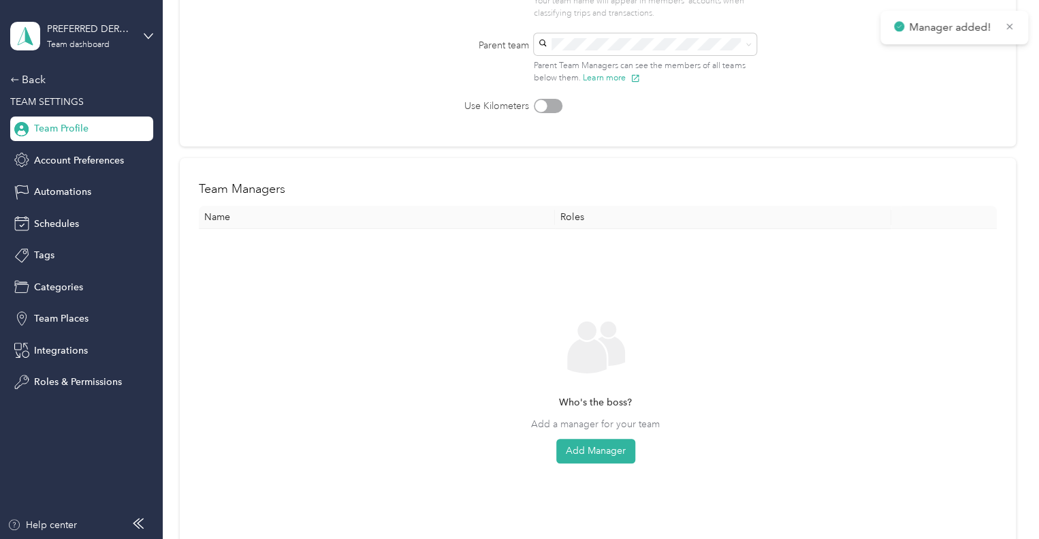
scroll to position [80, 0]
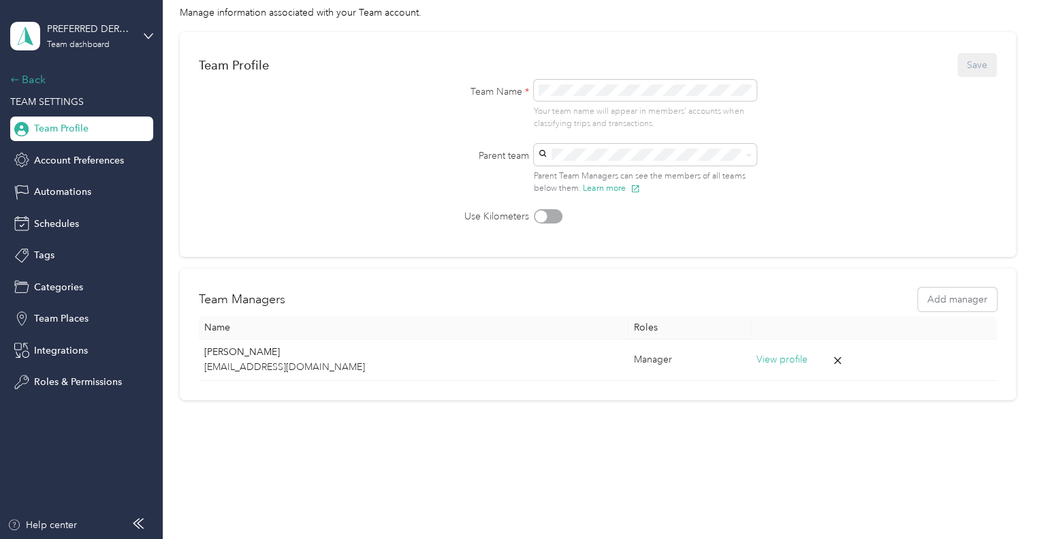
click at [33, 76] on div "Back" at bounding box center [78, 80] width 136 height 16
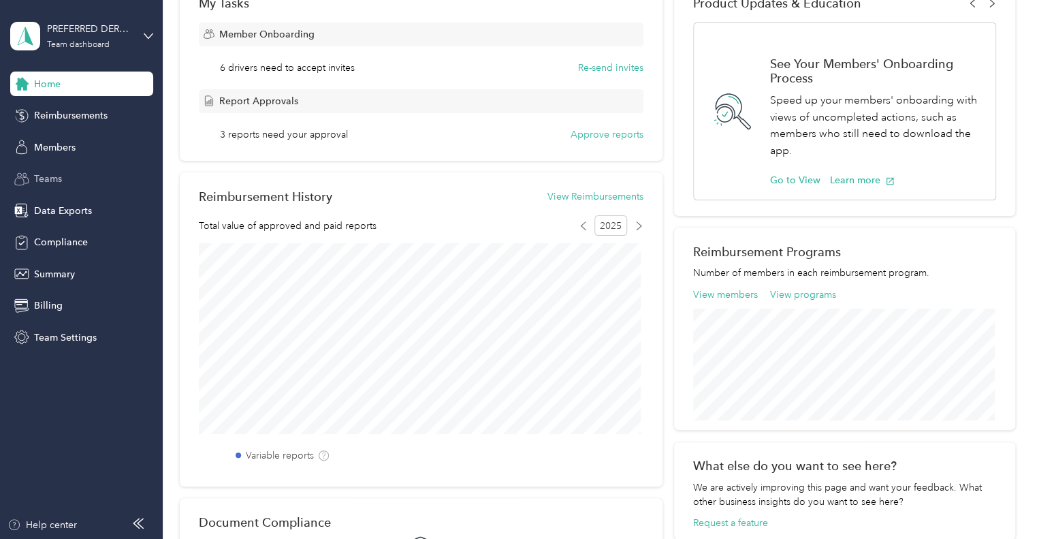
click at [54, 174] on span "Teams" at bounding box center [48, 179] width 28 height 14
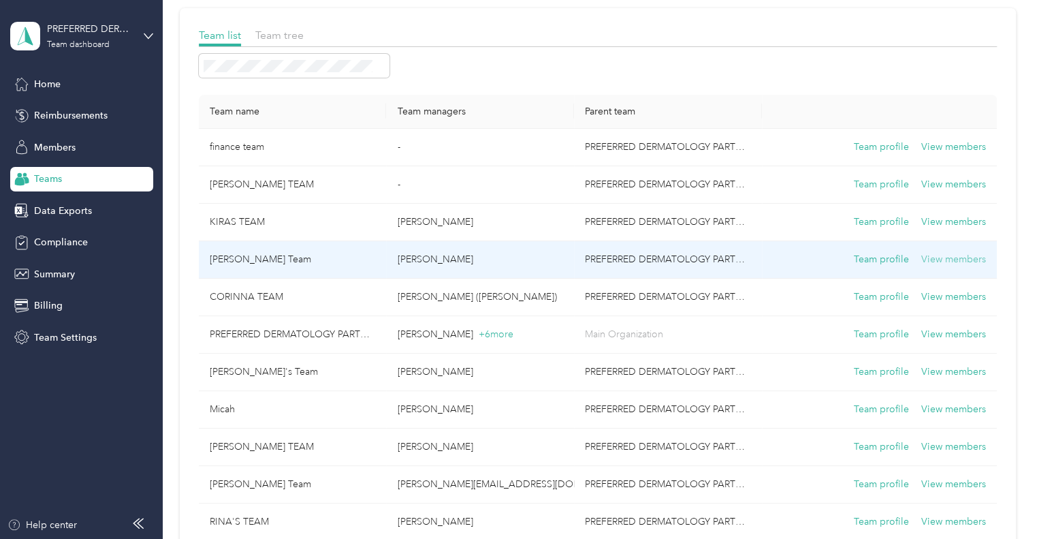
click at [936, 258] on button "View members" at bounding box center [953, 259] width 65 height 15
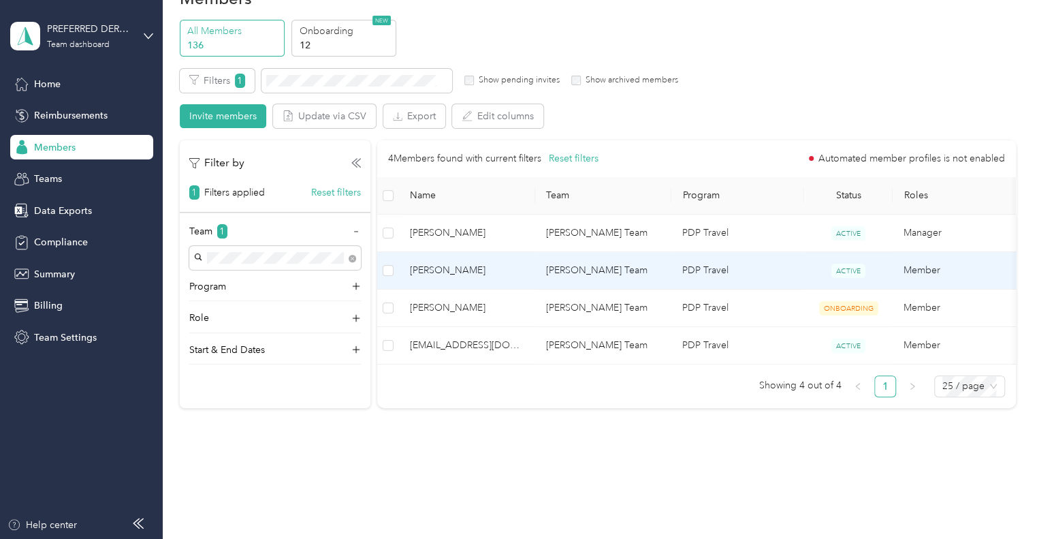
scroll to position [71, 0]
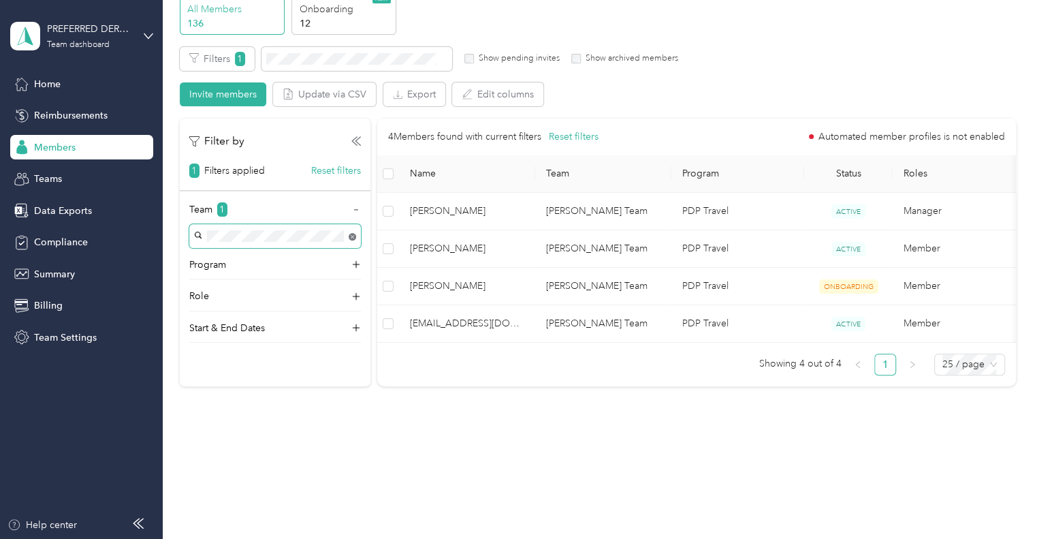
click at [351, 225] on body "PREFERRED DERMATOLOGY PARTNERS INC. Team dashboard Home Reimbursements Members …" at bounding box center [516, 269] width 1032 height 539
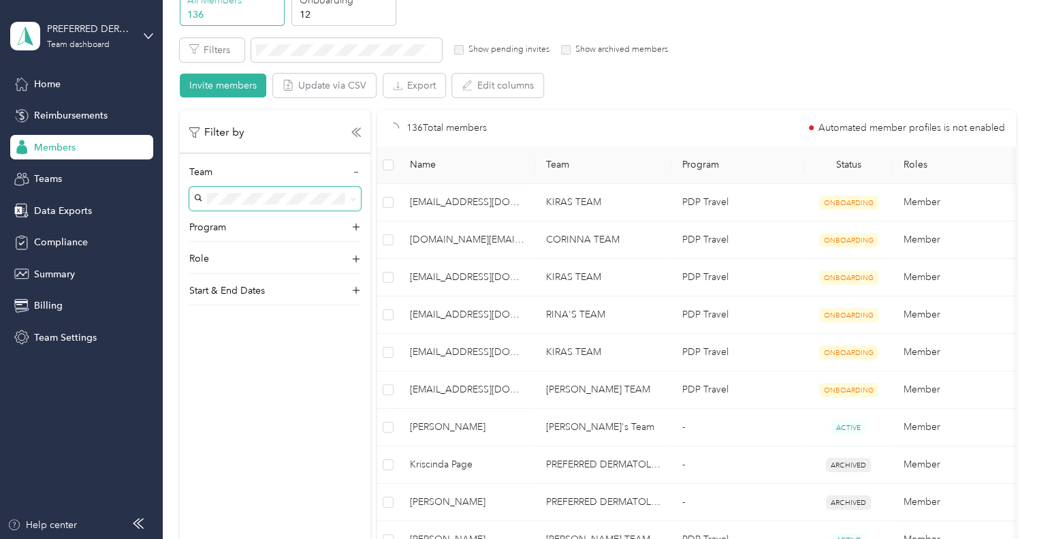
scroll to position [80, 0]
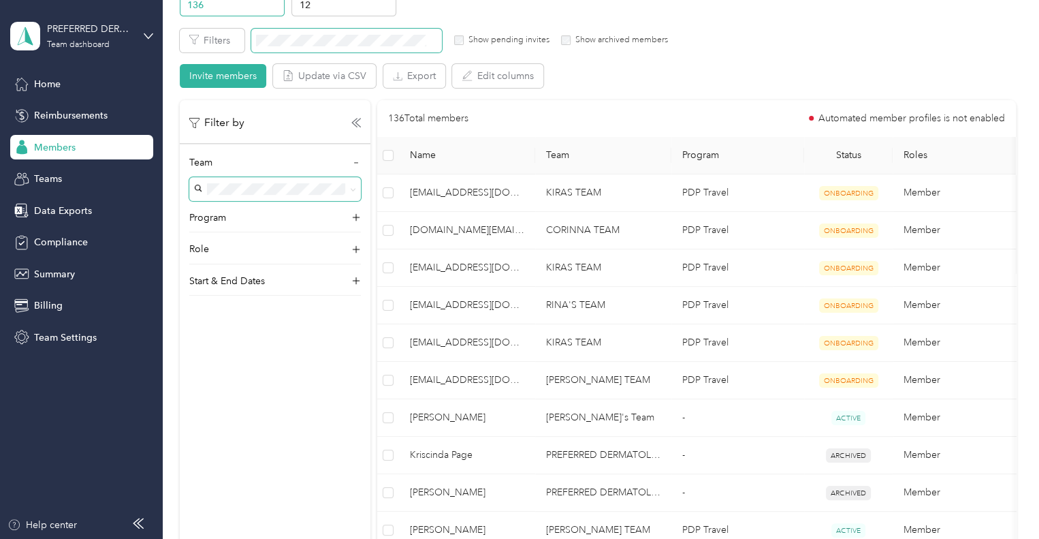
click at [352, 46] on span at bounding box center [346, 41] width 191 height 24
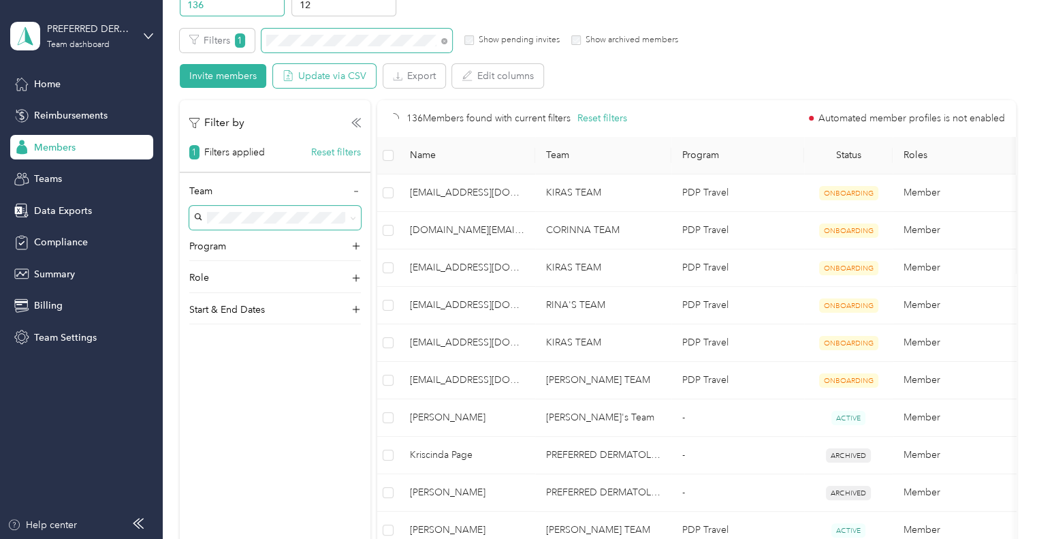
scroll to position [30, 0]
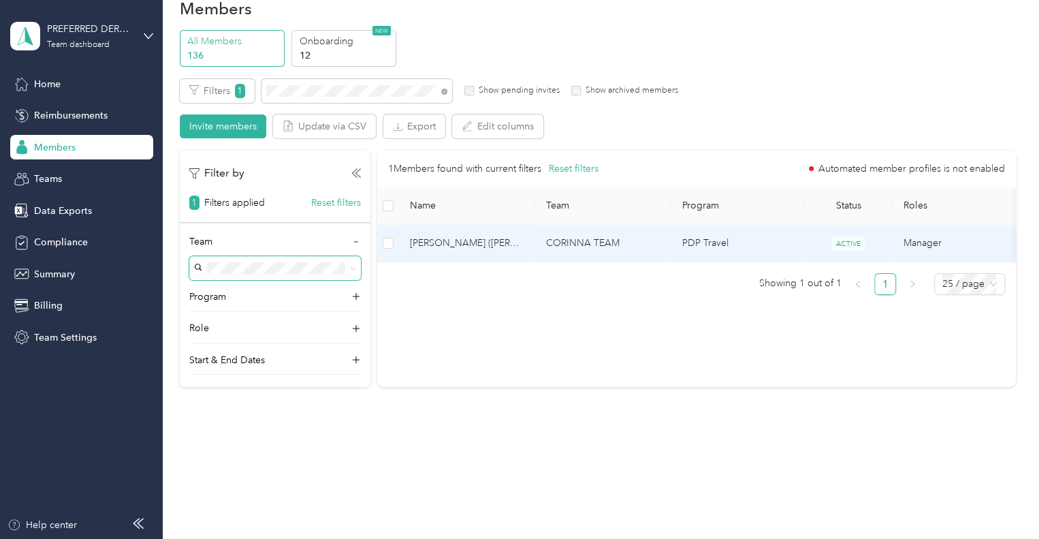
click at [456, 239] on span "[PERSON_NAME] ([PERSON_NAME])" at bounding box center [467, 243] width 114 height 15
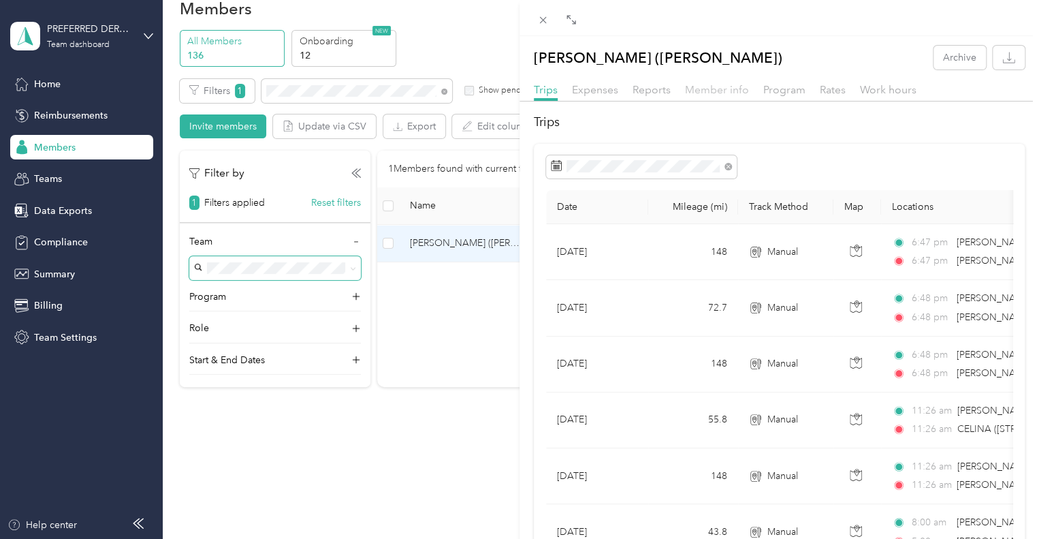
click at [720, 89] on span "Member info" at bounding box center [717, 89] width 64 height 13
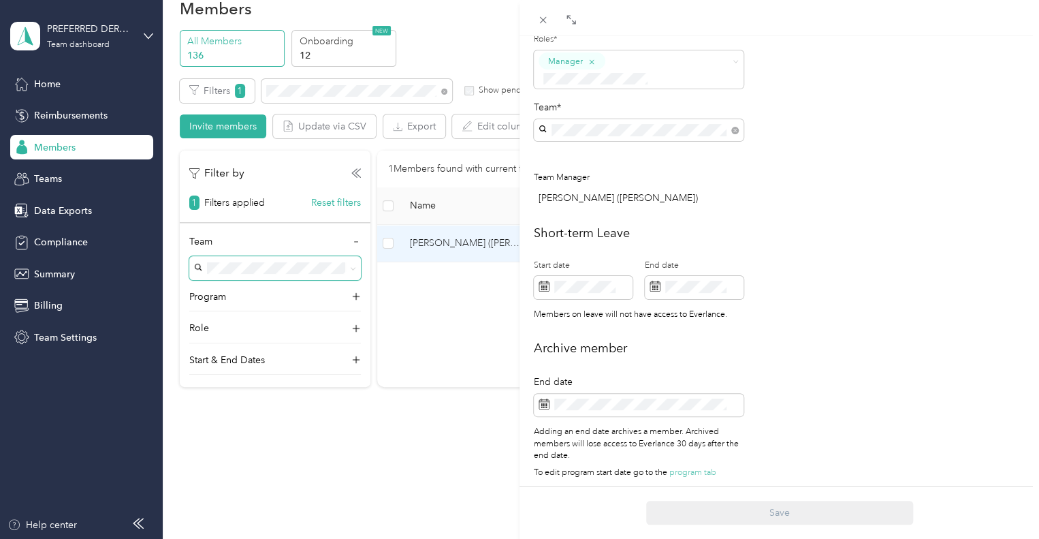
scroll to position [223, 0]
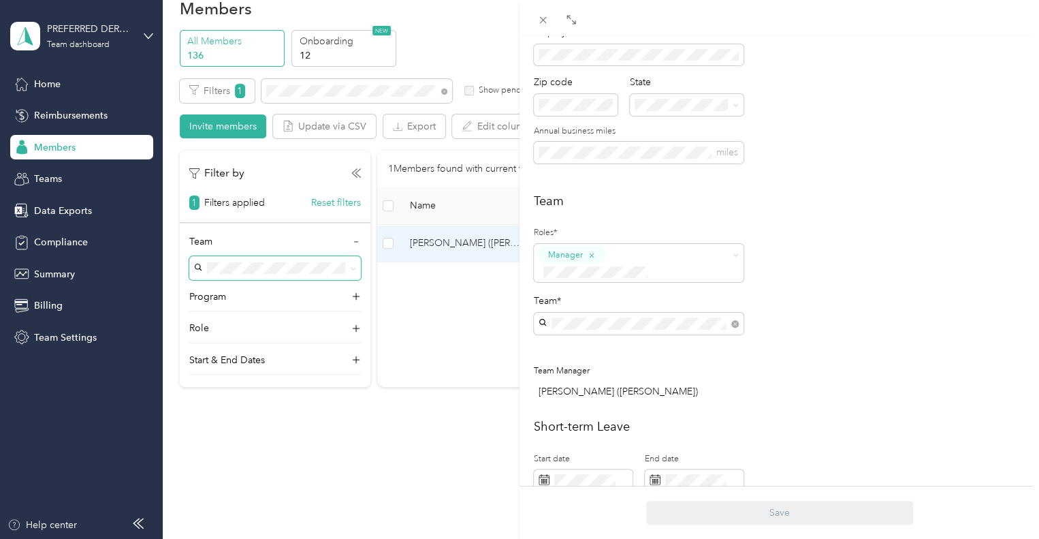
click at [455, 315] on div "[PERSON_NAME] ([PERSON_NAME]) Archive Trips Expenses Reports Member info Progra…" at bounding box center [519, 269] width 1039 height 539
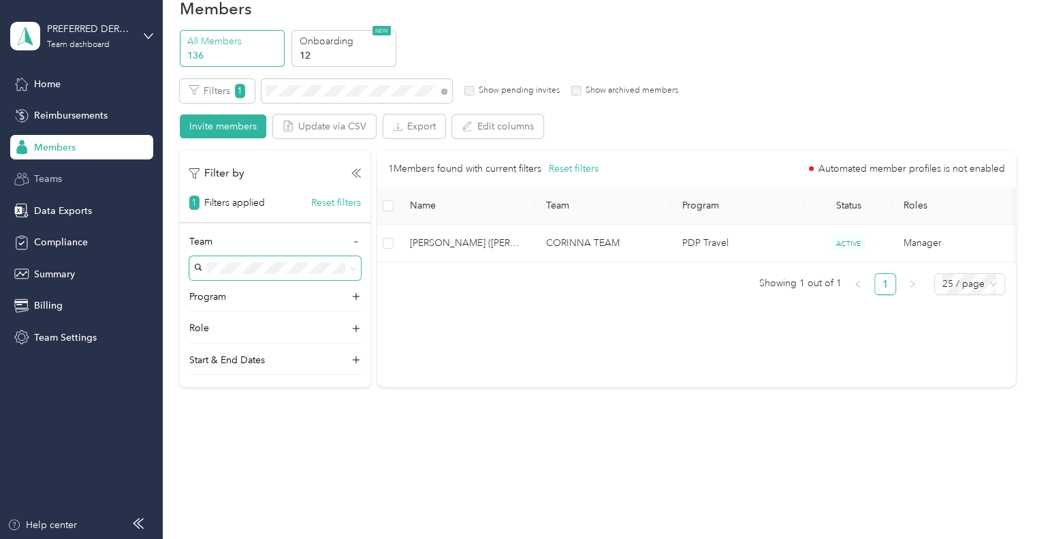
click at [50, 181] on span "Teams" at bounding box center [48, 179] width 28 height 14
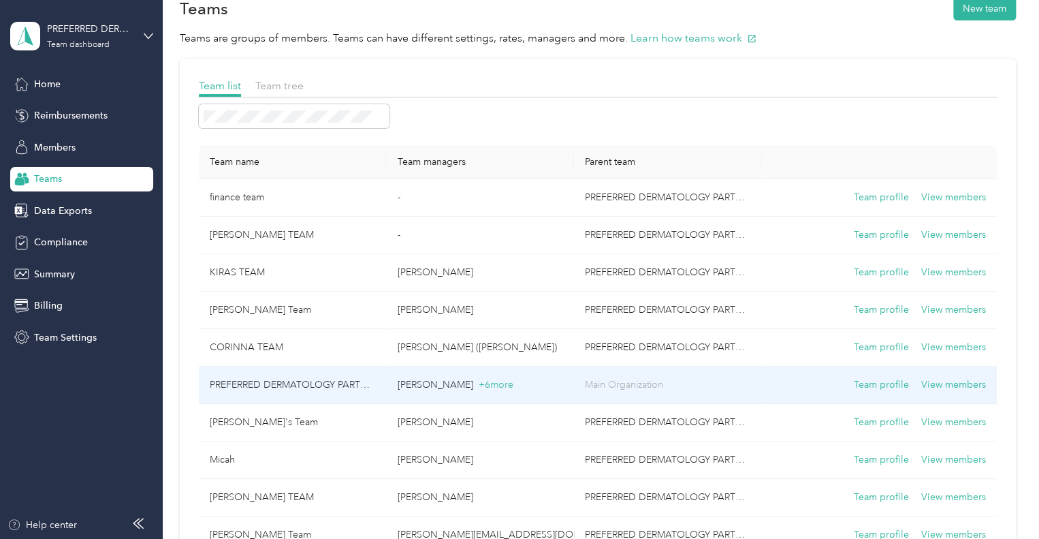
scroll to position [38, 0]
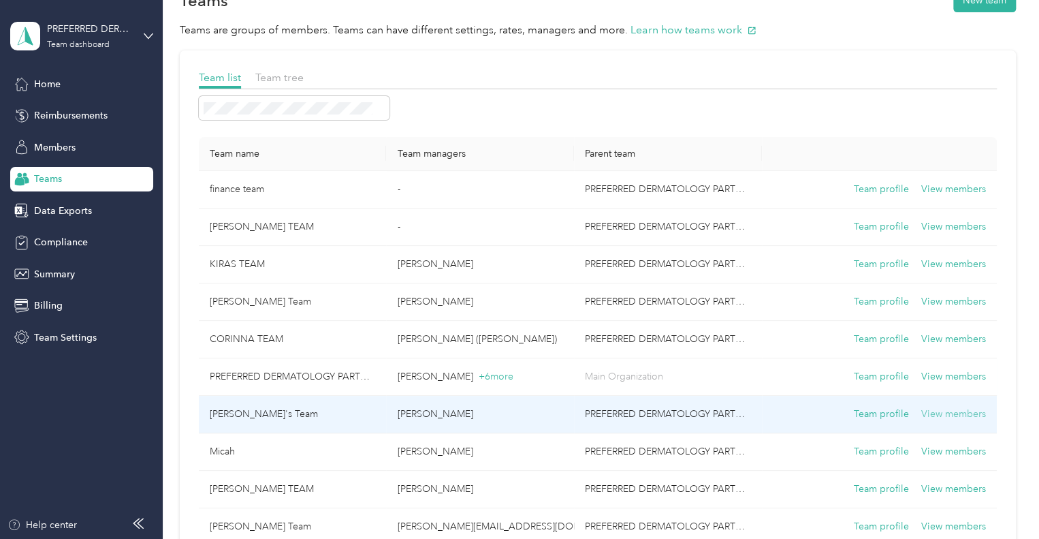
click at [938, 411] on button "View members" at bounding box center [953, 414] width 65 height 15
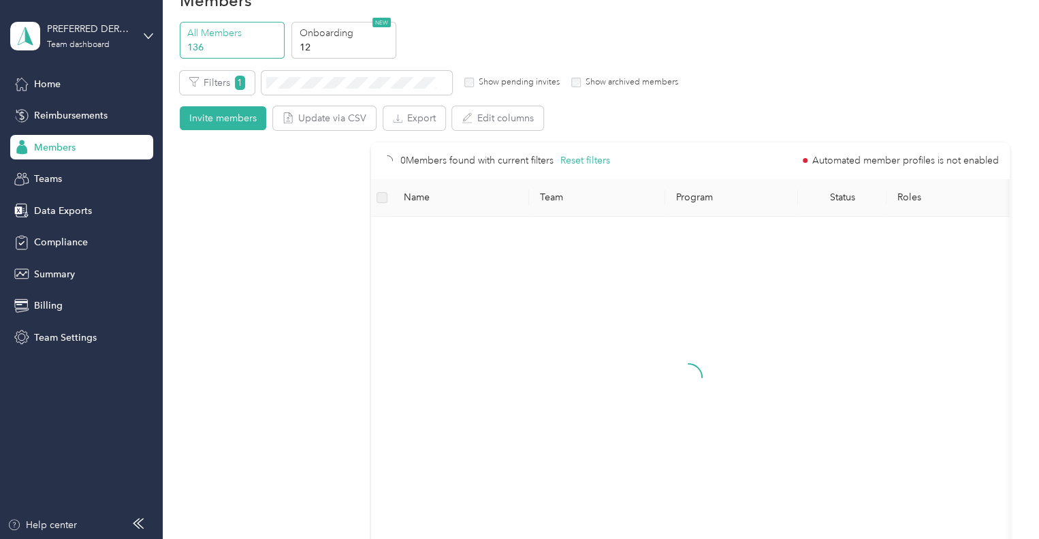
scroll to position [30, 0]
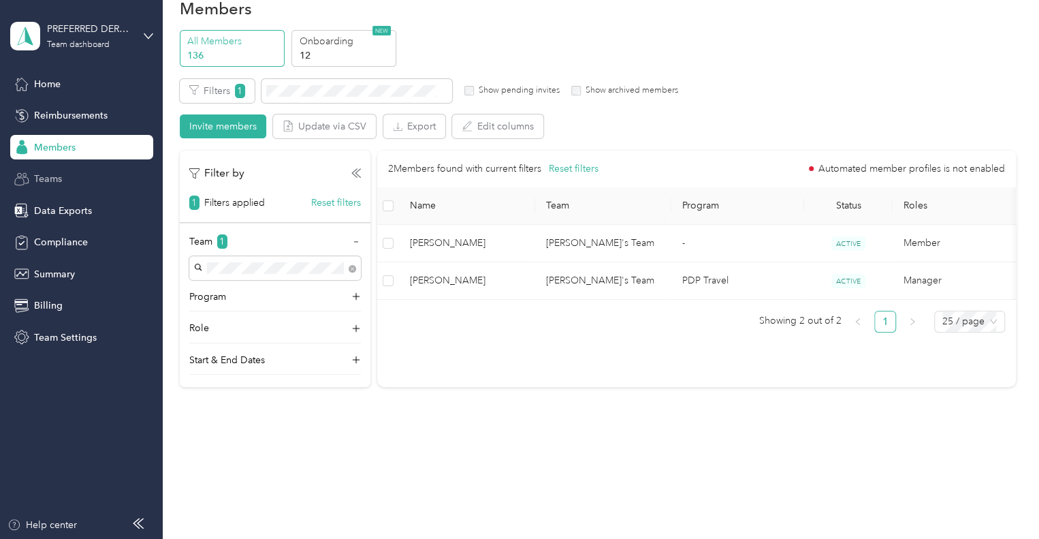
click at [57, 173] on span "Teams" at bounding box center [48, 179] width 28 height 14
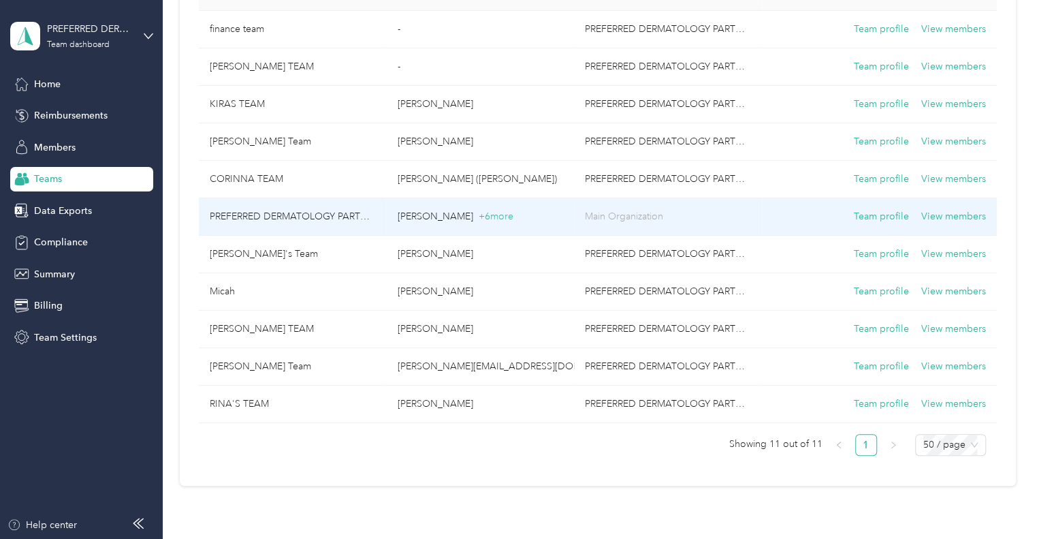
scroll to position [198, 0]
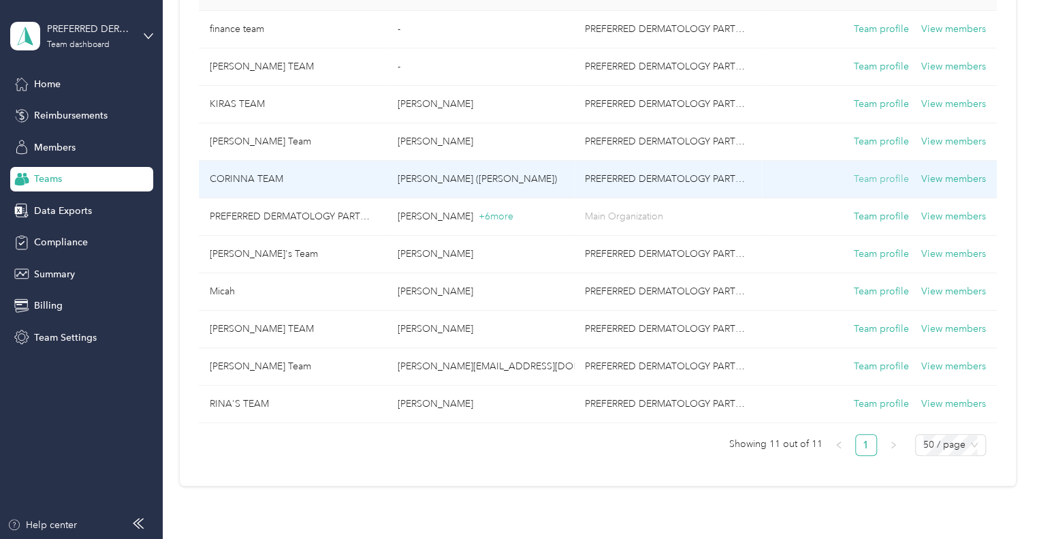
click at [888, 179] on button "Team profile" at bounding box center [881, 179] width 55 height 15
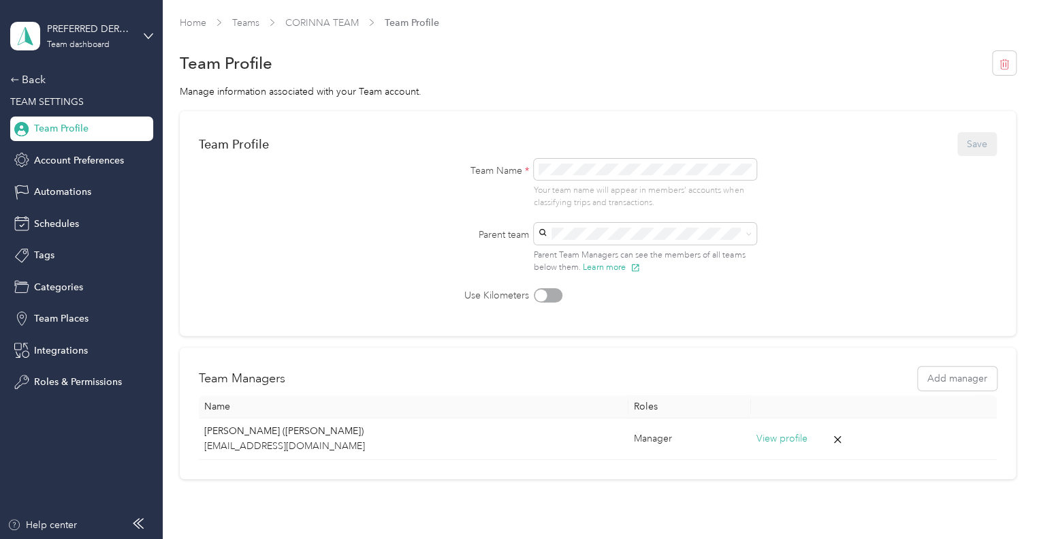
scroll to position [1, 0]
click at [34, 78] on div "Back" at bounding box center [78, 80] width 136 height 16
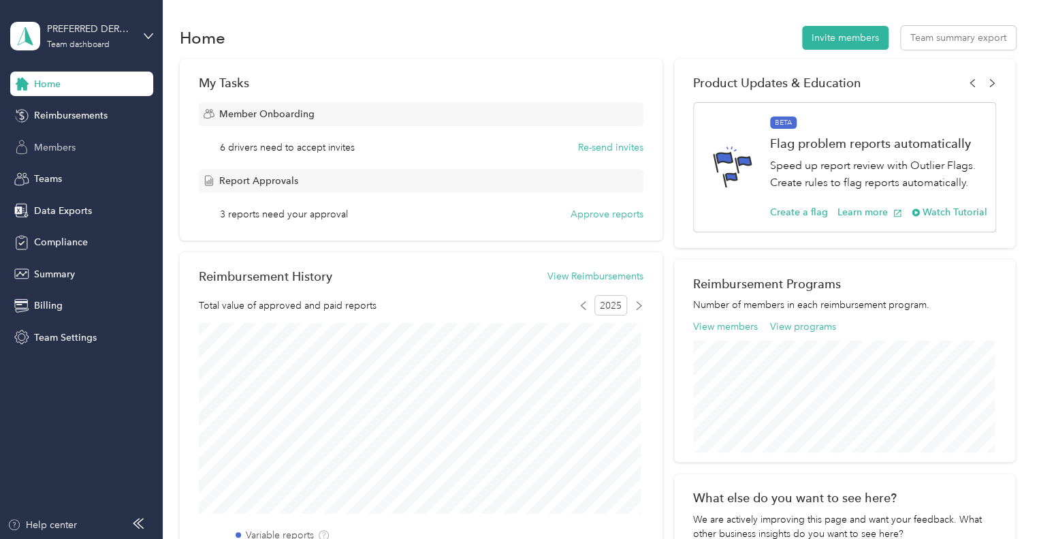
click at [52, 146] on span "Members" at bounding box center [55, 147] width 42 height 14
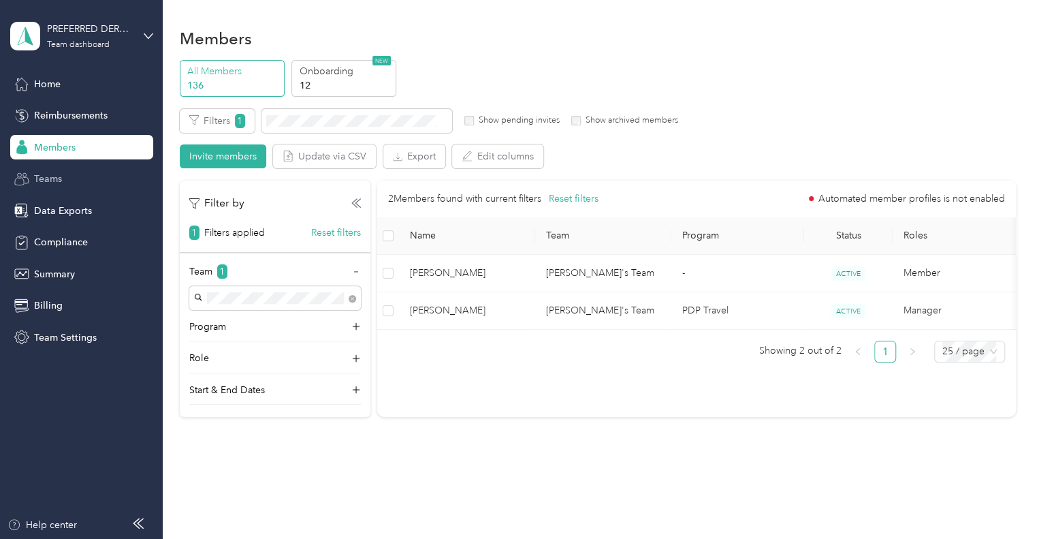
click at [51, 176] on span "Teams" at bounding box center [48, 179] width 28 height 14
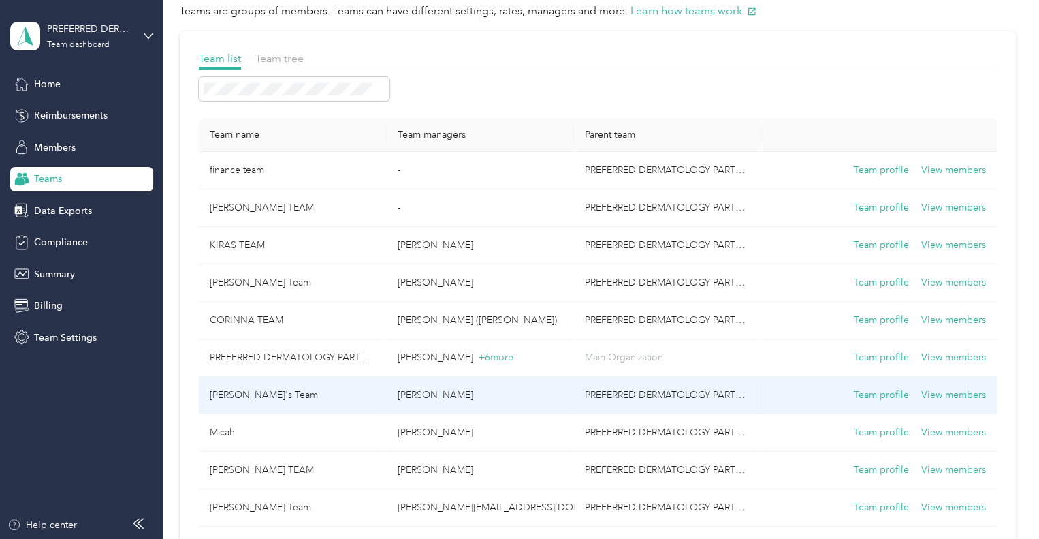
scroll to position [35, 0]
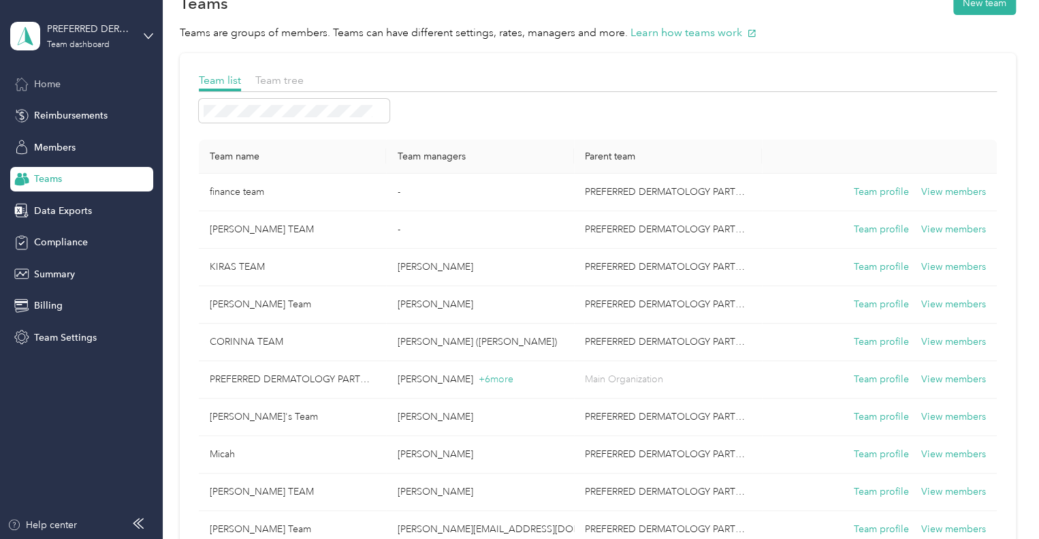
click at [54, 77] on span "Home" at bounding box center [47, 84] width 27 height 14
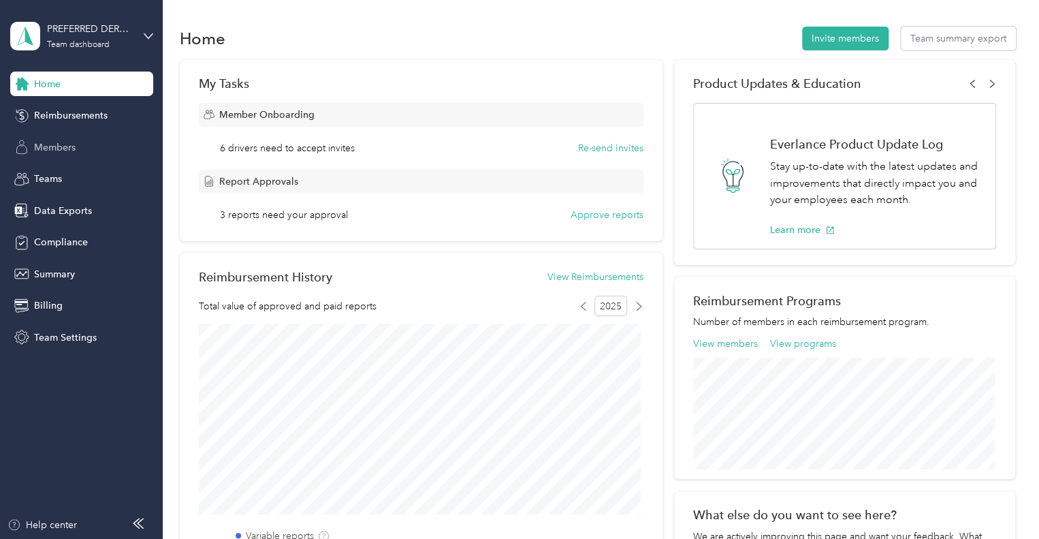
click at [52, 147] on span "Members" at bounding box center [55, 147] width 42 height 14
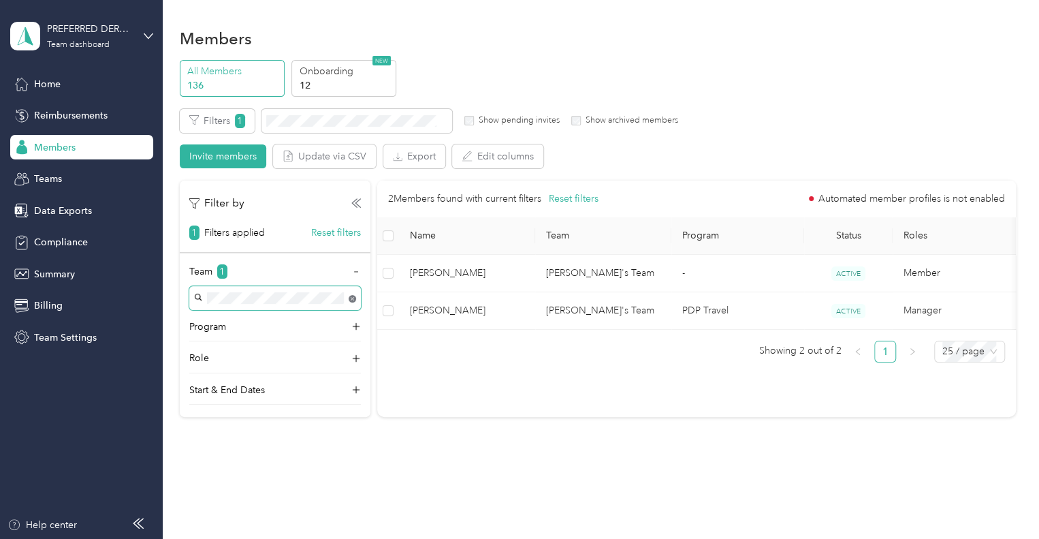
click at [351, 299] on body "PREFERRED DERMATOLOGY PARTNERS INC. Team dashboard Home Reimbursements Members …" at bounding box center [516, 269] width 1032 height 539
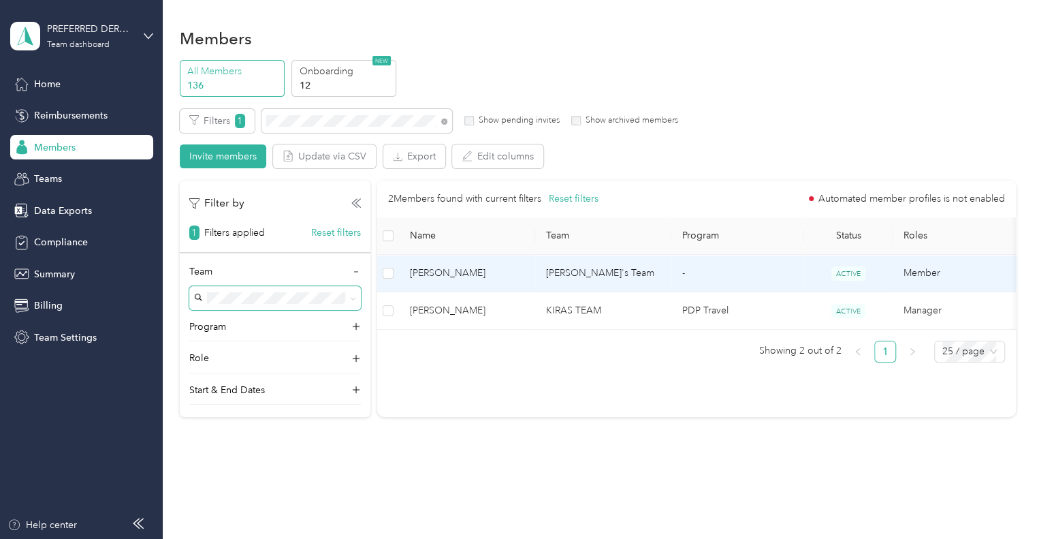
click at [718, 279] on td "-" at bounding box center [737, 273] width 133 height 37
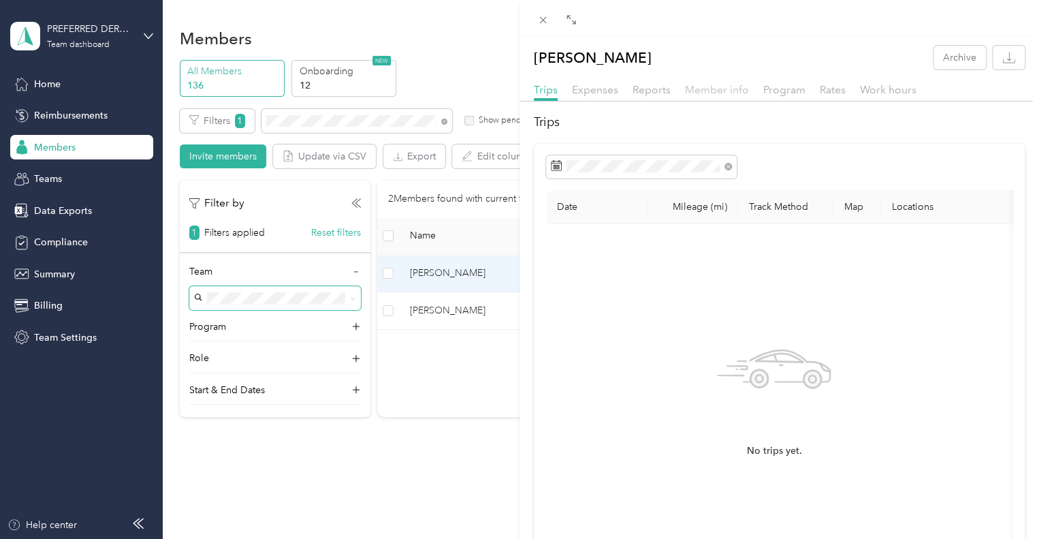
click at [697, 86] on span "Member info" at bounding box center [717, 89] width 64 height 13
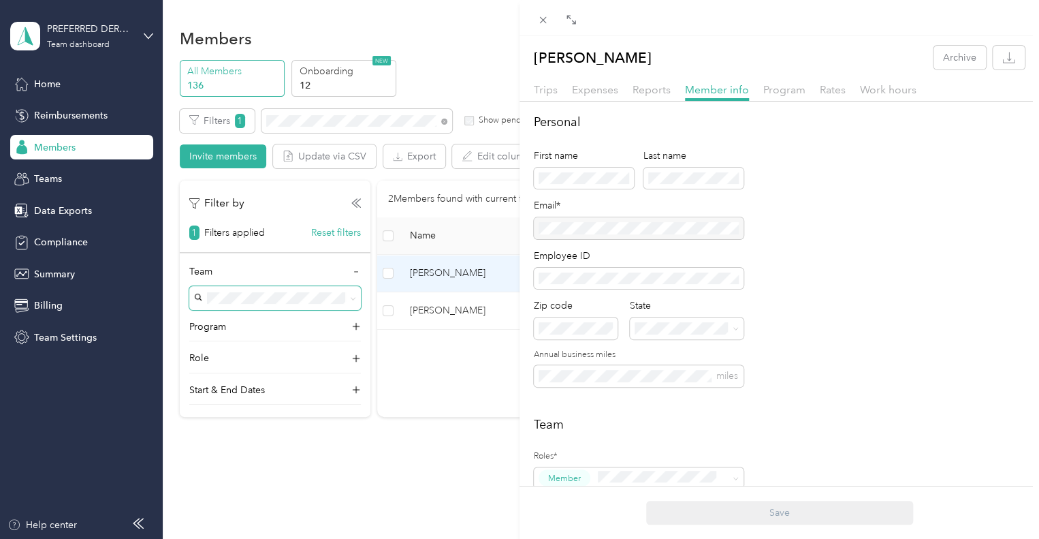
click at [463, 63] on div "[PERSON_NAME] Archive Trips Expenses Reports Member info Program Rates Work hou…" at bounding box center [519, 269] width 1039 height 539
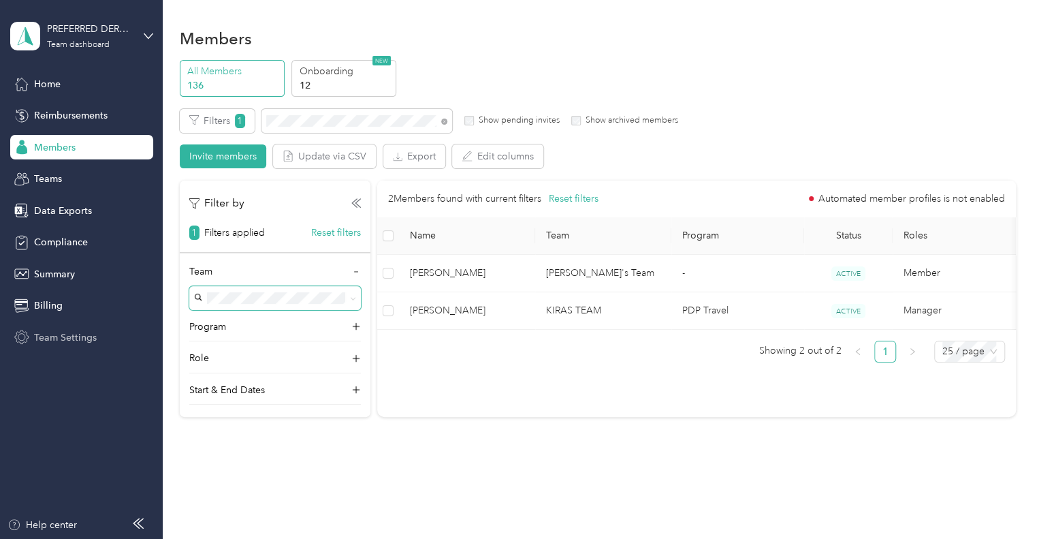
click at [76, 336] on span "Team Settings" at bounding box center [65, 337] width 63 height 14
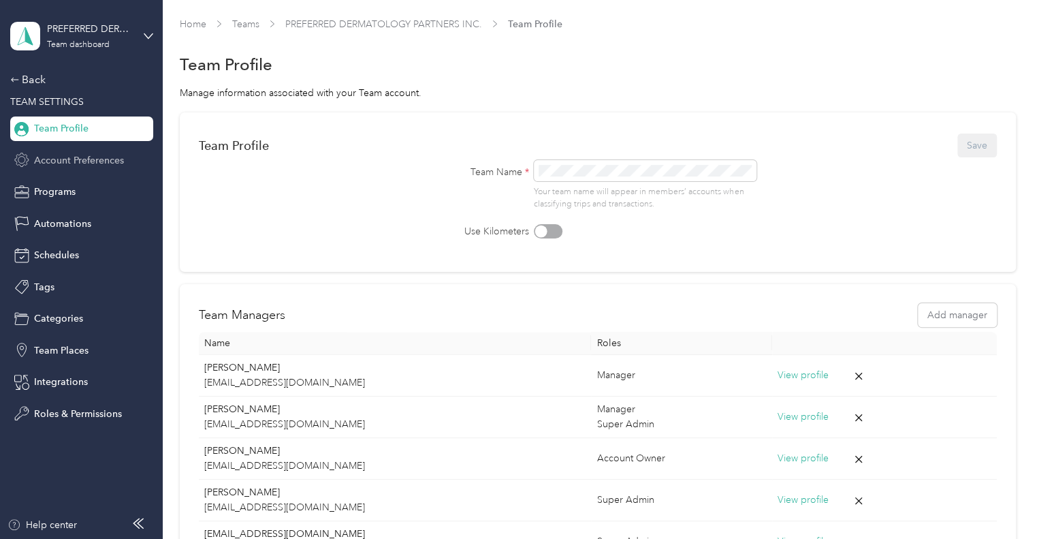
click at [60, 161] on span "Account Preferences" at bounding box center [79, 160] width 90 height 14
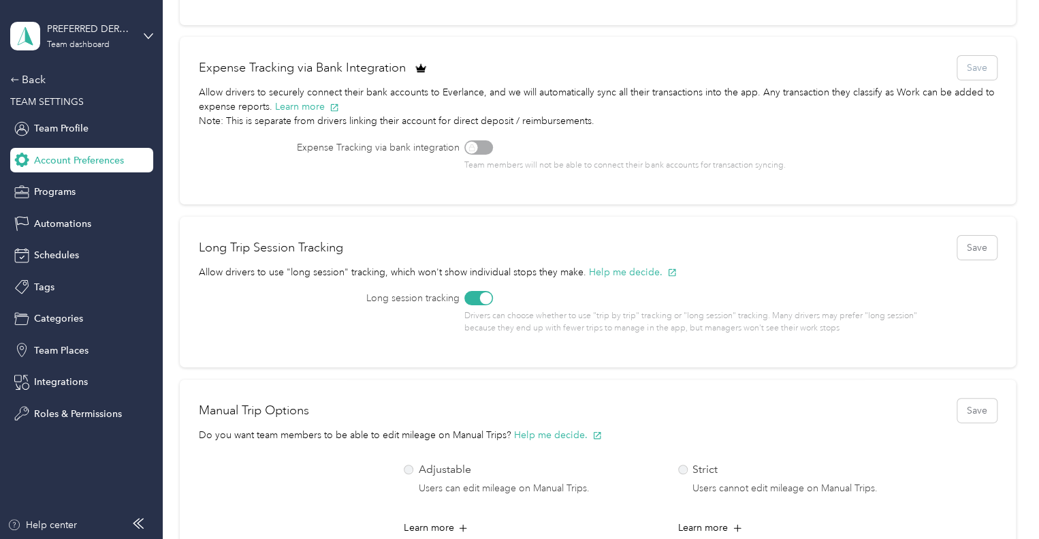
scroll to position [223, 0]
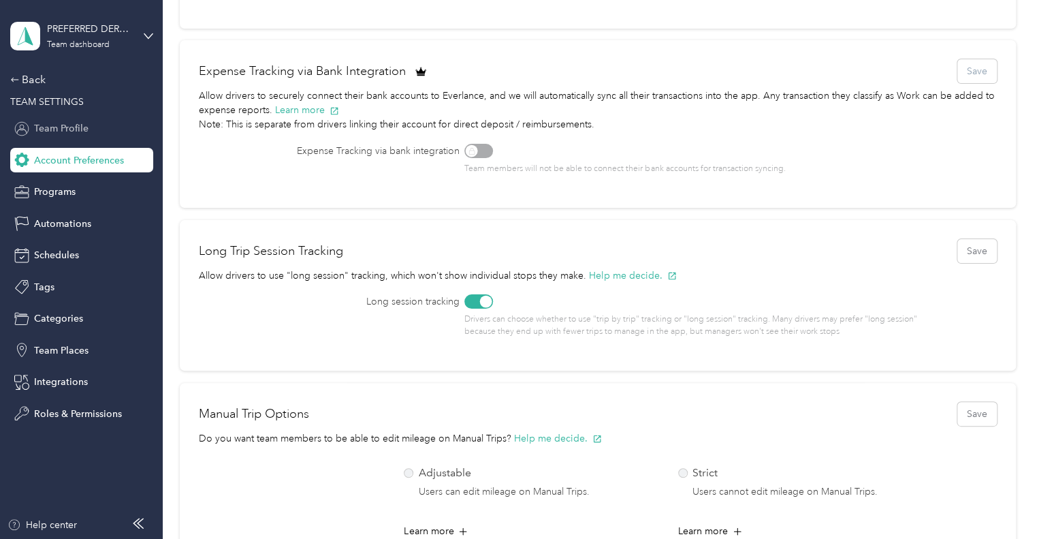
click at [69, 128] on span "Team Profile" at bounding box center [61, 128] width 54 height 14
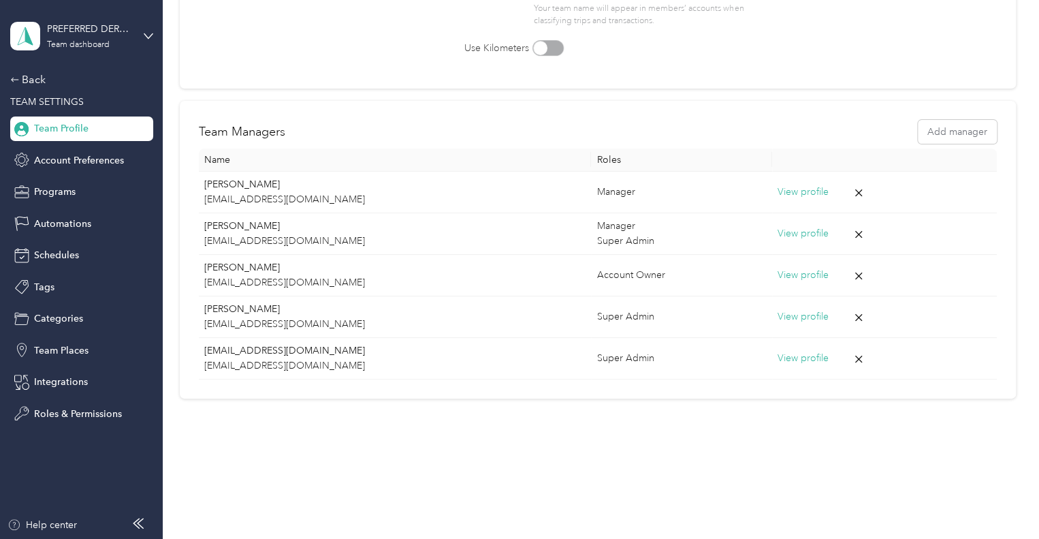
scroll to position [182, 0]
click at [33, 80] on div "Back" at bounding box center [78, 80] width 136 height 16
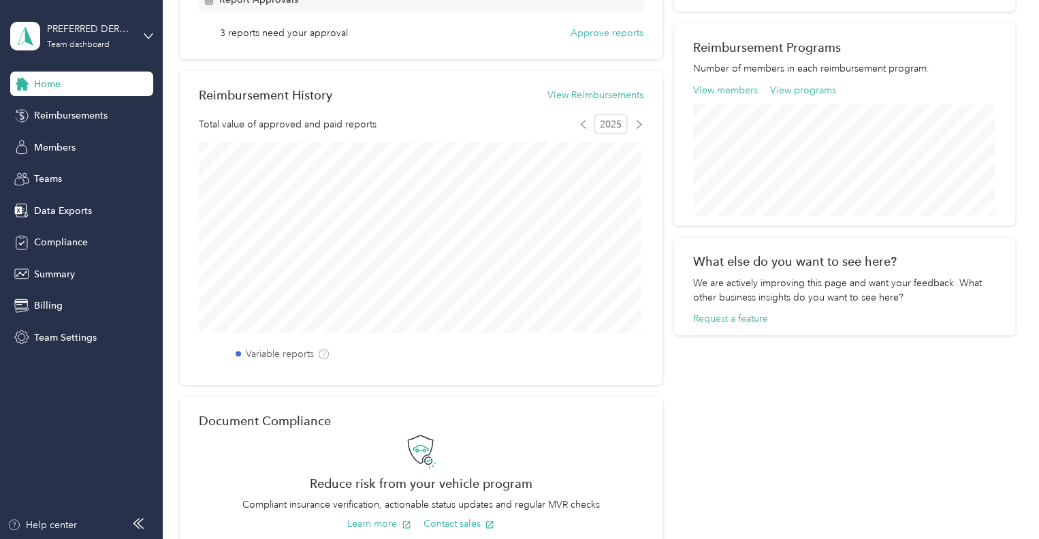
scroll to position [223, 0]
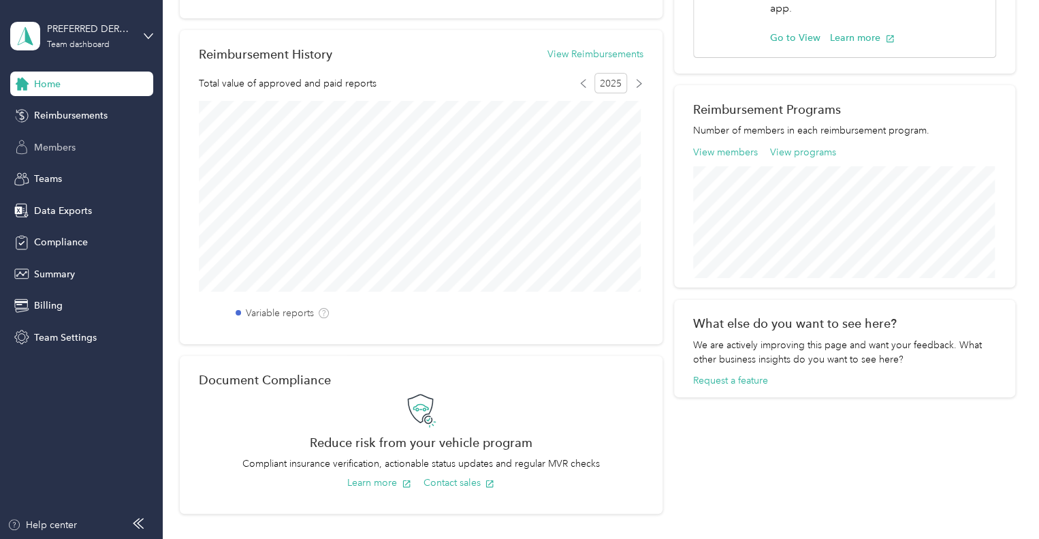
click at [57, 146] on span "Members" at bounding box center [55, 147] width 42 height 14
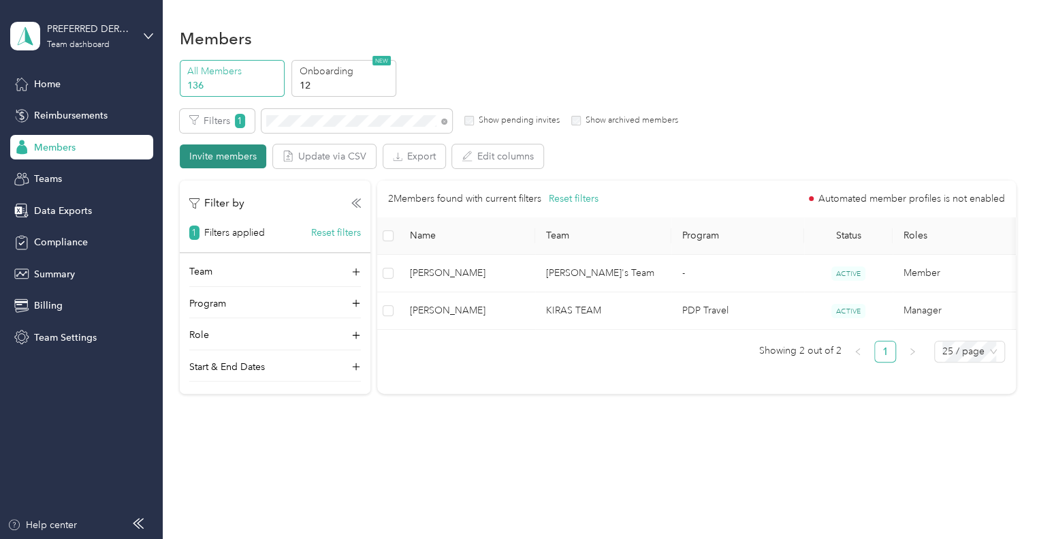
click at [232, 148] on button "Invite members" at bounding box center [223, 156] width 86 height 24
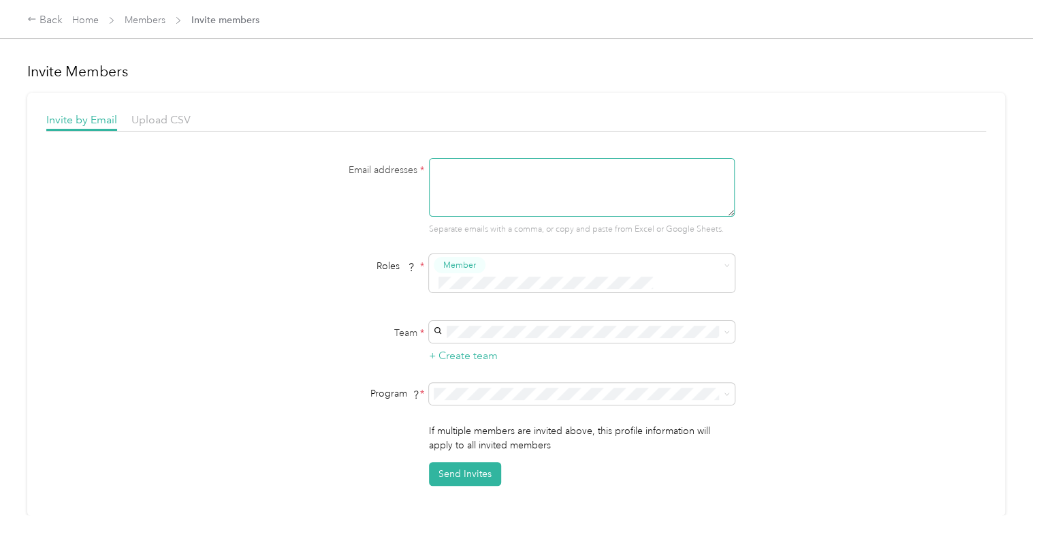
click at [479, 190] on textarea at bounding box center [582, 187] width 306 height 59
type textarea "[EMAIL_ADDRESS][DOMAIN_NAME]"
click at [482, 343] on div "[PERSON_NAME]'s Team [PERSON_NAME]" at bounding box center [580, 345] width 287 height 31
click at [488, 385] on span at bounding box center [582, 394] width 306 height 22
click at [486, 424] on span "PDP Travel (CPM)" at bounding box center [474, 423] width 75 height 12
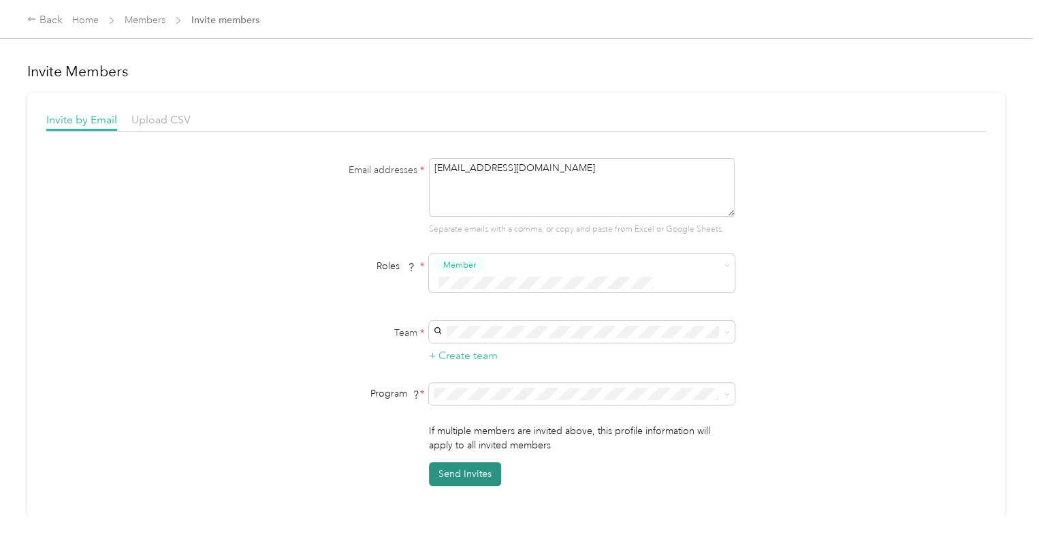
click at [475, 462] on button "Send Invites" at bounding box center [465, 474] width 72 height 24
click at [89, 20] on link "Home" at bounding box center [85, 20] width 27 height 12
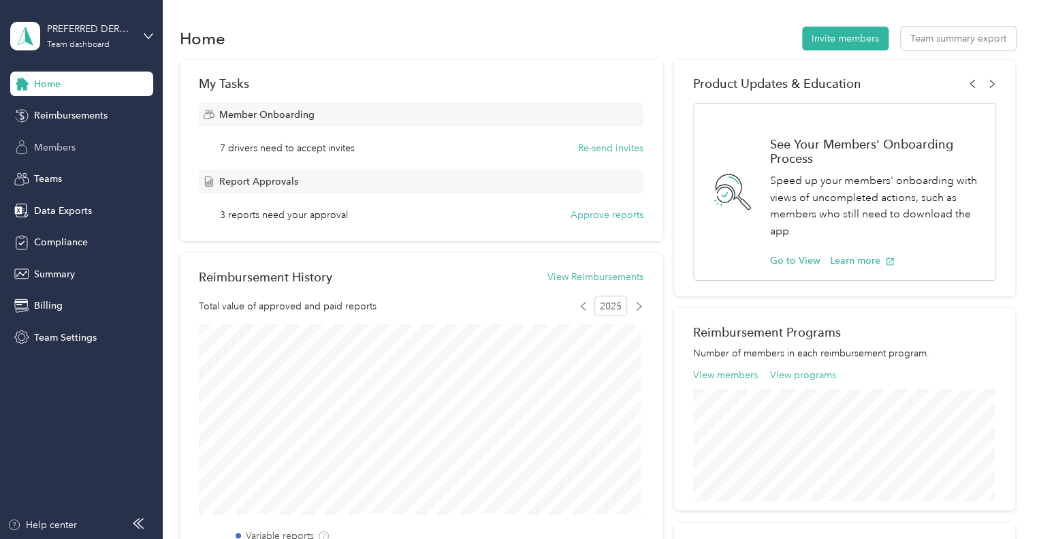
click at [66, 144] on span "Members" at bounding box center [55, 147] width 42 height 14
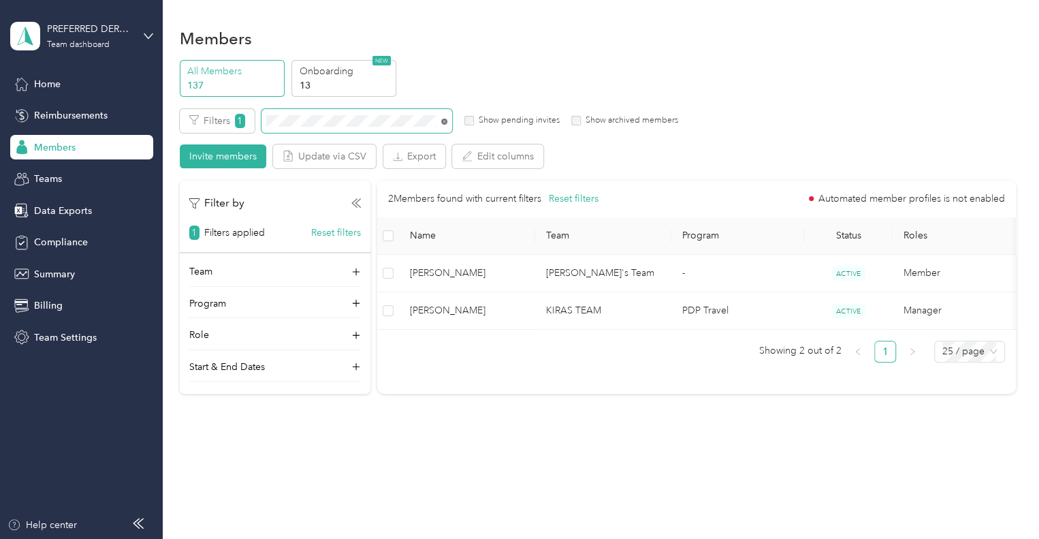
click at [442, 121] on icon at bounding box center [444, 121] width 6 height 6
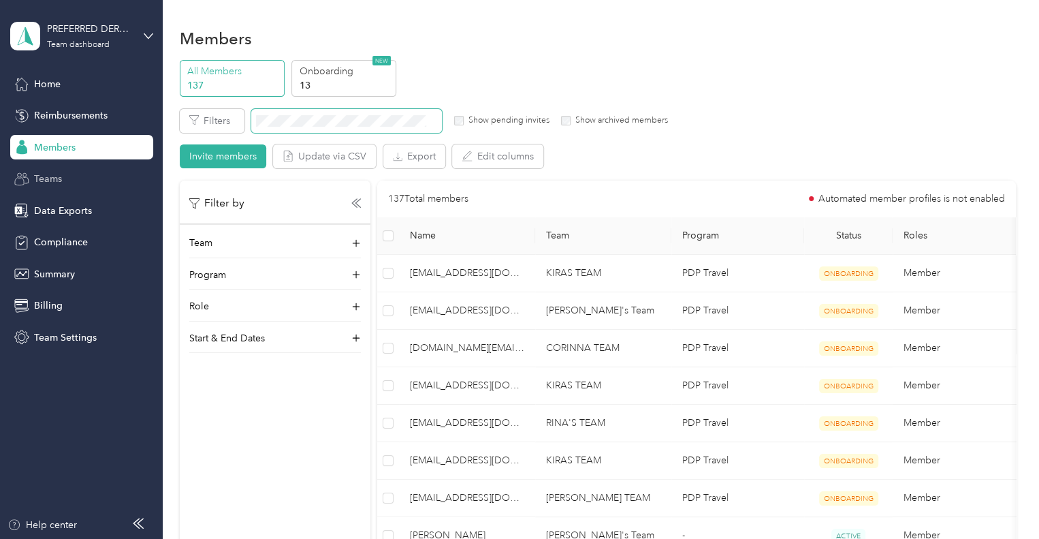
click at [78, 177] on div "Teams" at bounding box center [81, 179] width 143 height 25
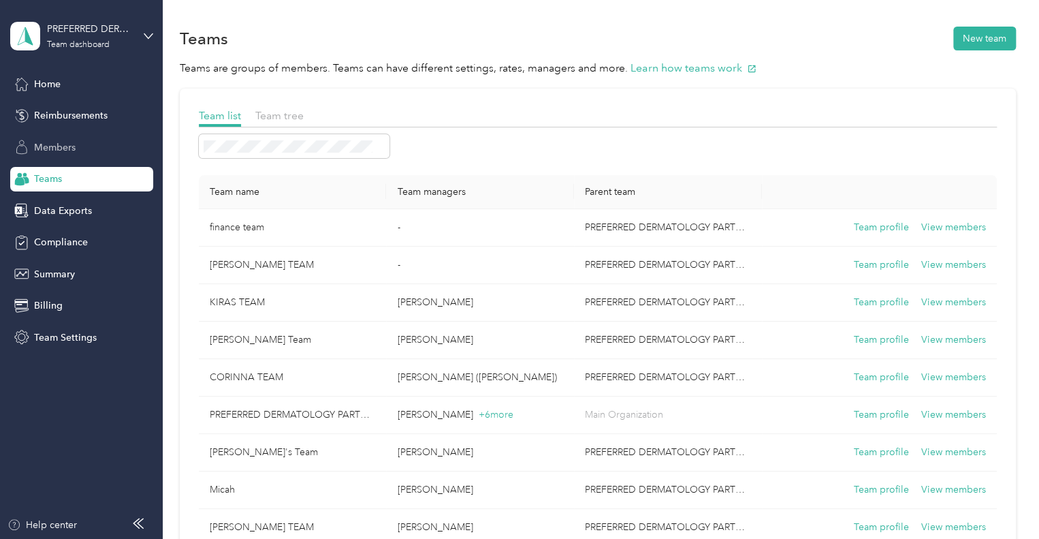
click at [69, 148] on span "Members" at bounding box center [55, 147] width 42 height 14
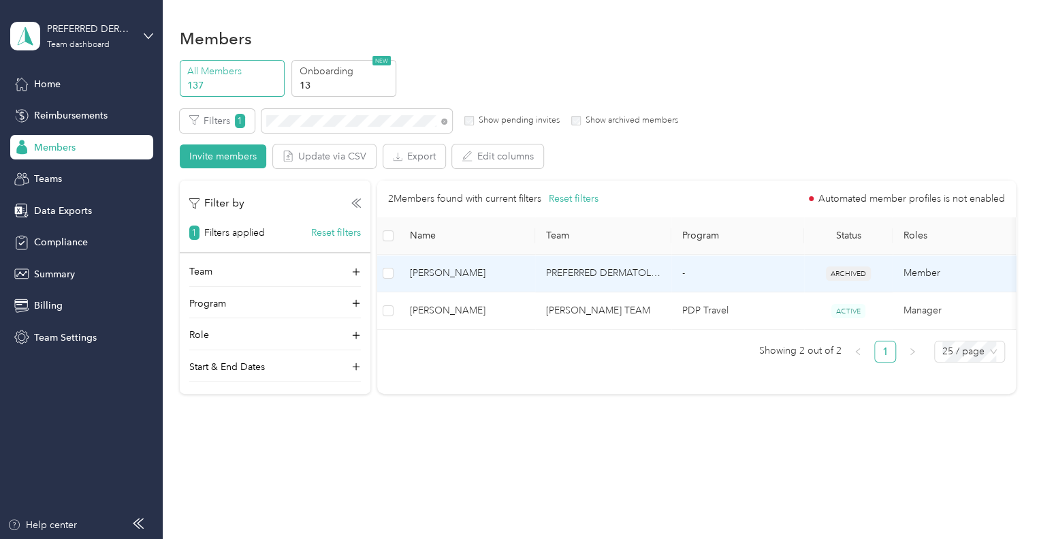
click at [844, 280] on span "ARCHIVED" at bounding box center [848, 273] width 45 height 14
click at [612, 269] on td "PREFERRED DERMATOLOGY PARTNERS INC." at bounding box center [603, 273] width 136 height 37
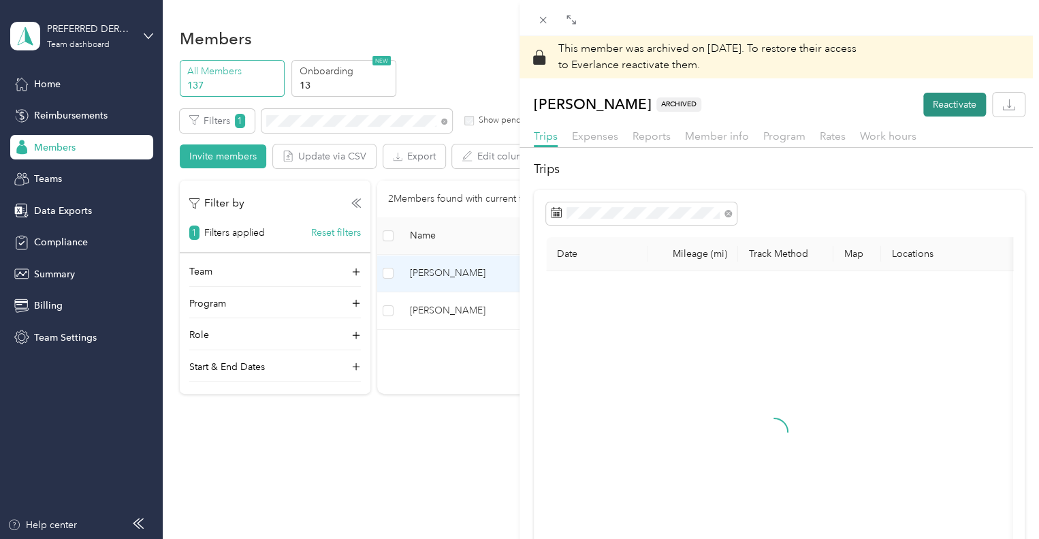
click at [934, 107] on button "Reactivate" at bounding box center [954, 105] width 63 height 24
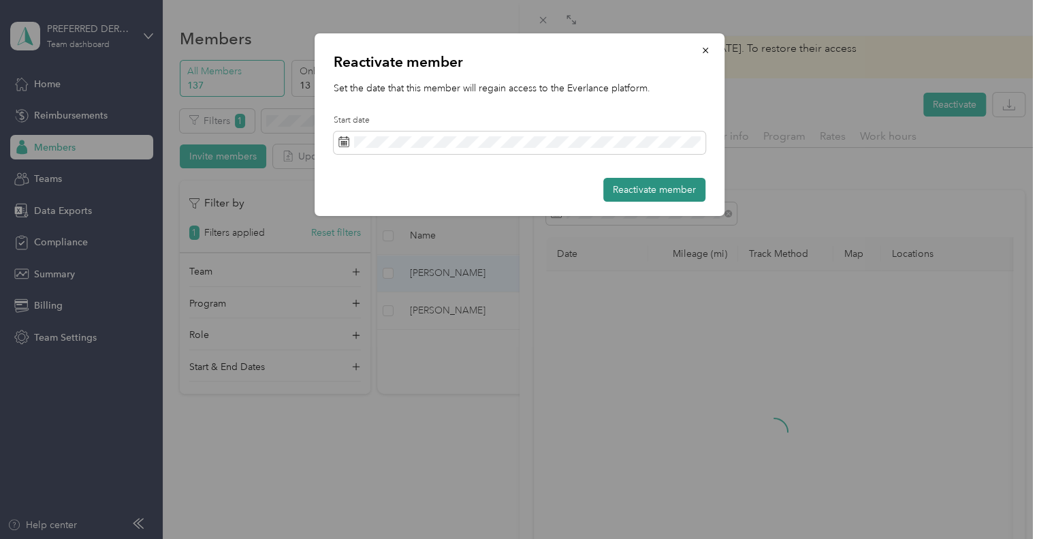
click at [635, 193] on button "Reactivate member" at bounding box center [654, 190] width 102 height 24
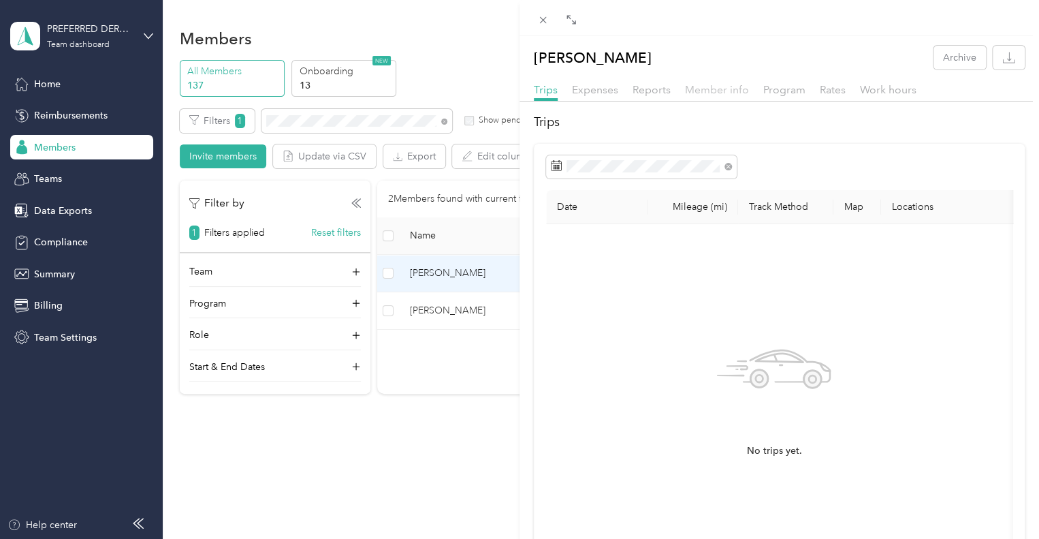
click at [722, 88] on span "Member info" at bounding box center [717, 89] width 64 height 13
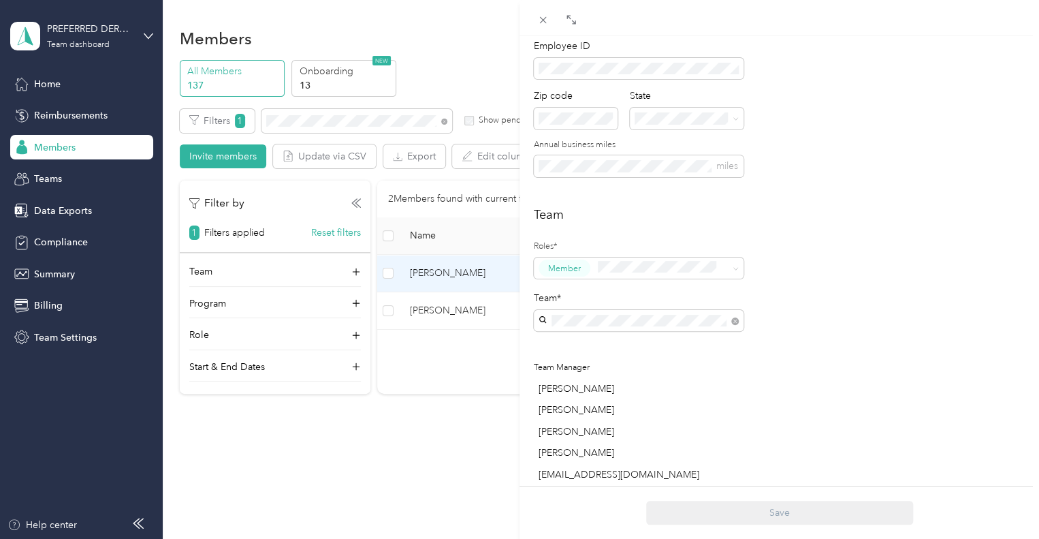
scroll to position [215, 0]
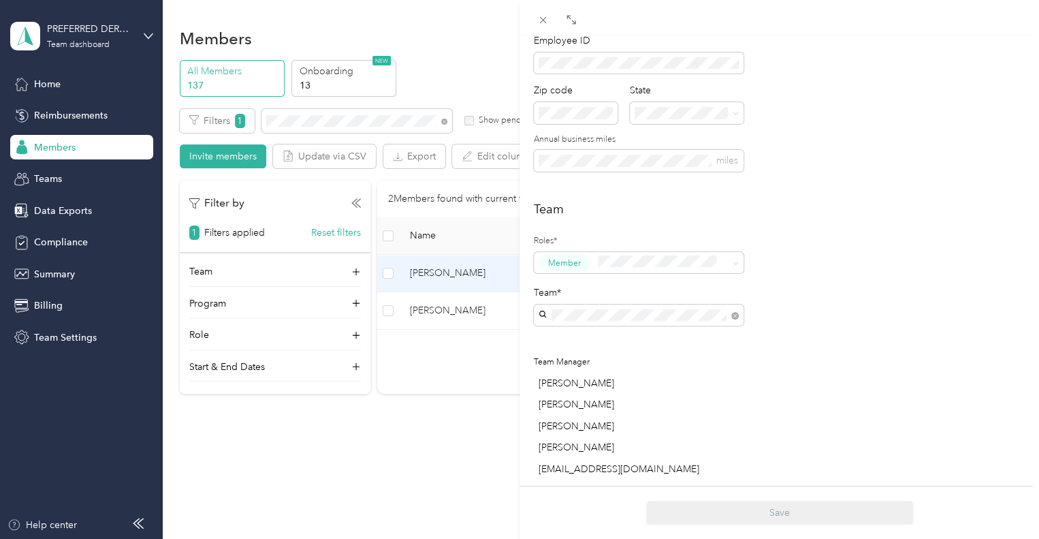
click at [661, 396] on div "[PERSON_NAME]'s Team [PERSON_NAME]" at bounding box center [638, 401] width 191 height 31
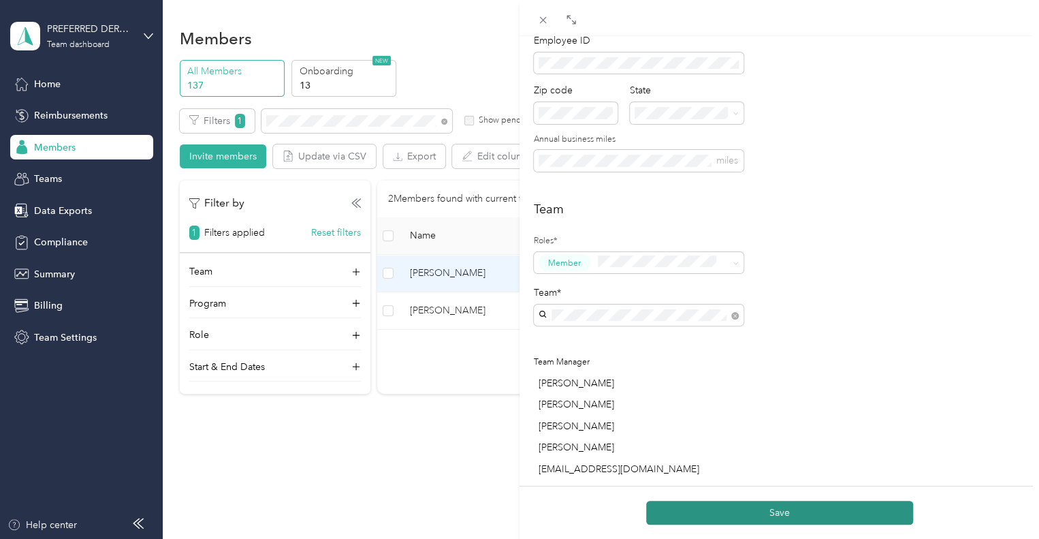
click at [755, 517] on button "Save" at bounding box center [779, 513] width 267 height 24
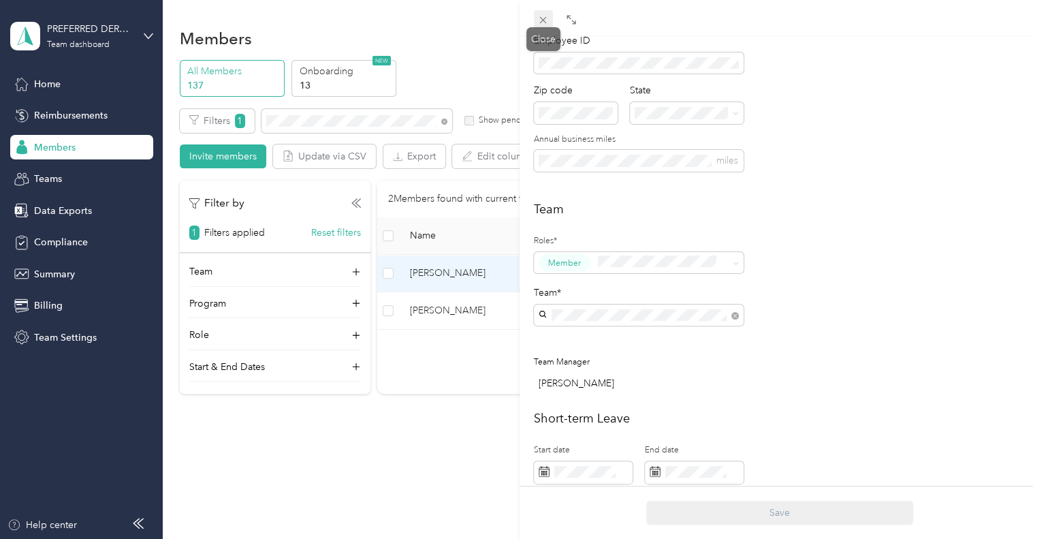
click at [541, 13] on span at bounding box center [543, 19] width 19 height 19
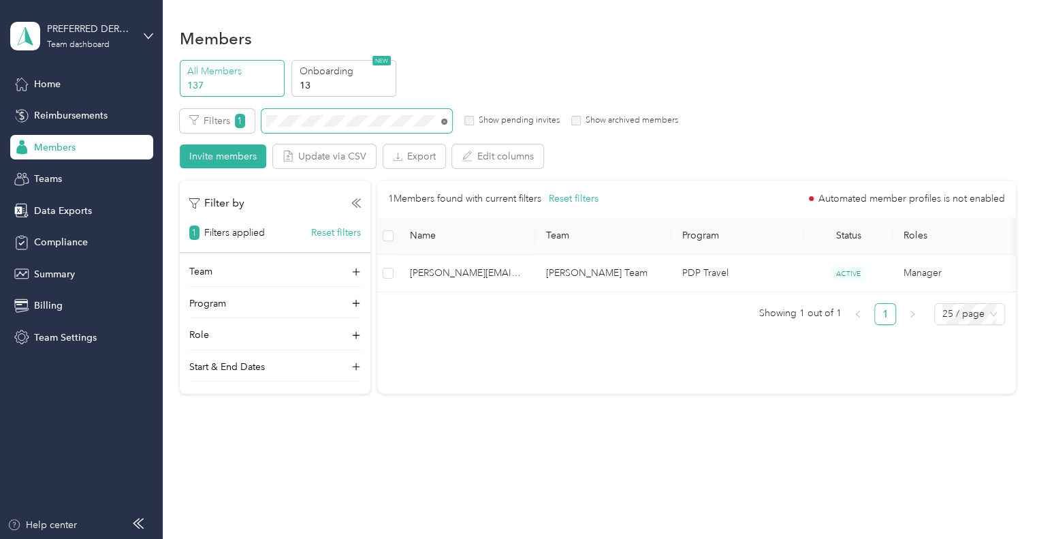
click at [444, 122] on icon at bounding box center [444, 121] width 6 height 6
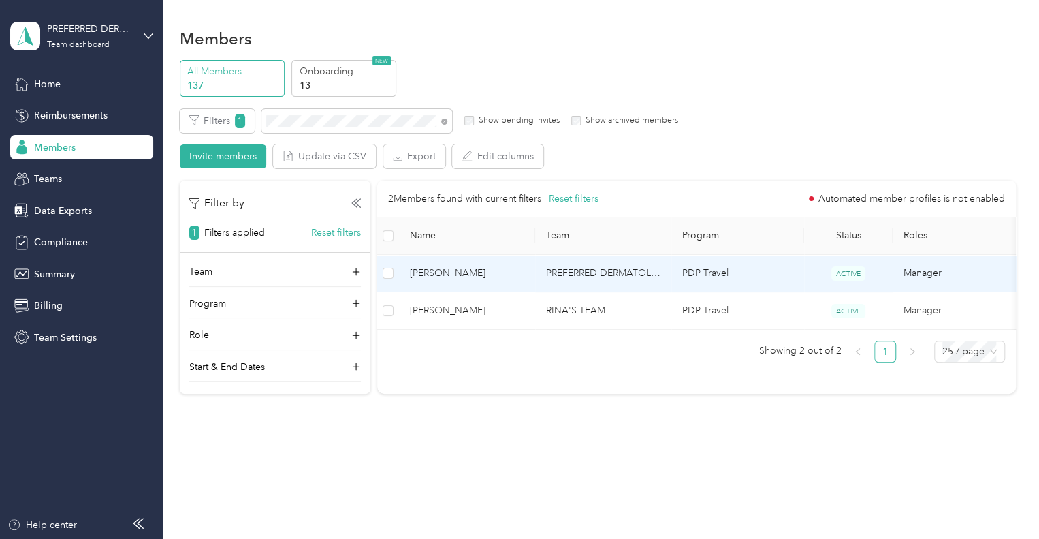
click at [665, 267] on td "PREFERRED DERMATOLOGY PARTNERS INC." at bounding box center [603, 273] width 136 height 37
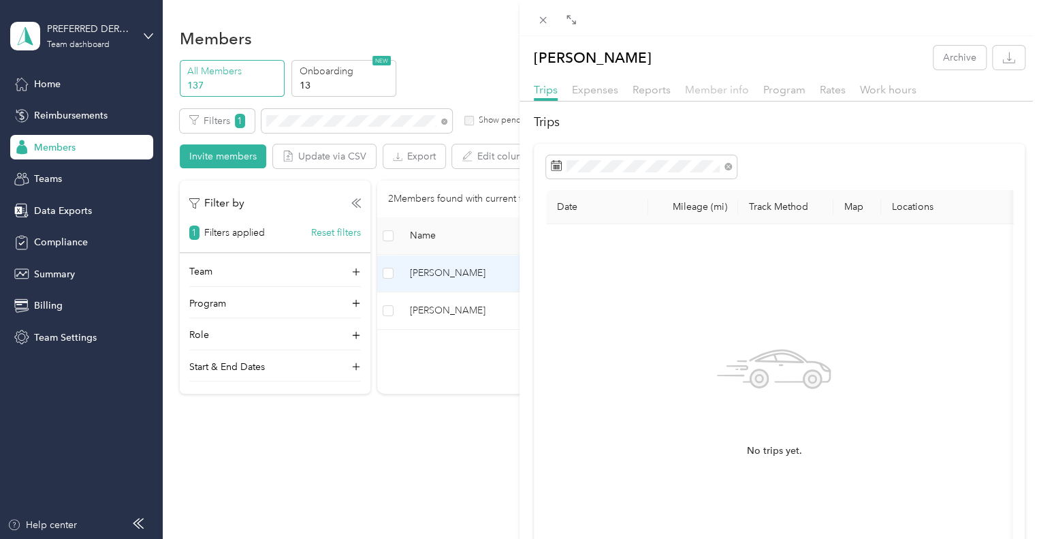
click at [711, 86] on span "Member info" at bounding box center [717, 89] width 64 height 13
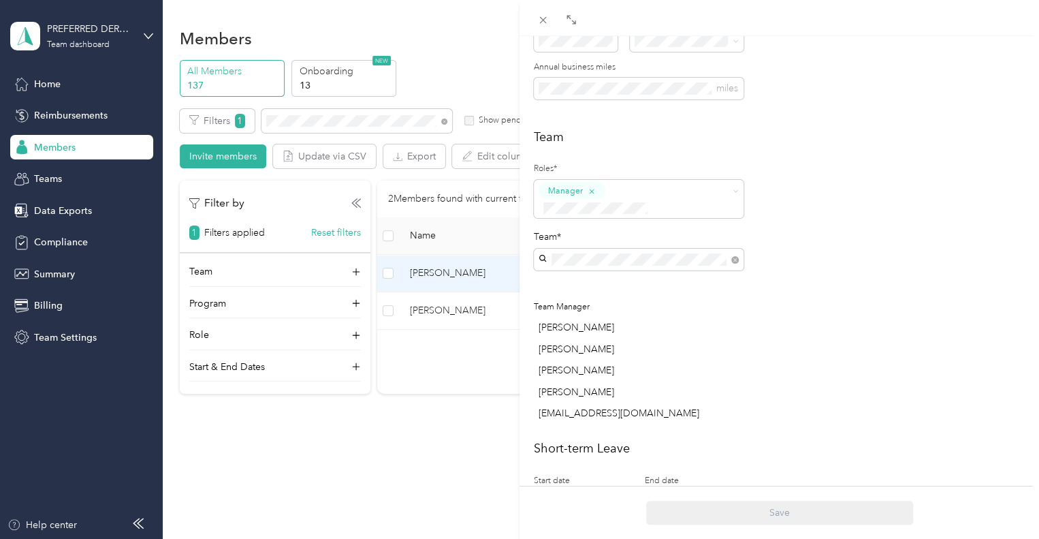
scroll to position [297, 0]
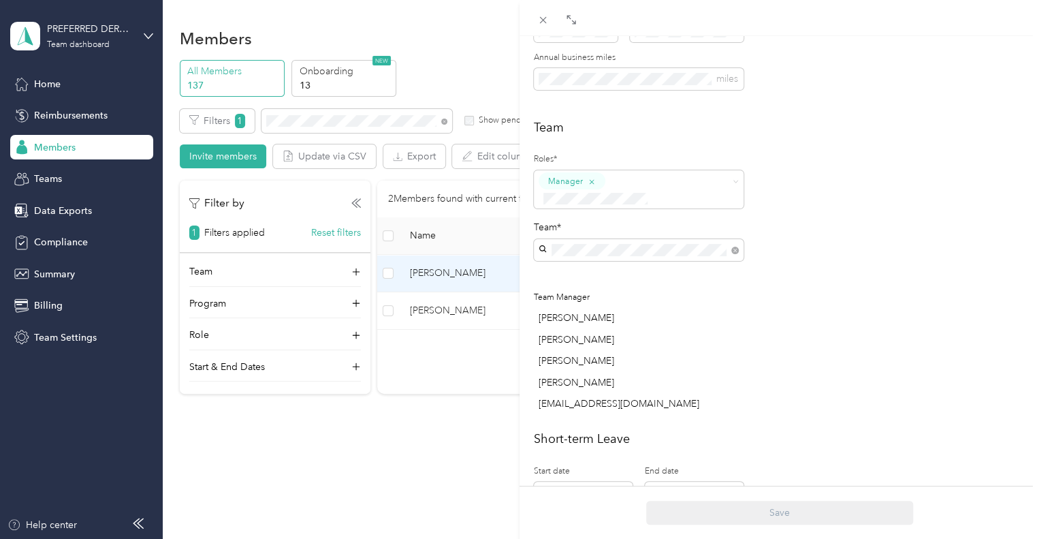
click at [583, 206] on span "Member" at bounding box center [569, 203] width 33 height 12
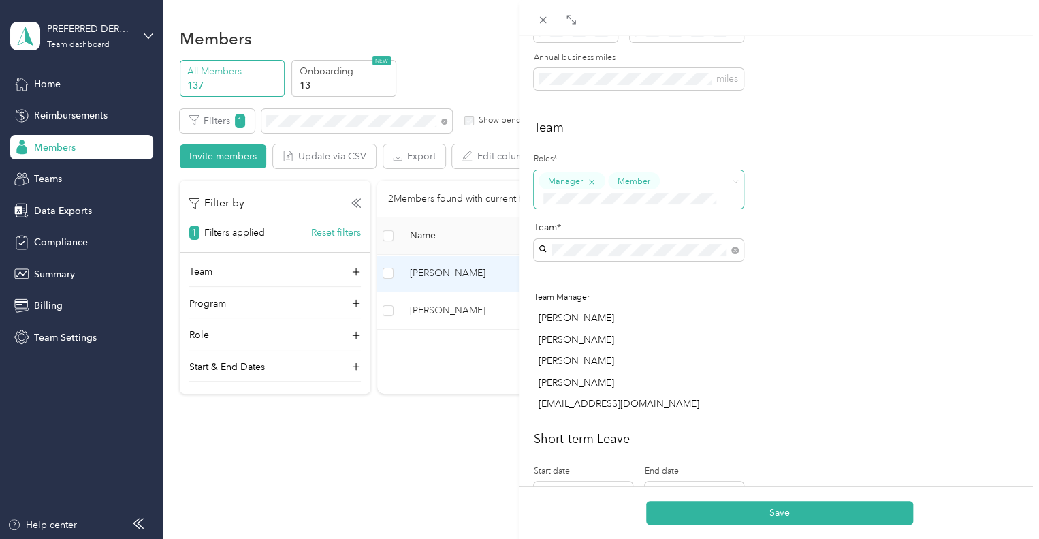
click at [592, 179] on icon "button" at bounding box center [591, 181] width 9 height 9
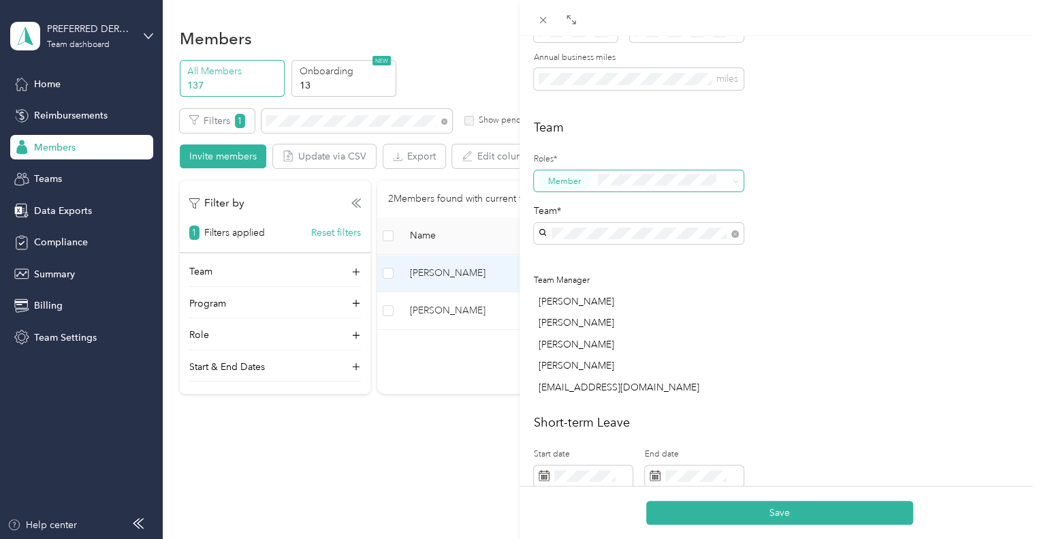
click at [584, 265] on div "[PERSON_NAME]'s Team [PERSON_NAME]" at bounding box center [638, 265] width 191 height 31
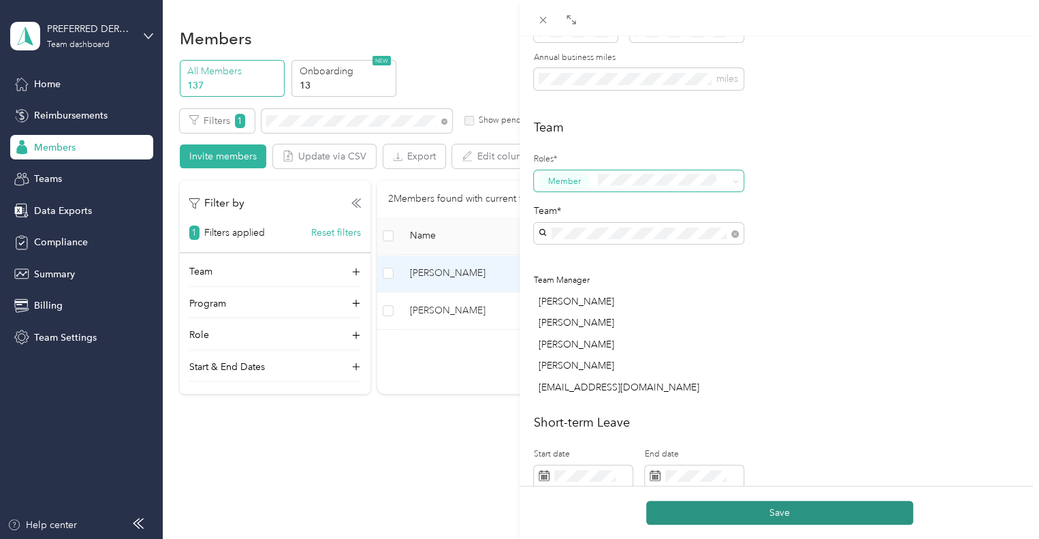
click at [689, 513] on button "Save" at bounding box center [779, 513] width 267 height 24
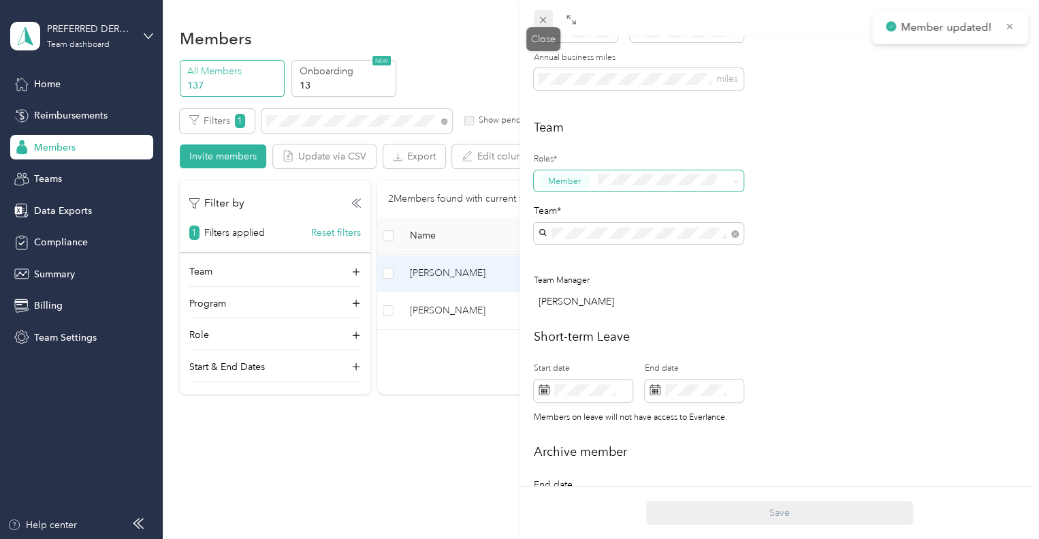
click at [542, 18] on icon at bounding box center [543, 20] width 12 height 12
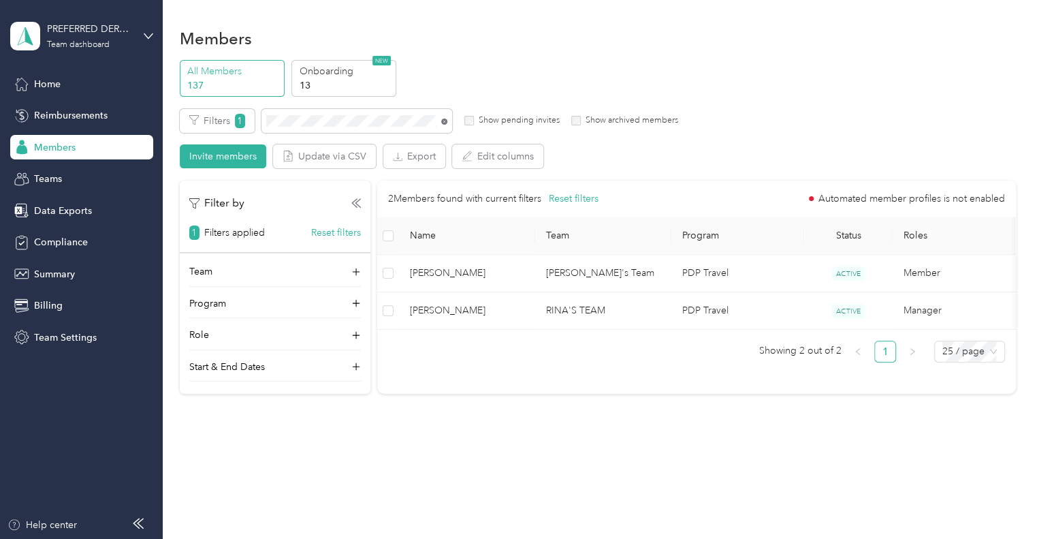
click at [443, 122] on icon at bounding box center [444, 121] width 3 height 3
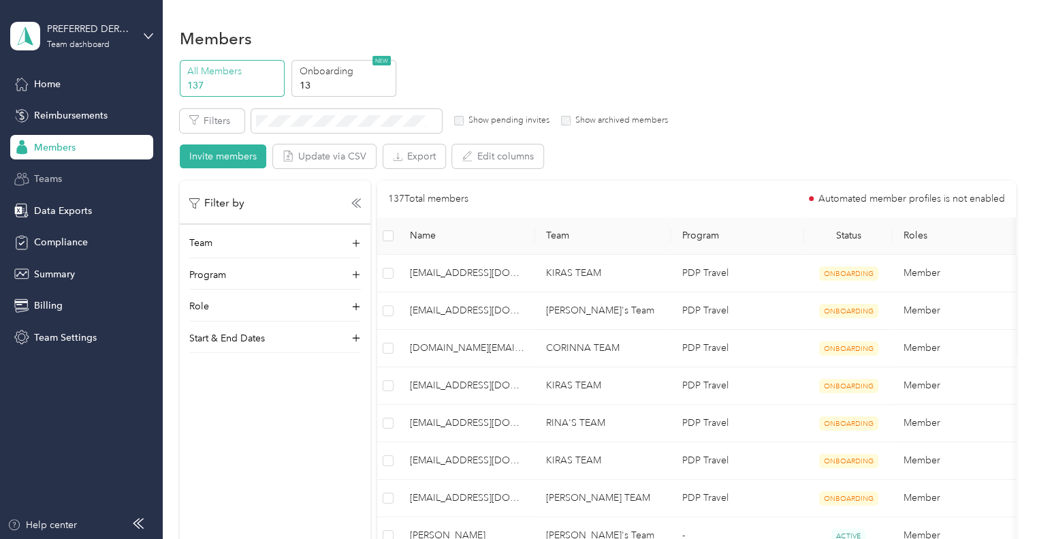
click at [50, 176] on span "Teams" at bounding box center [48, 179] width 28 height 14
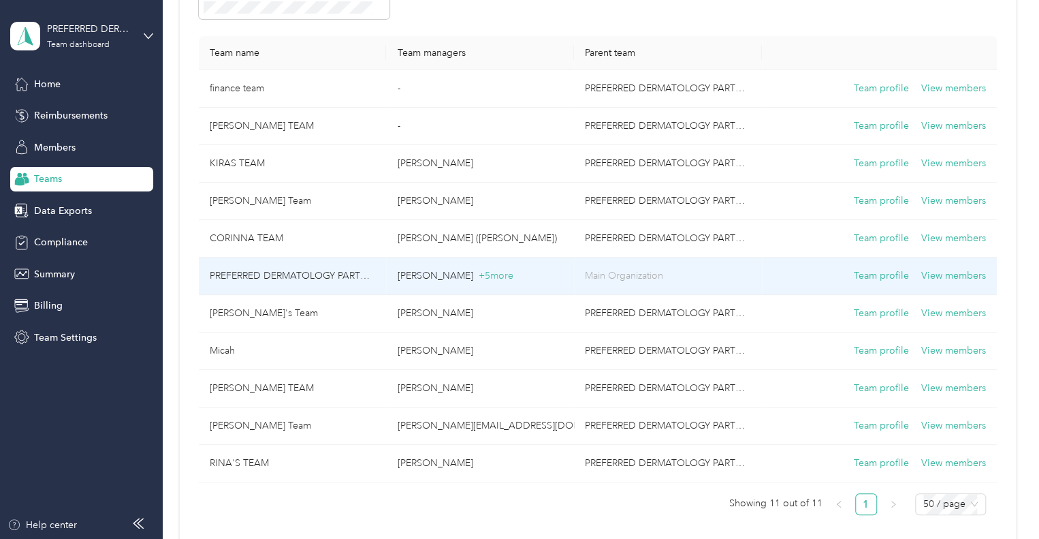
scroll to position [150, 0]
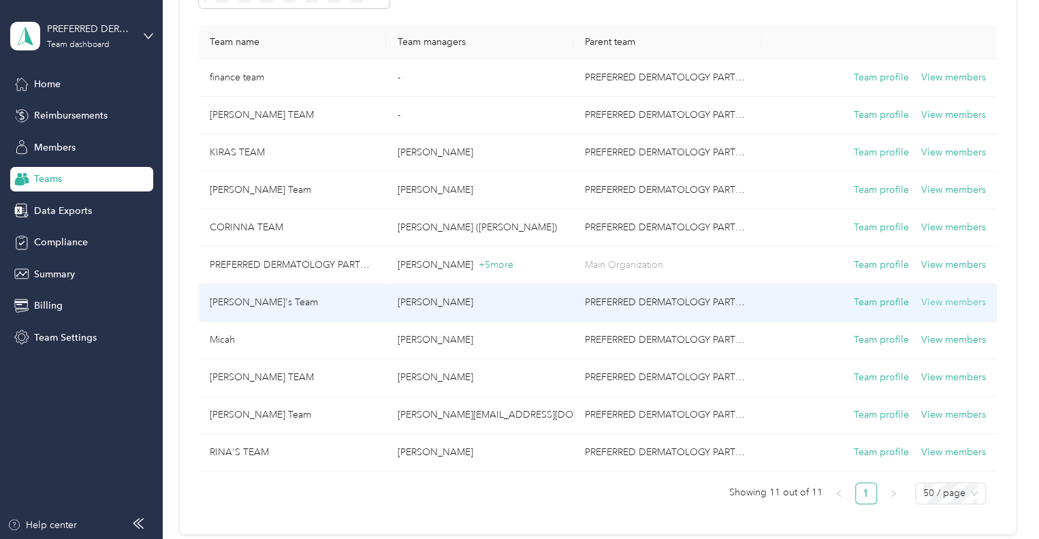
click at [940, 300] on button "View members" at bounding box center [953, 302] width 65 height 15
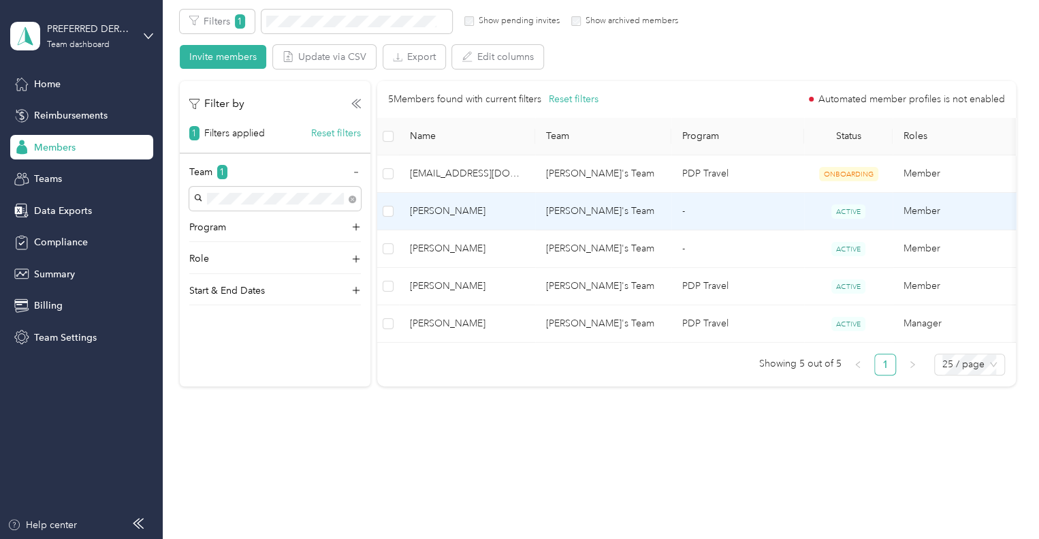
scroll to position [108, 0]
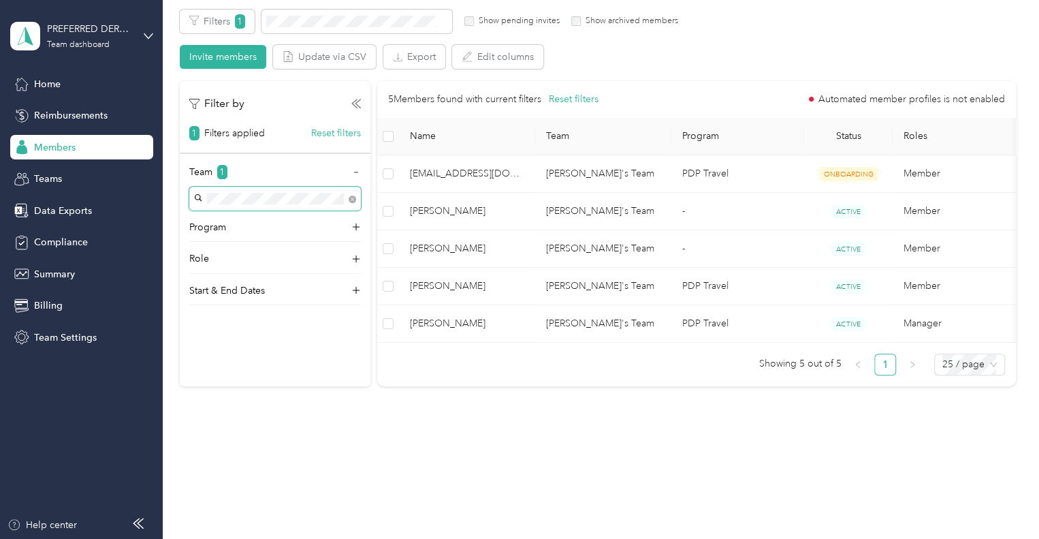
click at [347, 191] on span at bounding box center [350, 198] width 12 height 14
click at [354, 189] on body "PREFERRED DERMATOLOGY PARTNERS INC. Team dashboard Home Reimbursements Members …" at bounding box center [516, 269] width 1032 height 539
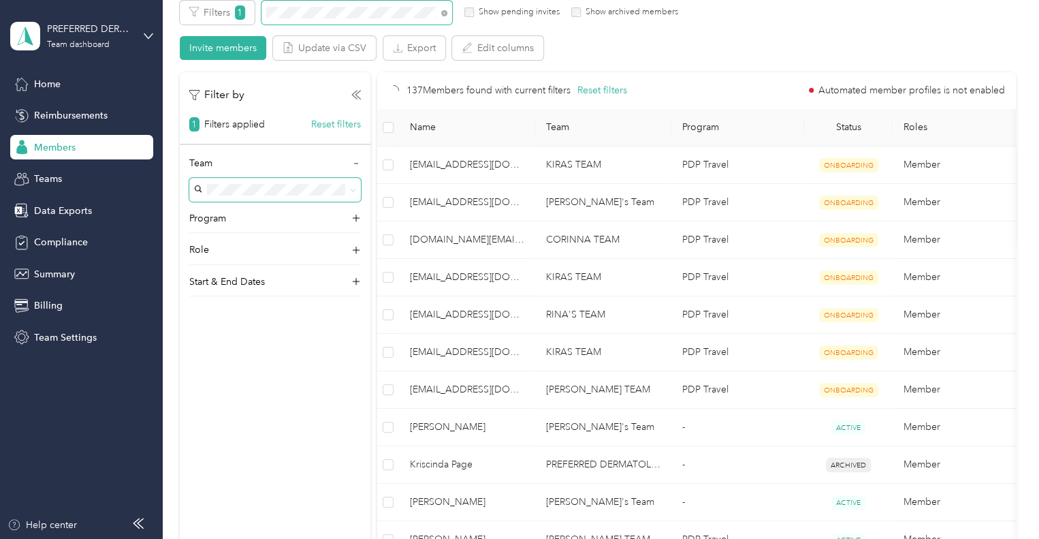
scroll to position [30, 0]
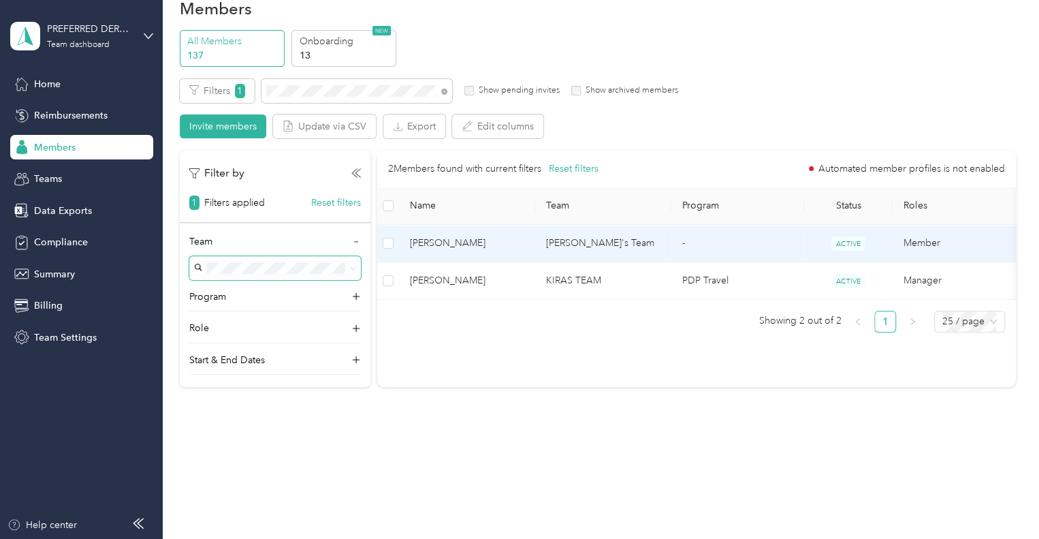
click at [735, 244] on td "-" at bounding box center [737, 243] width 133 height 37
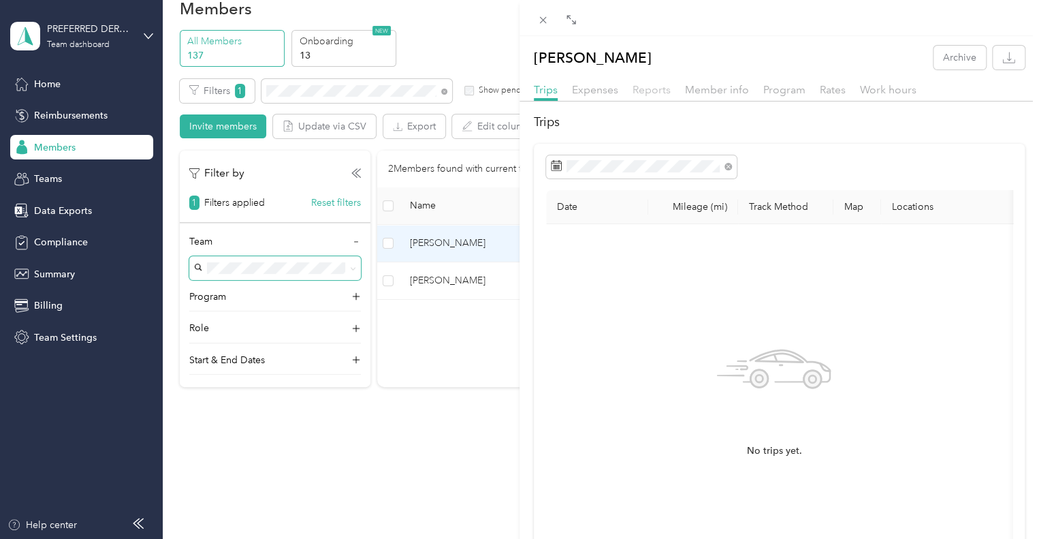
click at [654, 91] on span "Reports" at bounding box center [652, 89] width 38 height 13
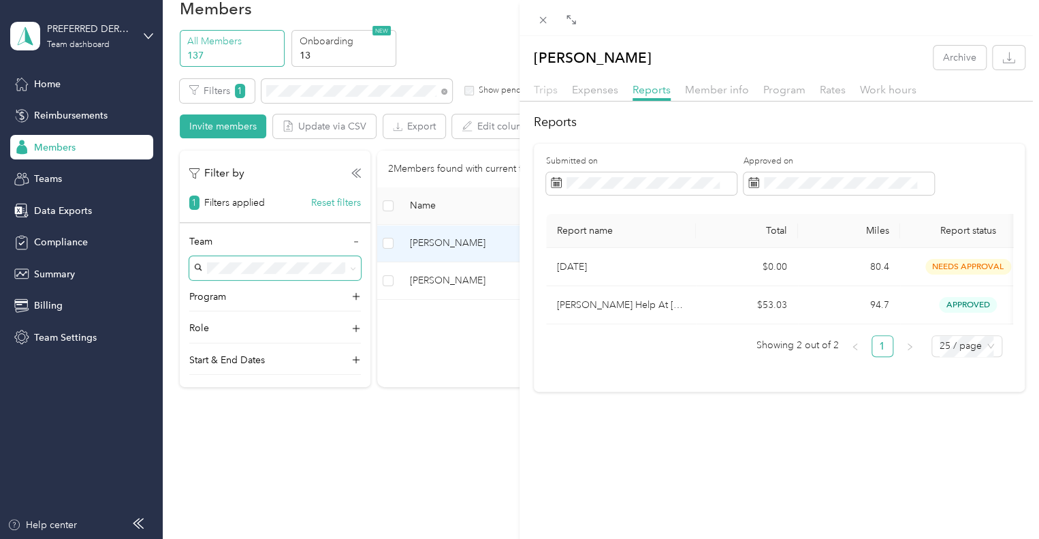
click at [539, 89] on span "Trips" at bounding box center [546, 89] width 24 height 13
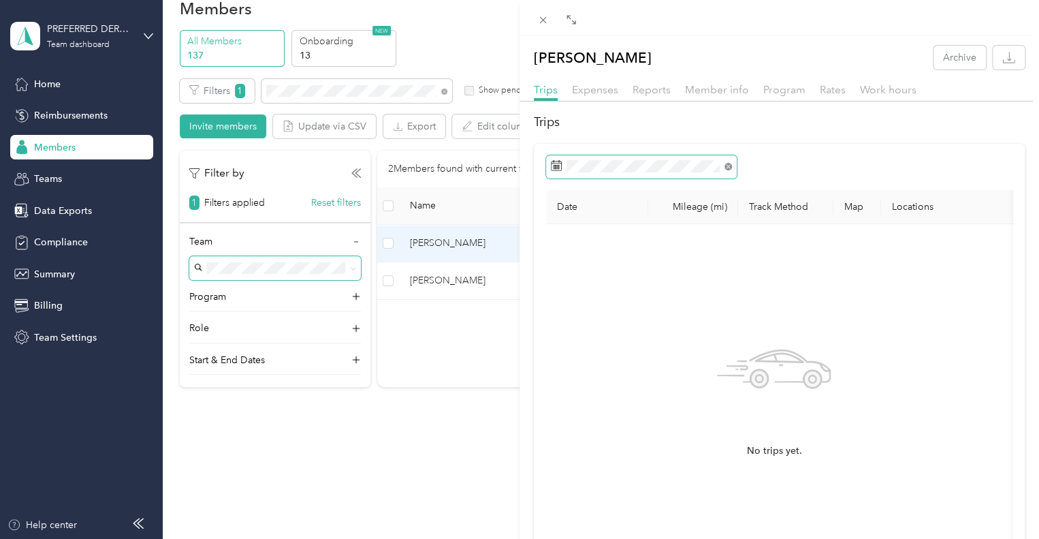
click at [727, 167] on icon at bounding box center [728, 166] width 7 height 7
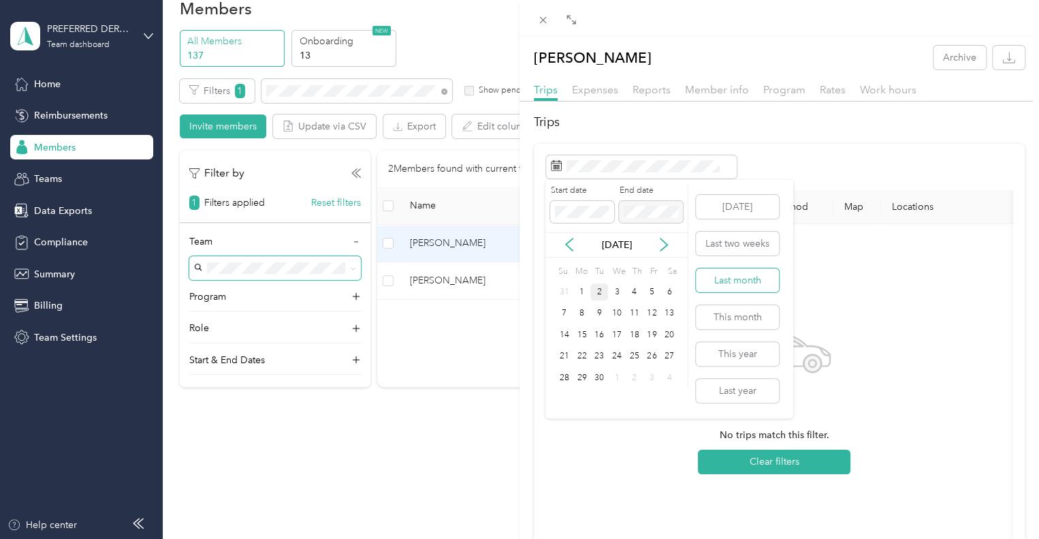
drag, startPoint x: 718, startPoint y: 283, endPoint x: 711, endPoint y: 281, distance: 7.1
click at [711, 281] on button "Last month" at bounding box center [737, 280] width 83 height 24
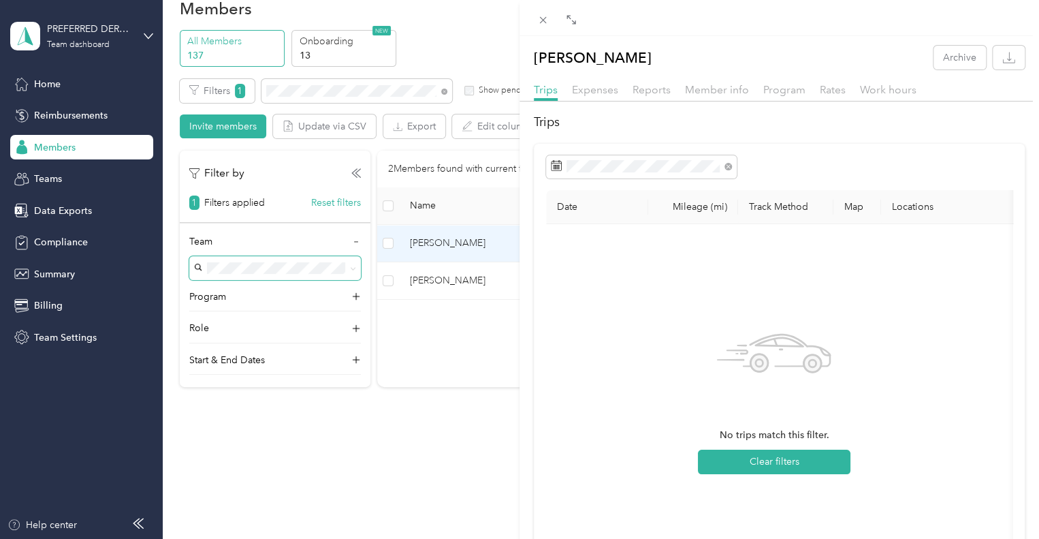
click at [403, 432] on div "[PERSON_NAME] Archive Trips Expenses Reports Member info Program Rates Work hou…" at bounding box center [519, 269] width 1039 height 539
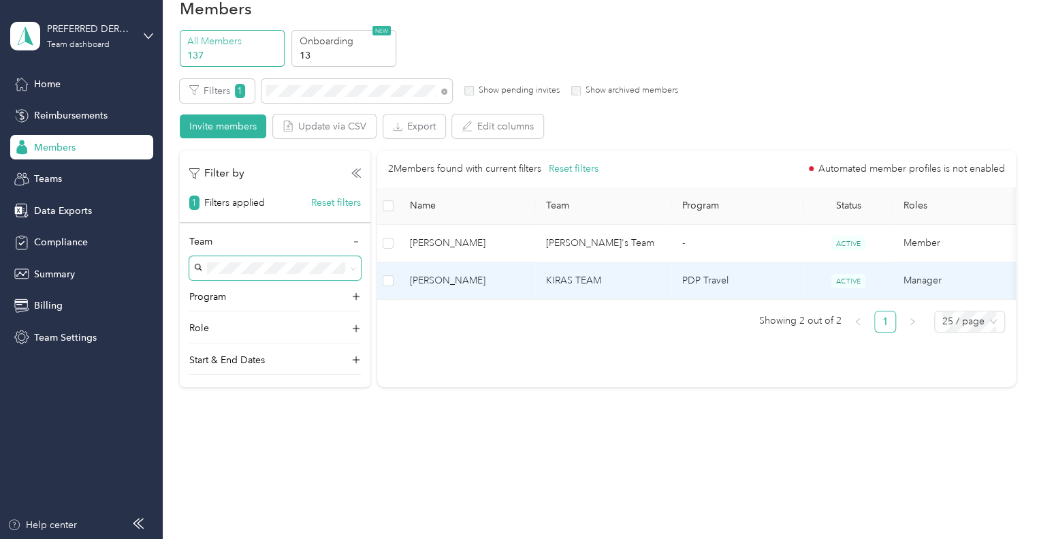
click at [720, 282] on td "PDP Travel" at bounding box center [737, 280] width 133 height 37
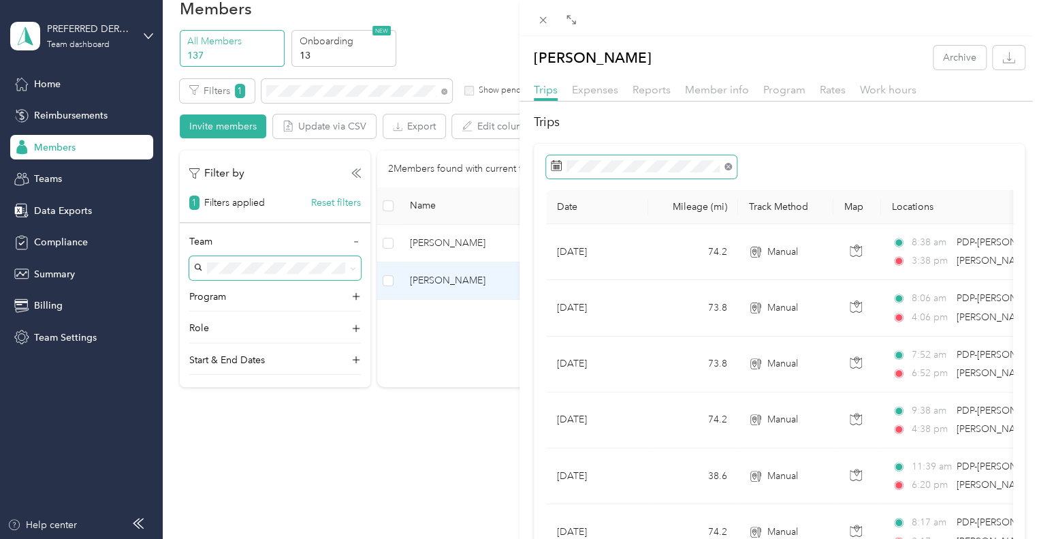
click at [728, 165] on icon at bounding box center [728, 166] width 7 height 7
click at [453, 334] on div "[PERSON_NAME] Archive Trips Expenses Reports Member info Program Rates Work hou…" at bounding box center [519, 269] width 1039 height 539
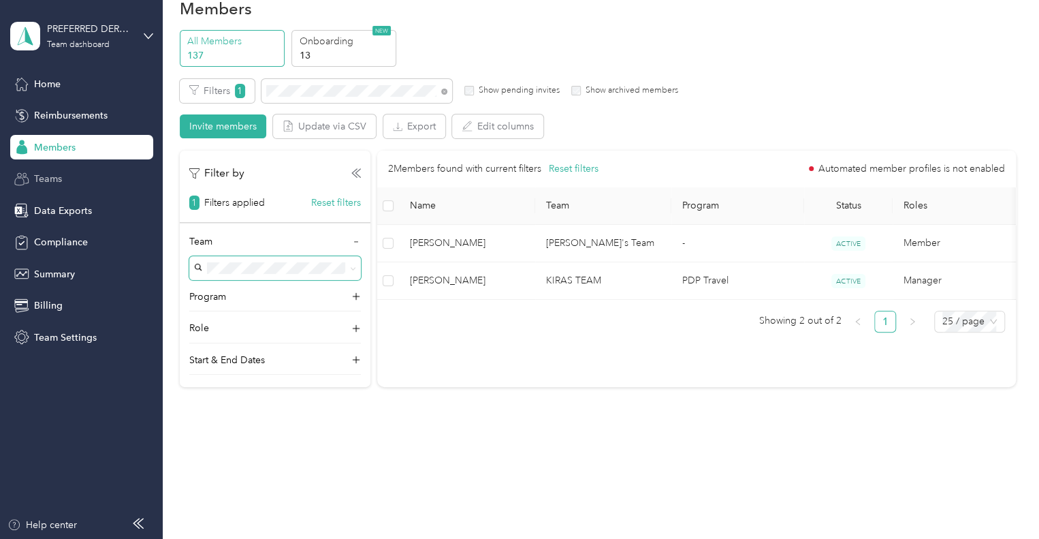
click at [67, 175] on div "Teams" at bounding box center [81, 179] width 143 height 25
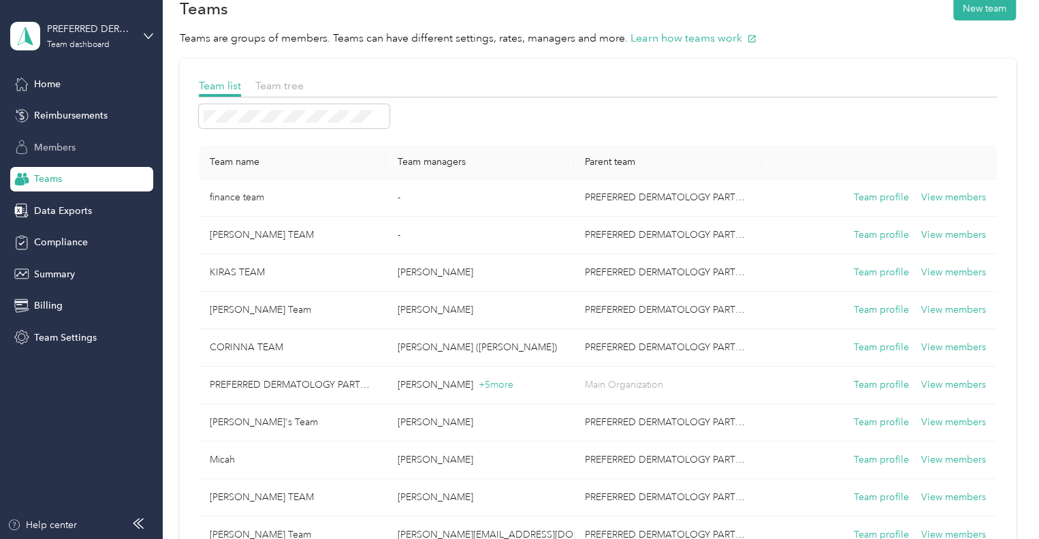
click at [65, 146] on span "Members" at bounding box center [55, 147] width 42 height 14
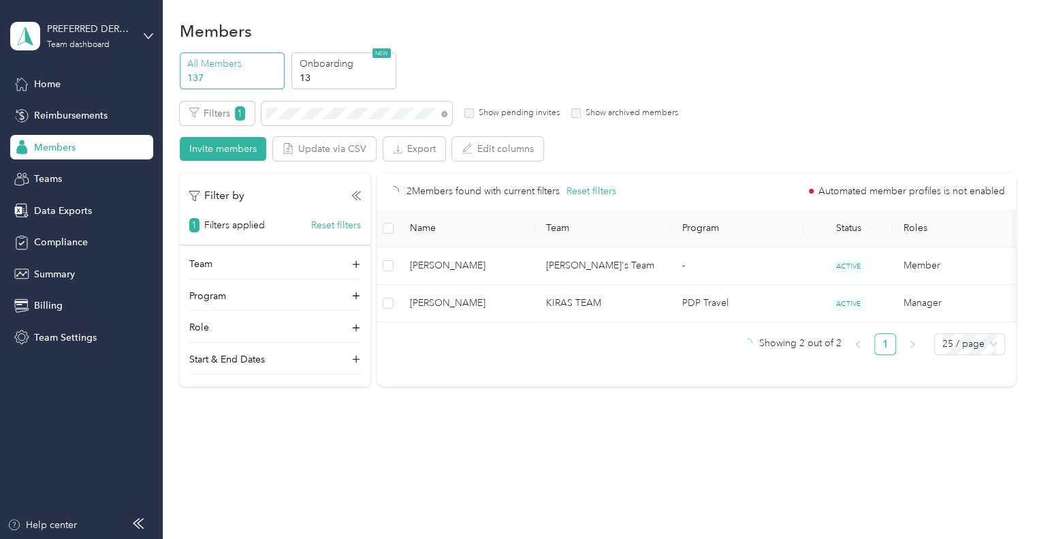
scroll to position [6, 0]
click at [444, 113] on icon at bounding box center [444, 115] width 6 height 6
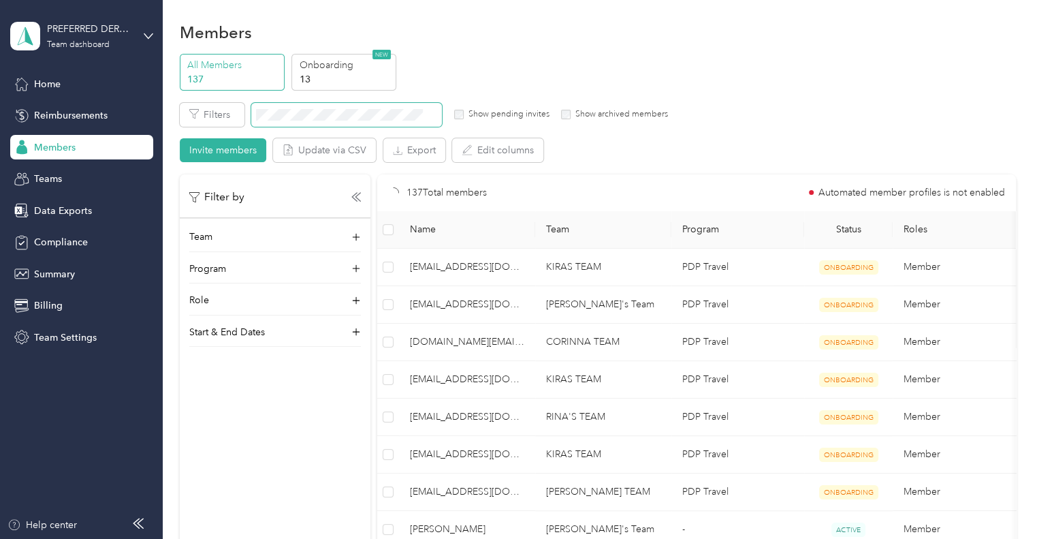
scroll to position [30, 0]
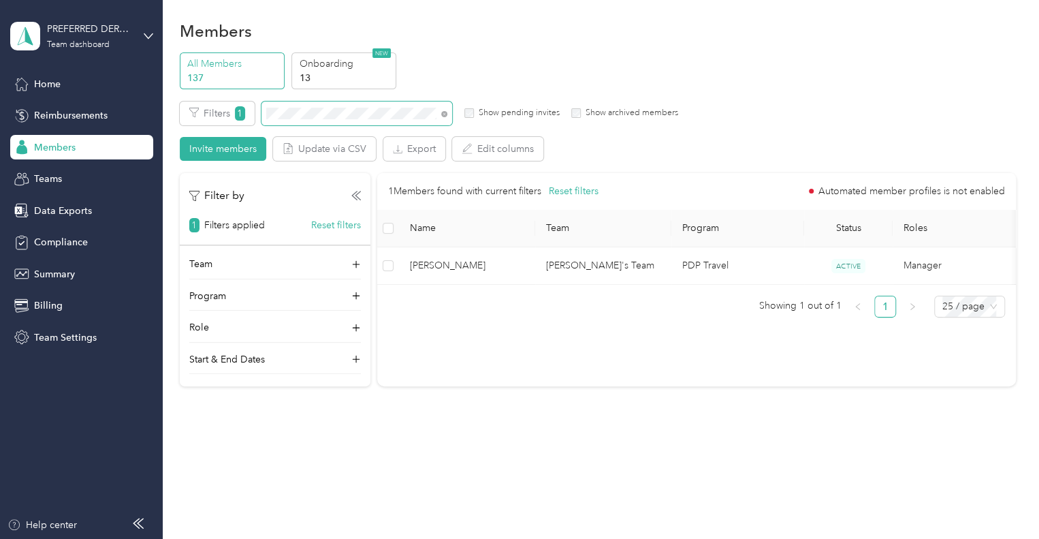
scroll to position [6, 0]
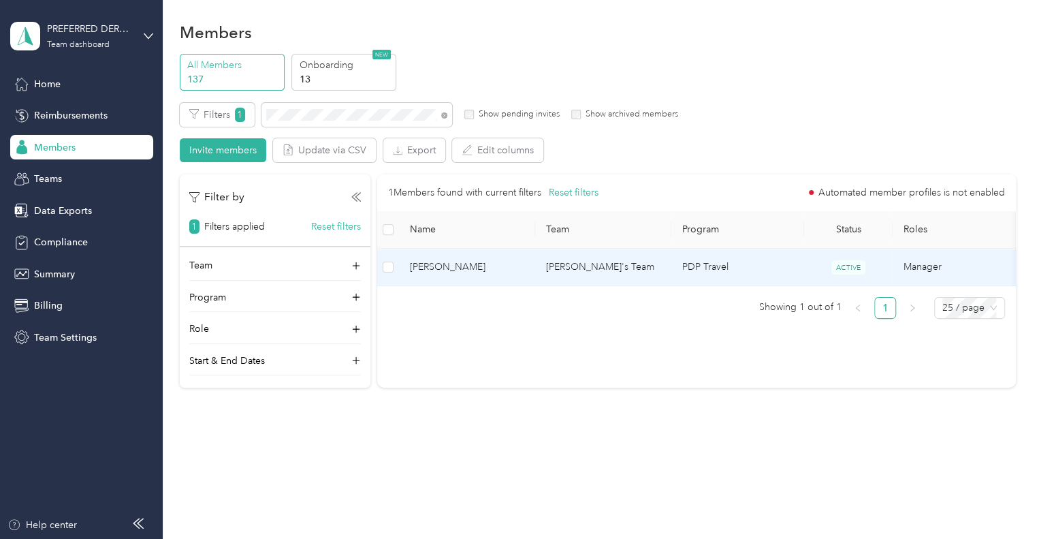
click at [447, 268] on span "[PERSON_NAME]" at bounding box center [467, 266] width 114 height 15
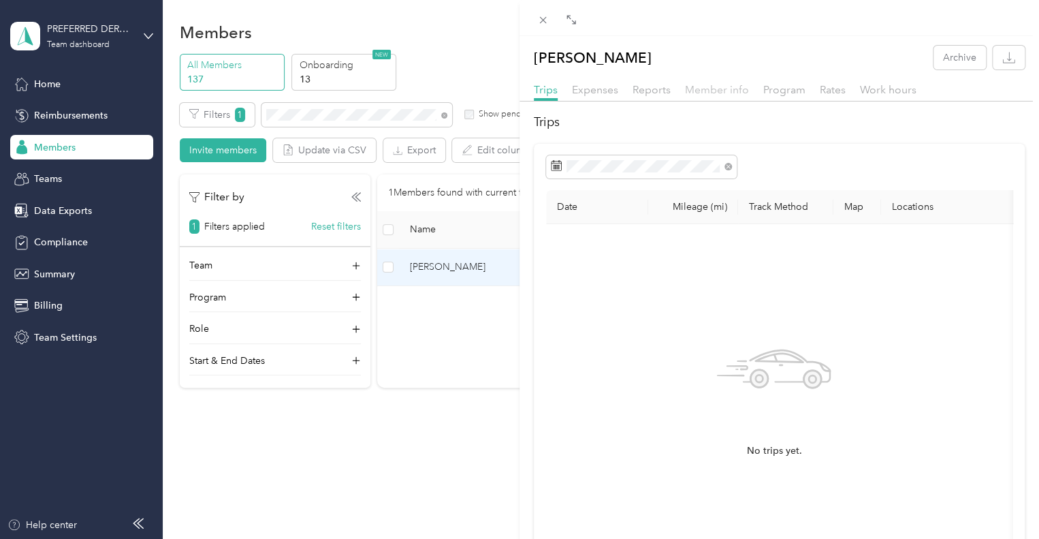
click at [710, 95] on span "Member info" at bounding box center [717, 89] width 64 height 13
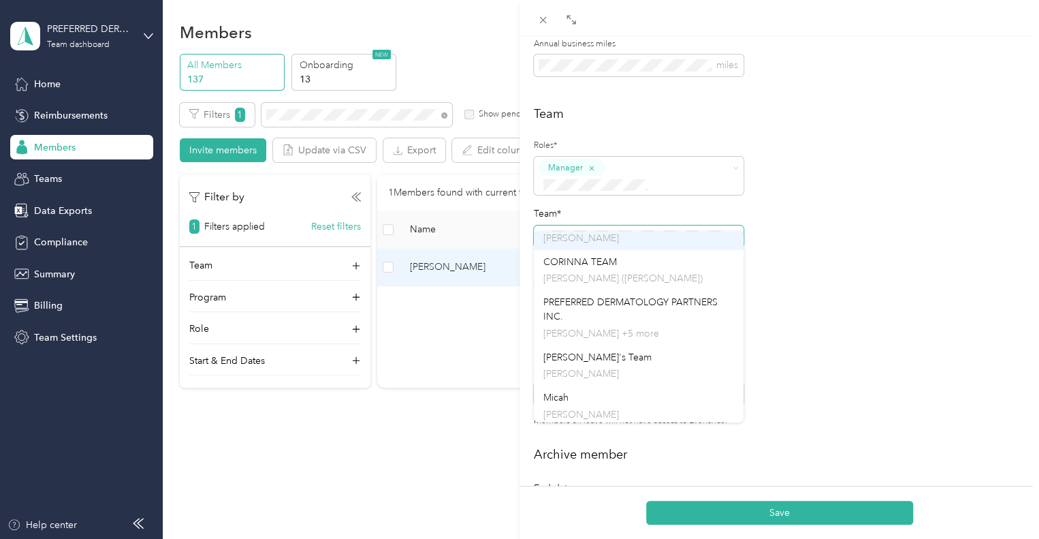
scroll to position [165, 0]
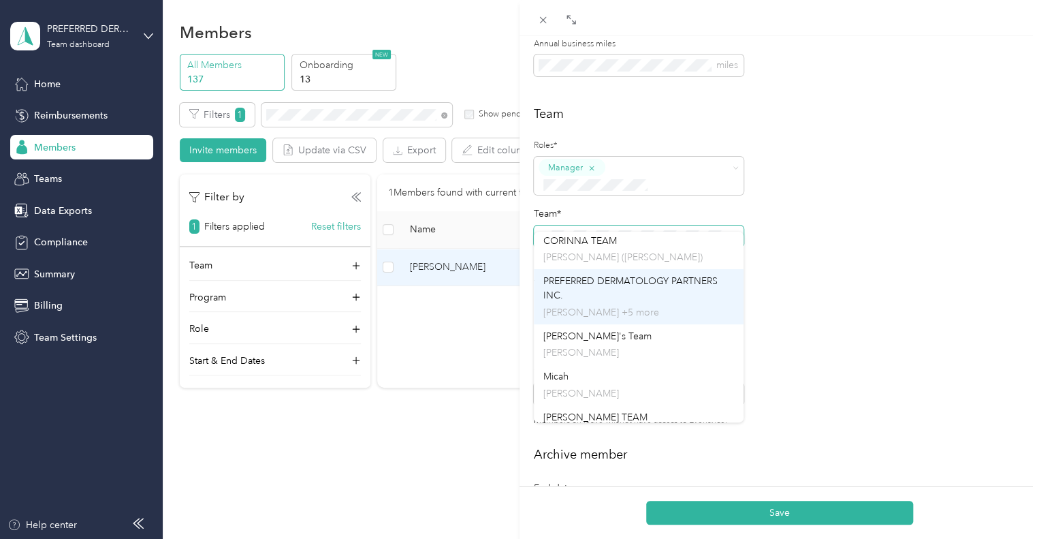
click at [640, 294] on div "PREFERRED DERMATOLOGY PARTNERS INC. [PERSON_NAME] +5 more" at bounding box center [638, 297] width 191 height 46
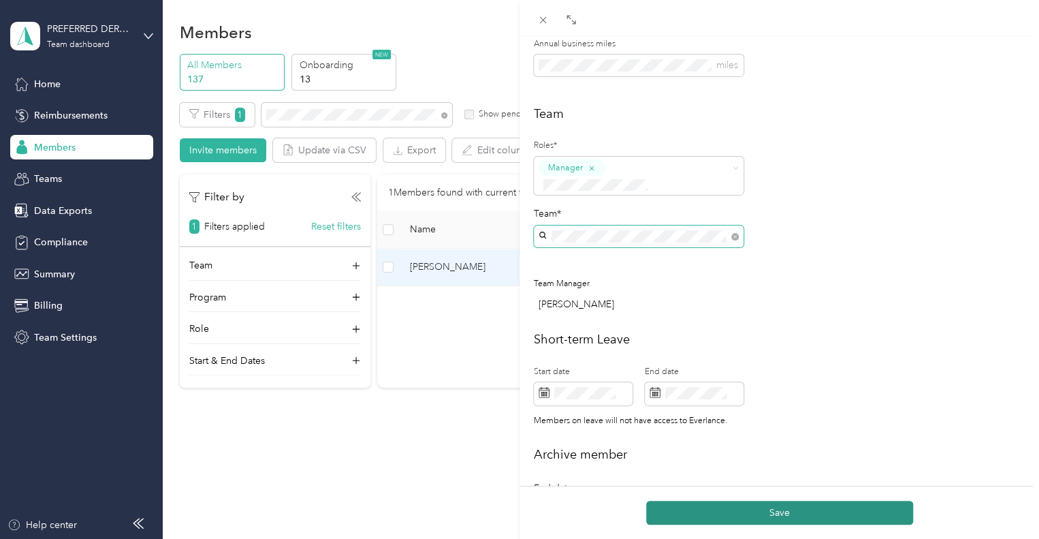
click at [737, 507] on button "Save" at bounding box center [779, 513] width 267 height 24
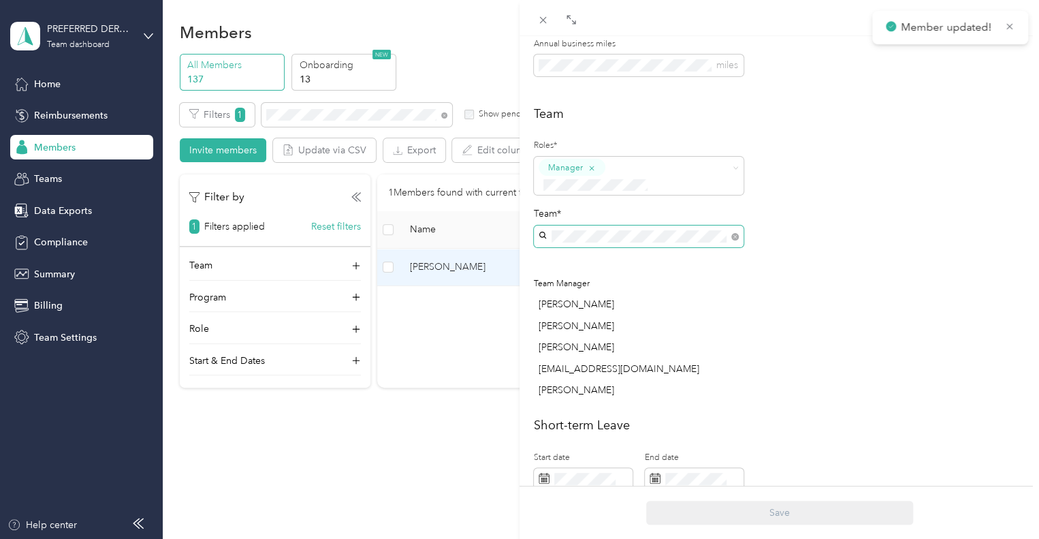
click at [372, 486] on div "[PERSON_NAME] Archive Trips Expenses Reports Member info Program Rates Work hou…" at bounding box center [519, 269] width 1039 height 539
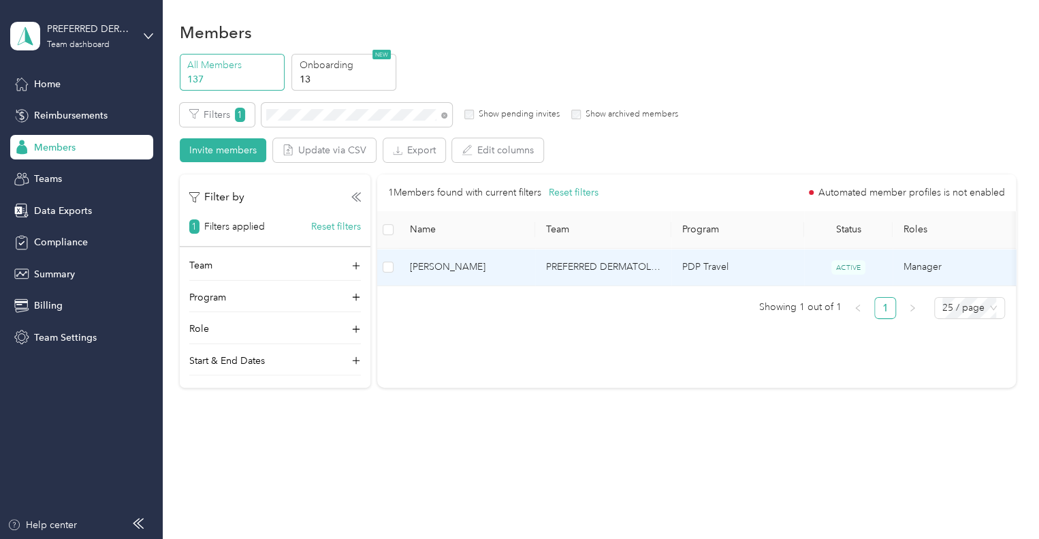
click at [616, 265] on td "PREFERRED DERMATOLOGY PARTNERS INC." at bounding box center [603, 267] width 136 height 37
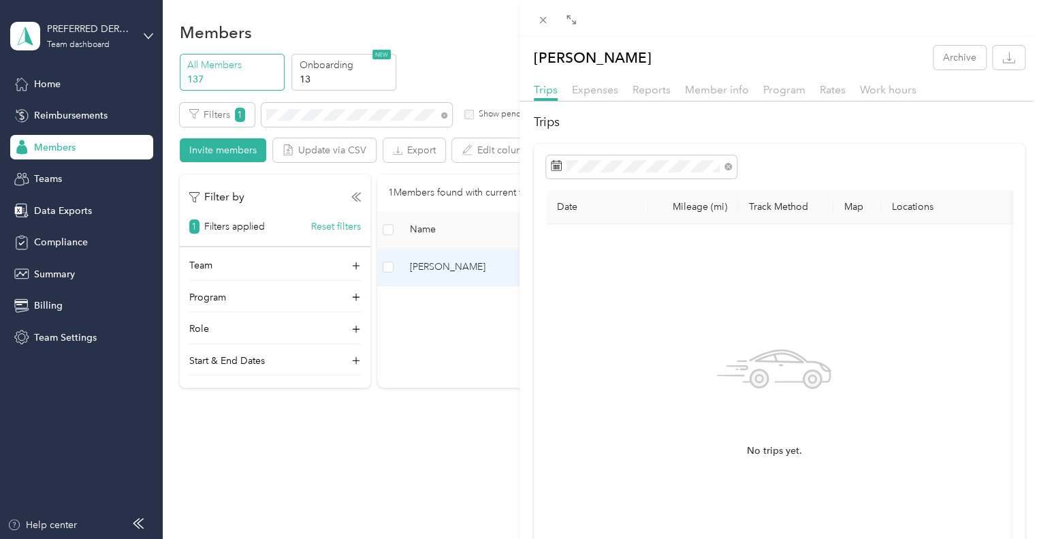
click at [81, 338] on div "[PERSON_NAME] Archive Trips Expenses Reports Member info Program Rates Work hou…" at bounding box center [519, 269] width 1039 height 539
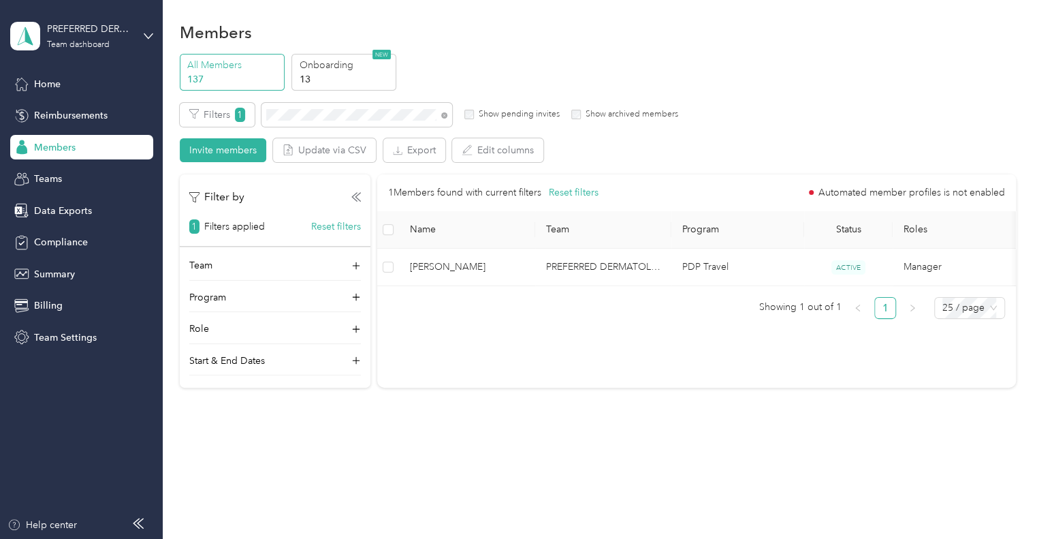
click at [81, 338] on span "Team Settings" at bounding box center [65, 337] width 63 height 14
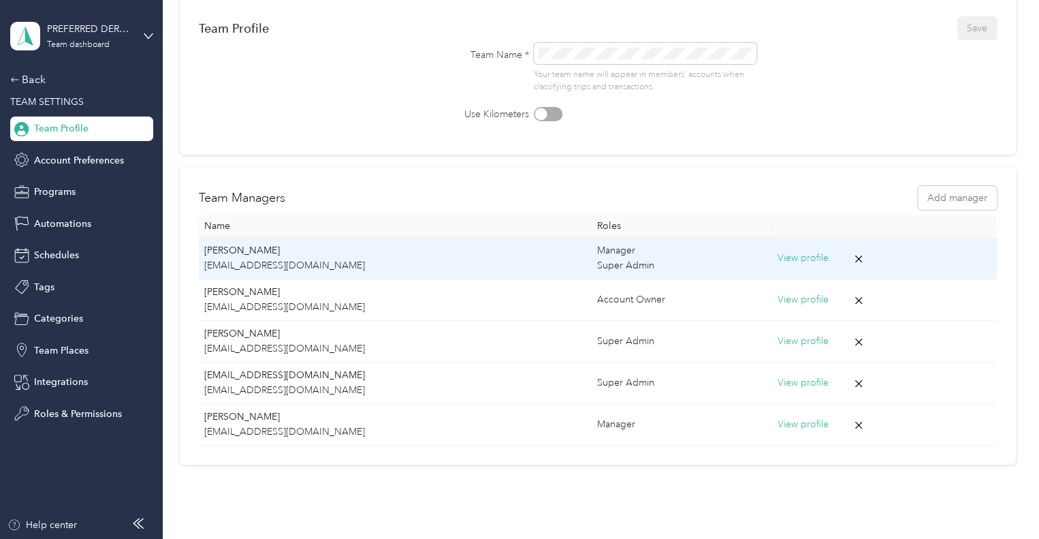
scroll to position [127, 0]
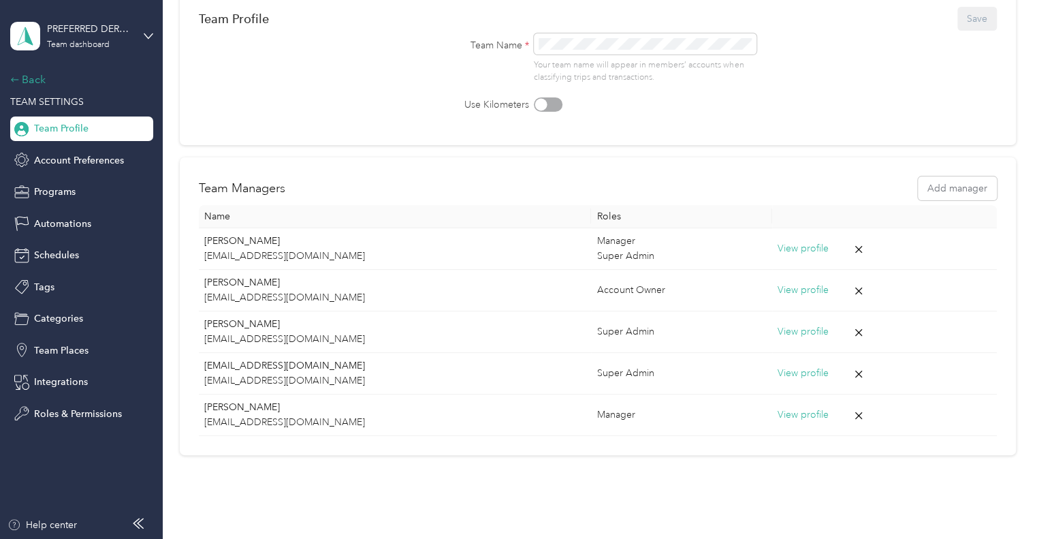
click at [30, 77] on div "Back" at bounding box center [78, 80] width 136 height 16
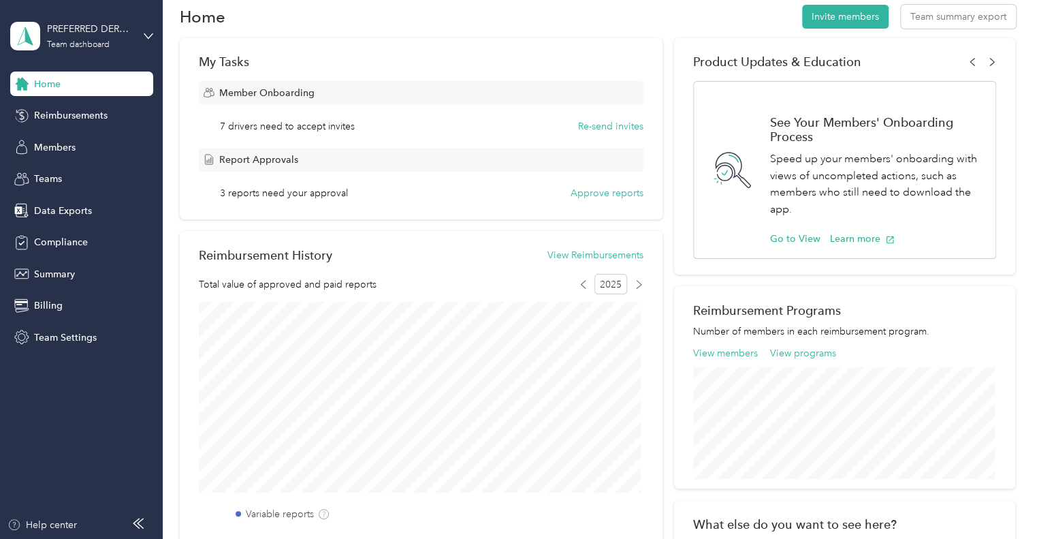
scroll to position [20, 0]
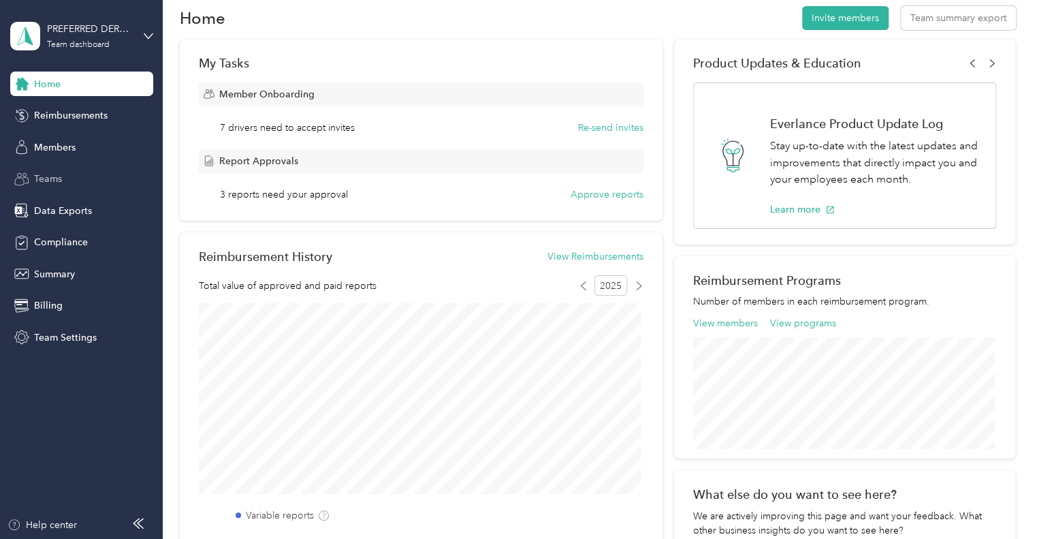
click at [54, 177] on span "Teams" at bounding box center [48, 179] width 28 height 14
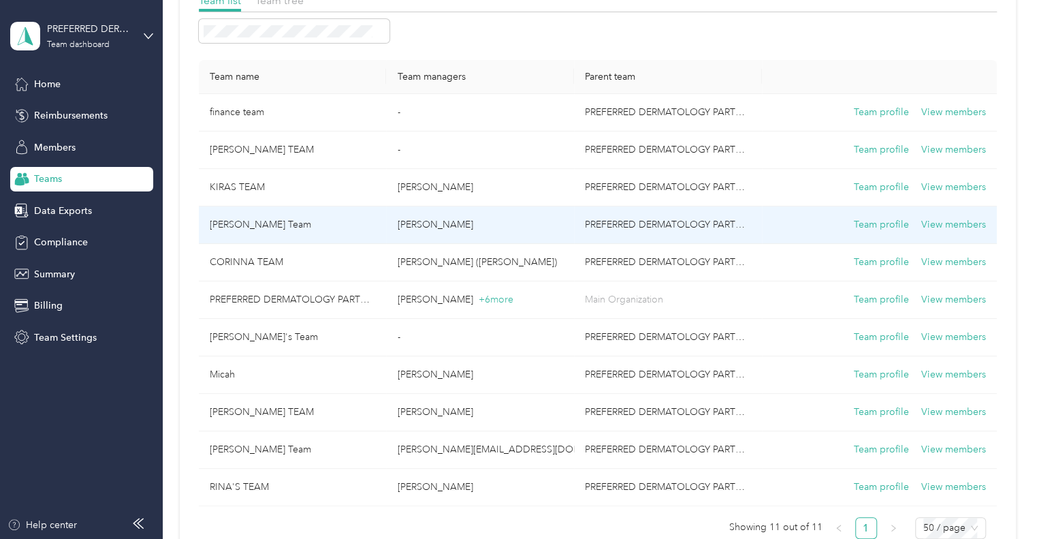
scroll to position [116, 0]
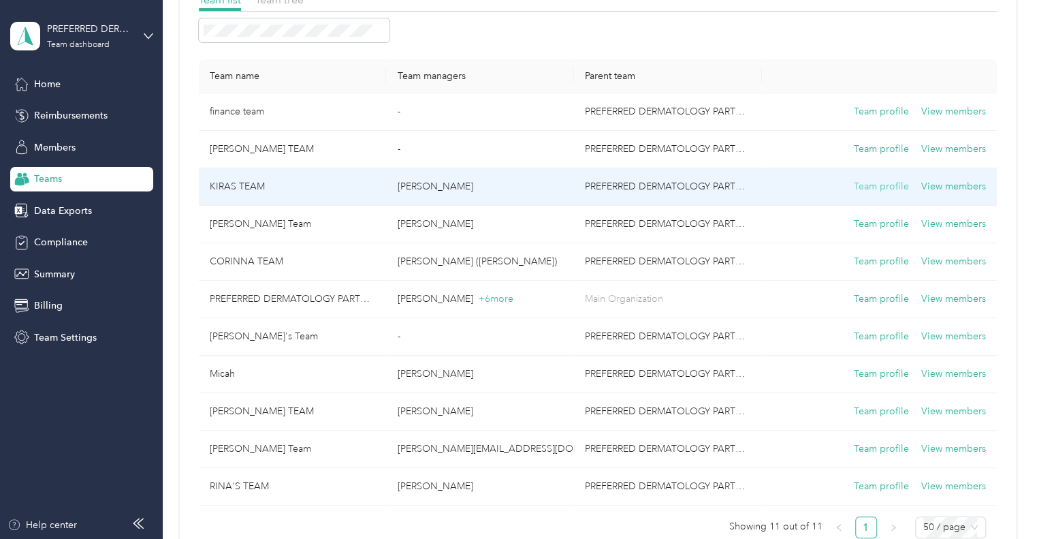
click at [876, 185] on button "Team profile" at bounding box center [881, 186] width 55 height 15
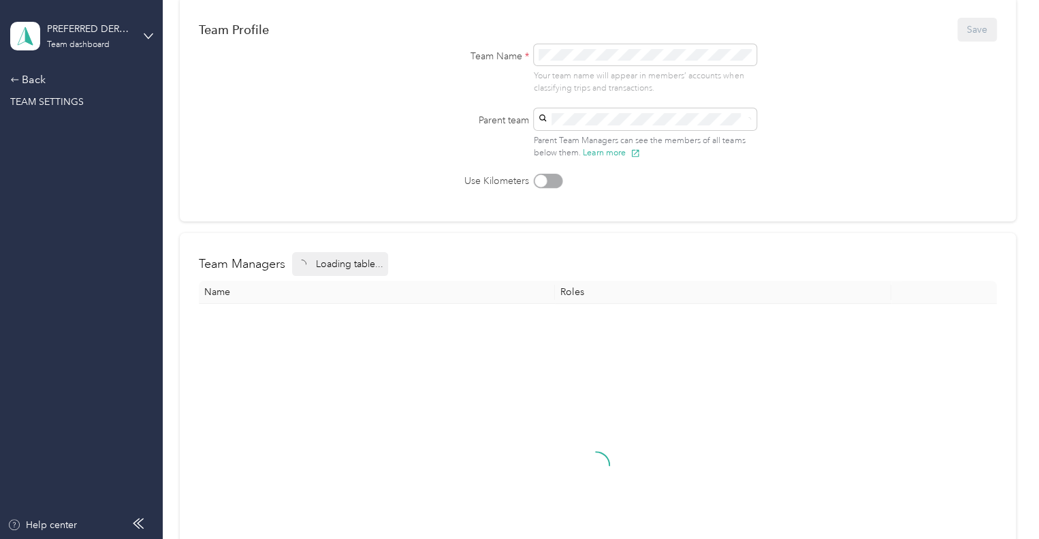
scroll to position [80, 0]
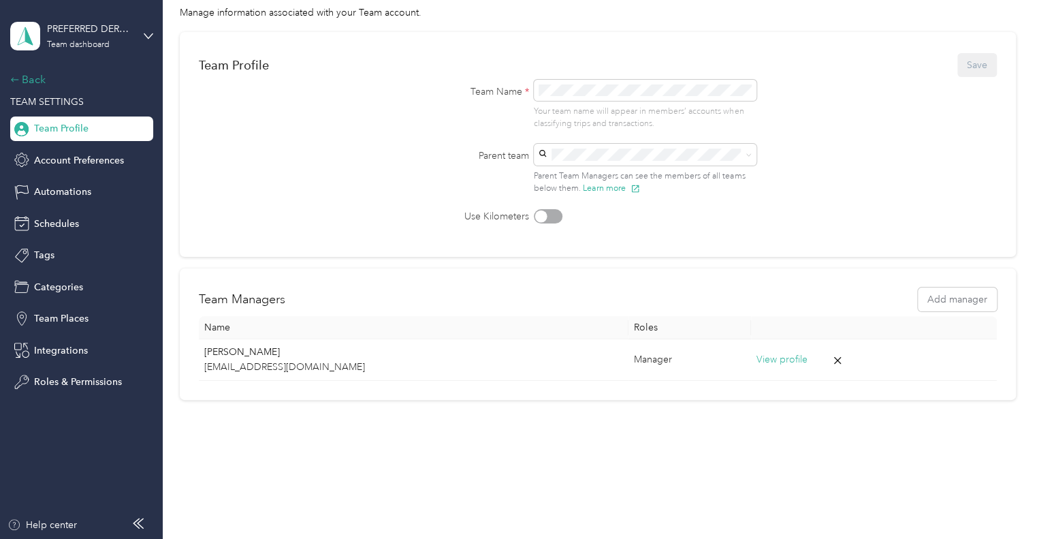
click at [29, 80] on div "Back" at bounding box center [78, 80] width 136 height 16
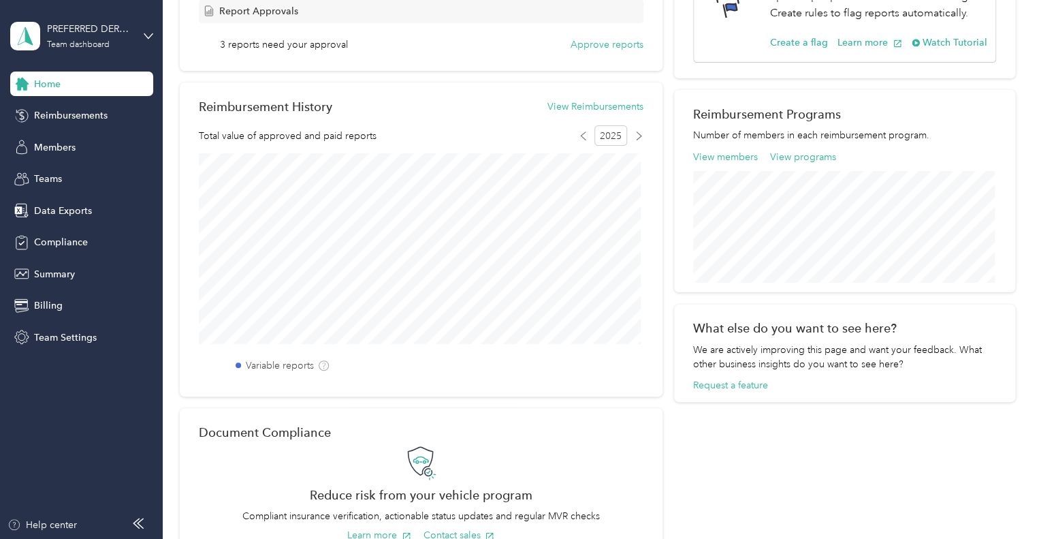
scroll to position [172, 0]
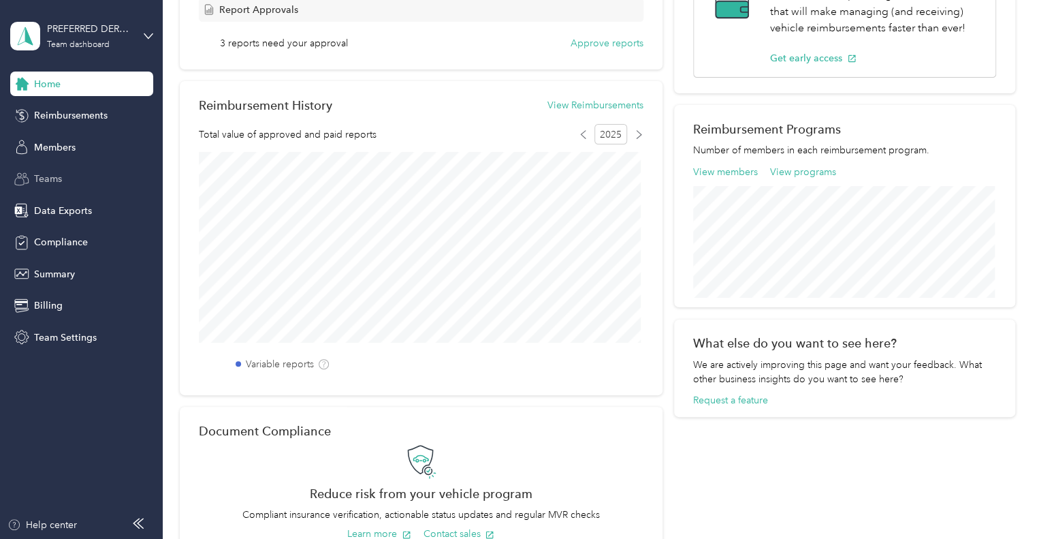
click at [46, 176] on span "Teams" at bounding box center [48, 179] width 28 height 14
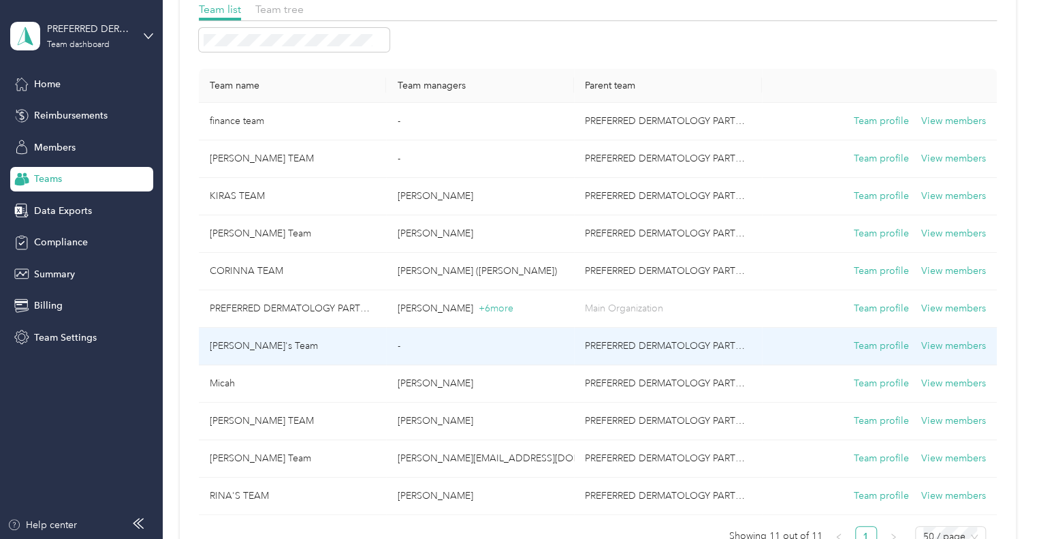
scroll to position [107, 0]
click at [859, 343] on button "Team profile" at bounding box center [881, 345] width 55 height 15
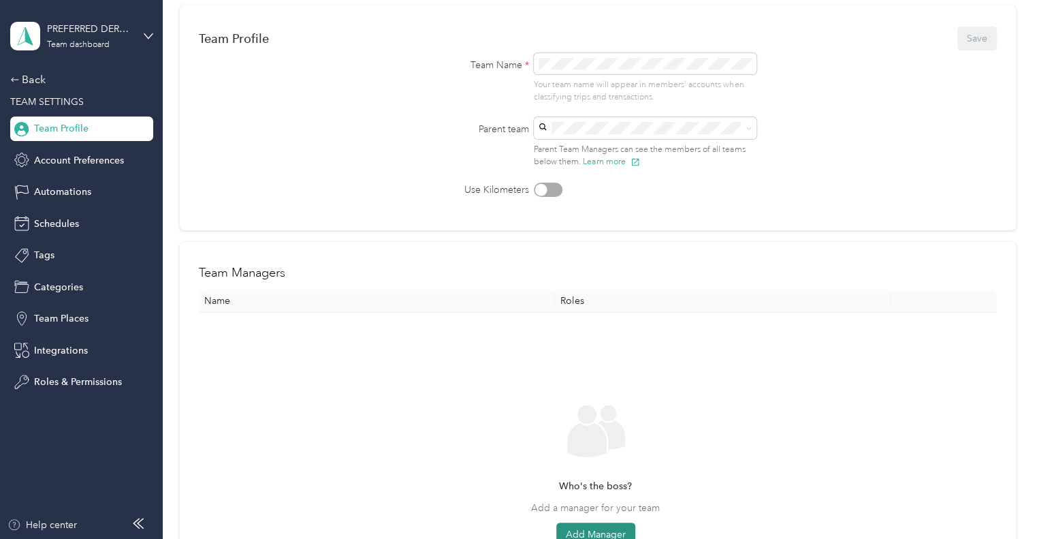
click at [603, 528] on button "Add Manager" at bounding box center [595, 534] width 79 height 25
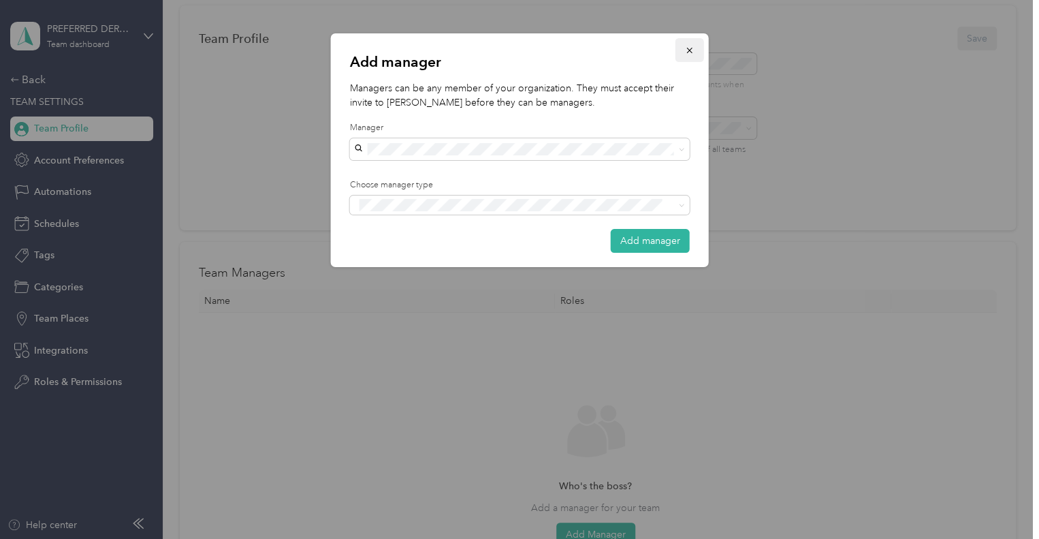
click at [689, 48] on icon "button" at bounding box center [690, 51] width 10 height 10
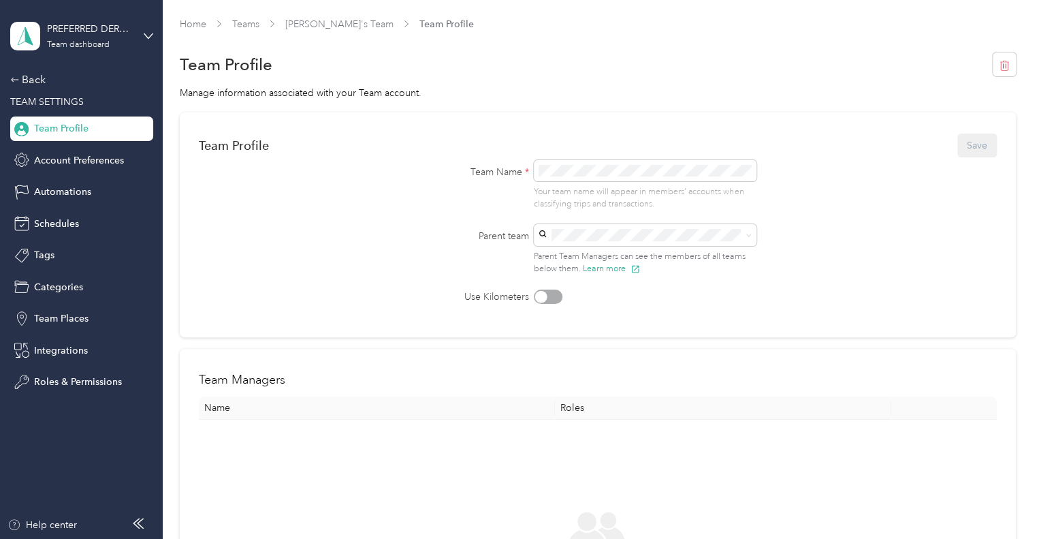
click at [32, 70] on div "PREFERRED DERMATOLOGY PARTNERS INC. Team dashboard Back TEAM SETTINGS Team Prof…" at bounding box center [81, 197] width 143 height 394
click at [33, 78] on div "Back" at bounding box center [78, 80] width 136 height 16
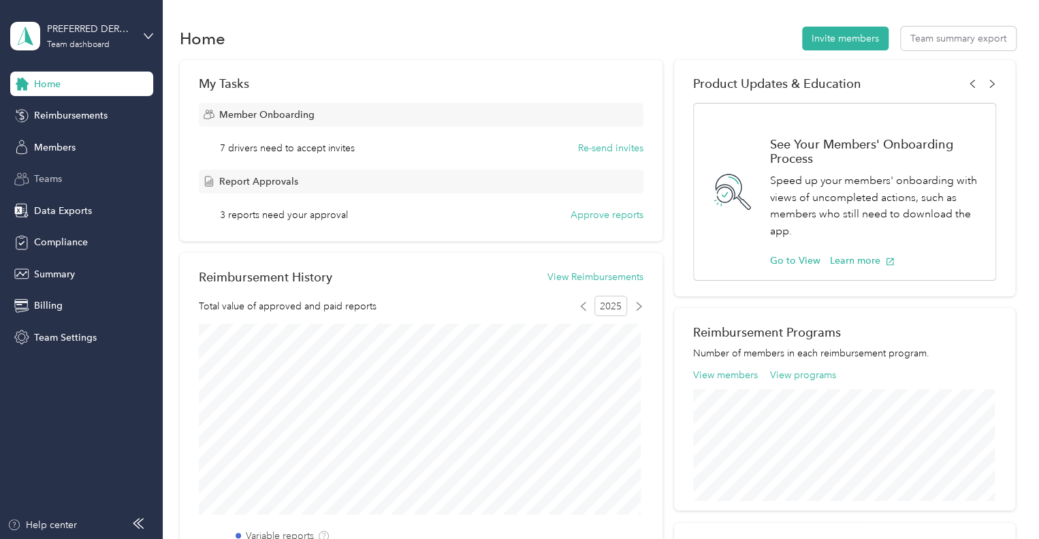
click at [38, 175] on span "Teams" at bounding box center [48, 179] width 28 height 14
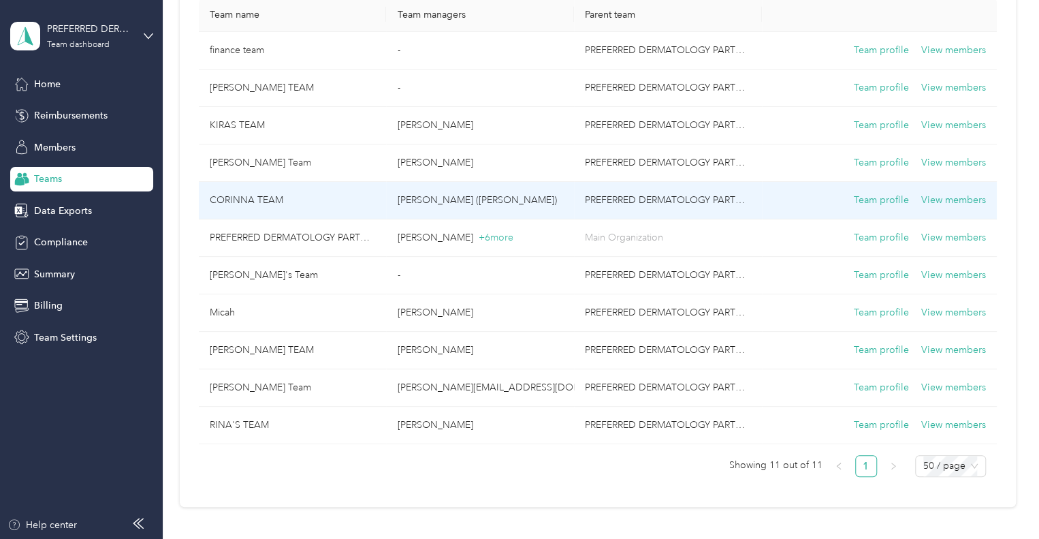
scroll to position [177, 0]
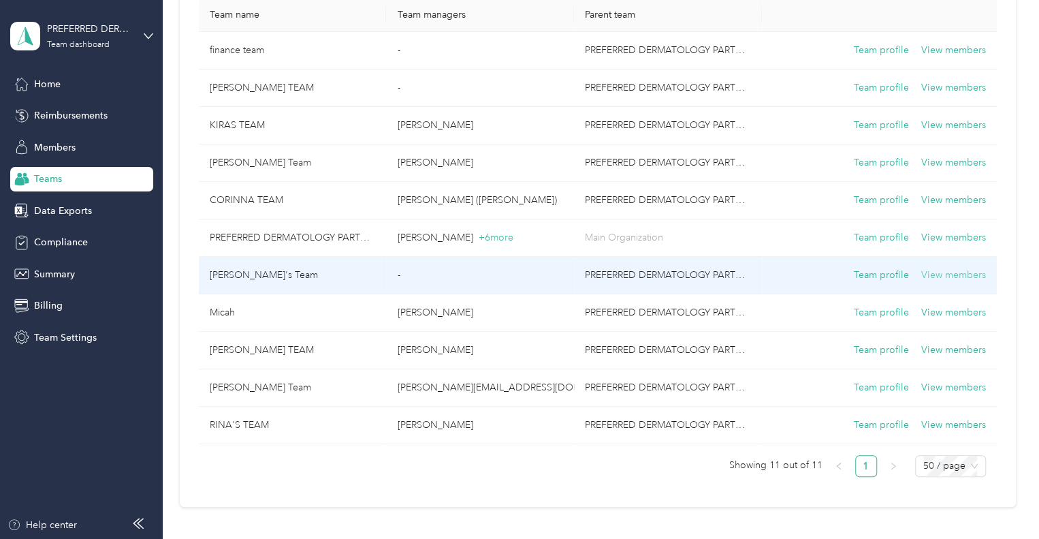
click at [937, 277] on button "View members" at bounding box center [953, 275] width 65 height 15
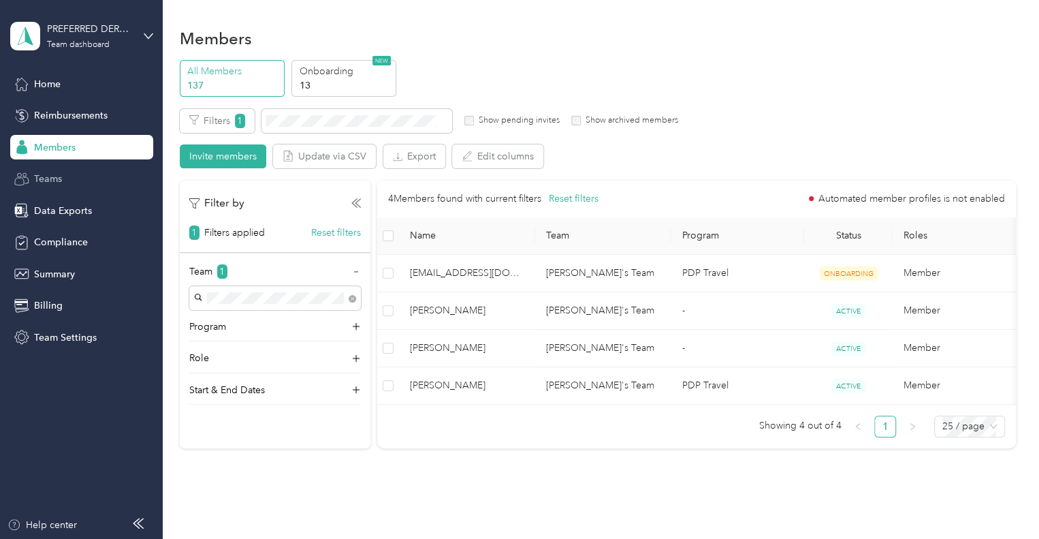
click at [55, 176] on span "Teams" at bounding box center [48, 179] width 28 height 14
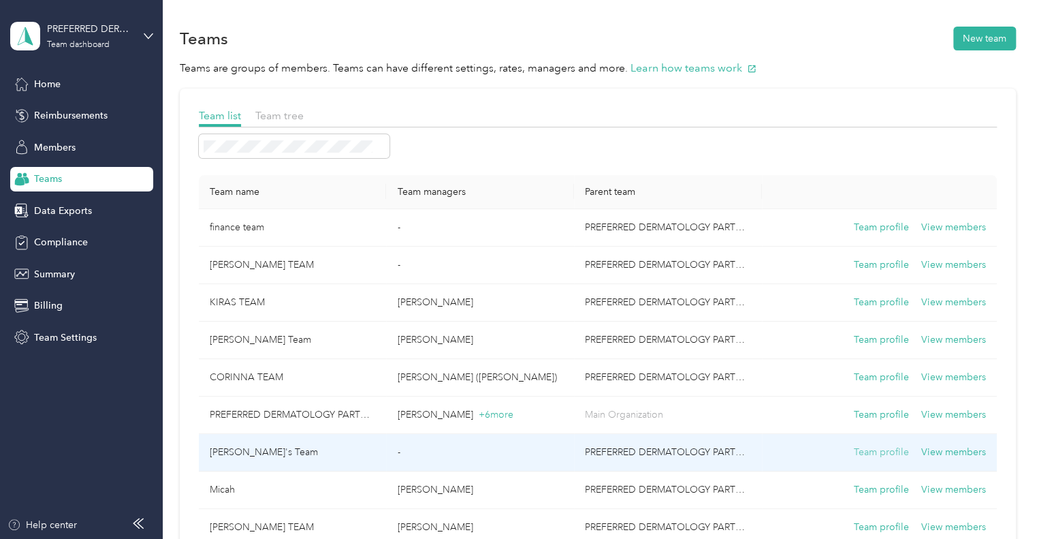
click at [878, 447] on button "Team profile" at bounding box center [881, 452] width 55 height 15
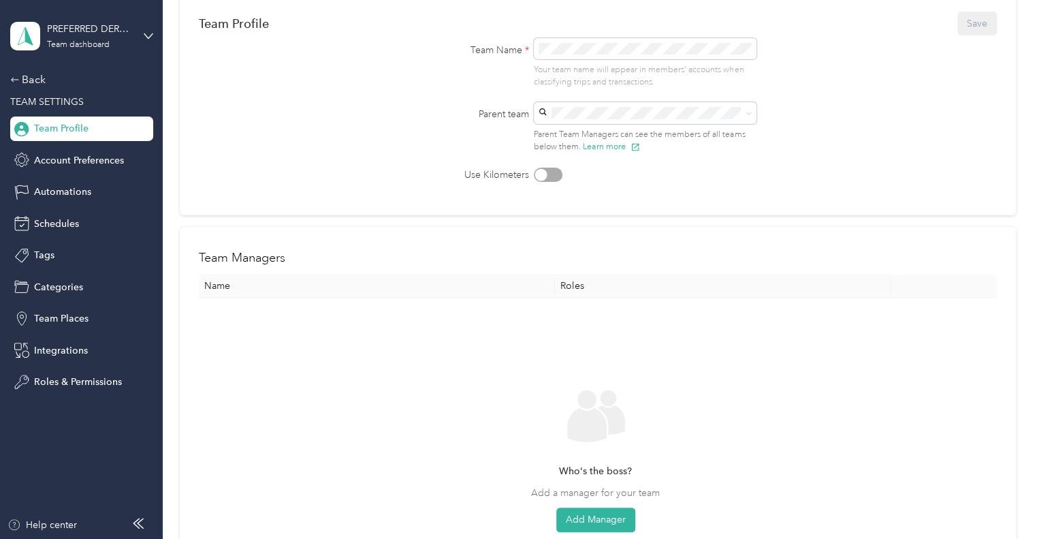
scroll to position [123, 0]
click at [588, 521] on button "Add Manager" at bounding box center [595, 519] width 79 height 25
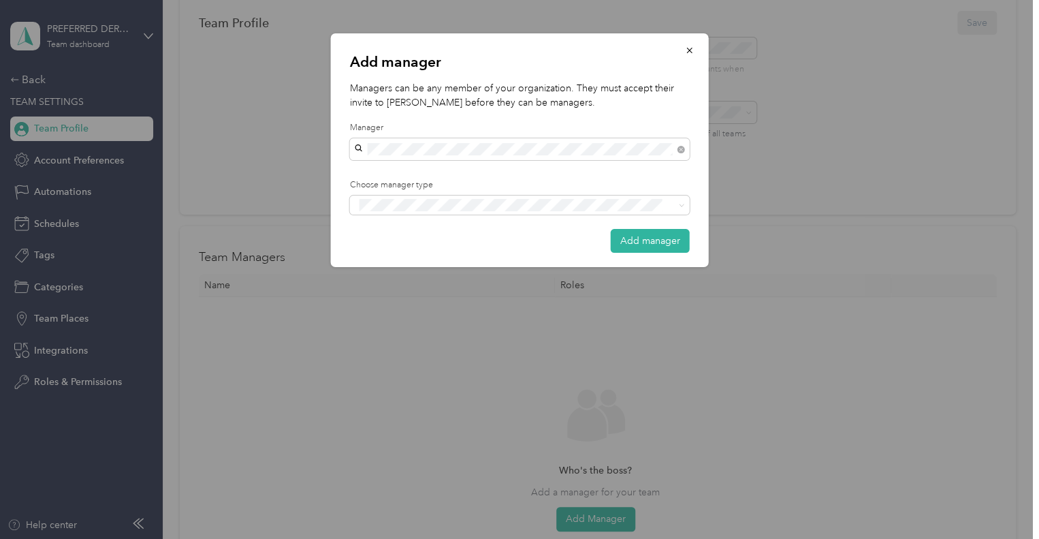
click at [455, 168] on div "[PERSON_NAME]" at bounding box center [519, 171] width 321 height 14
click at [431, 250] on div "Manager" at bounding box center [519, 255] width 321 height 17
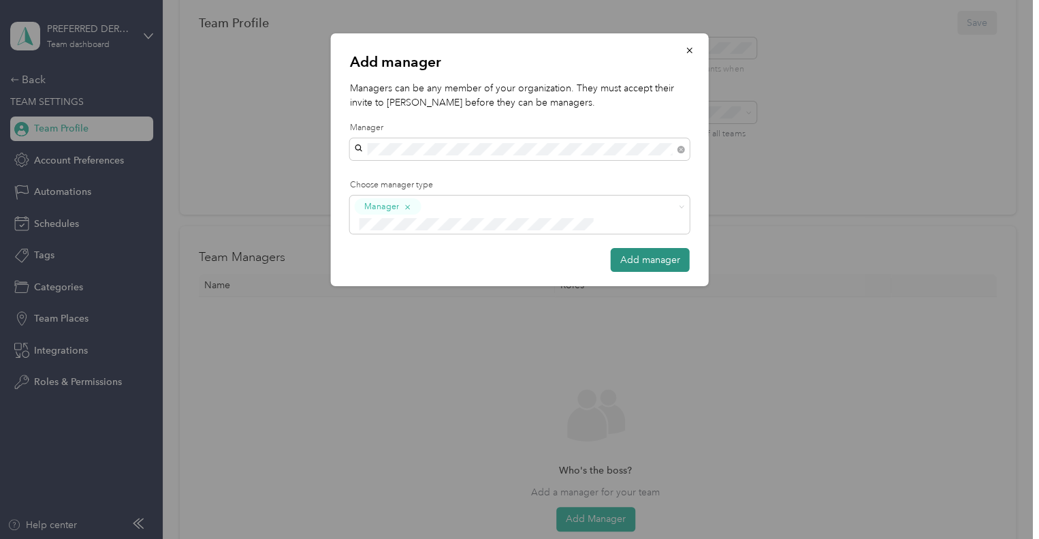
click at [644, 248] on button "Add manager" at bounding box center [650, 260] width 79 height 24
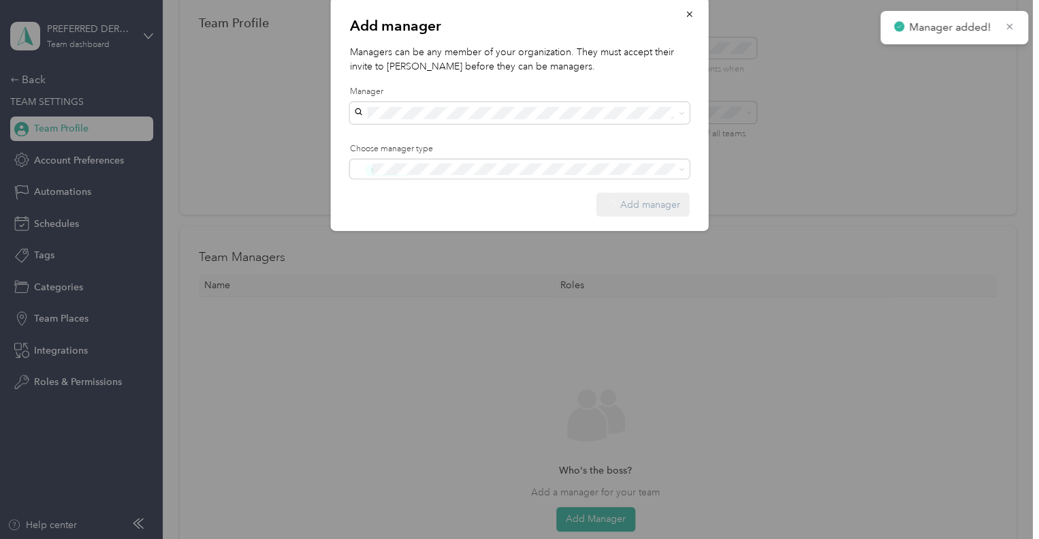
scroll to position [80, 0]
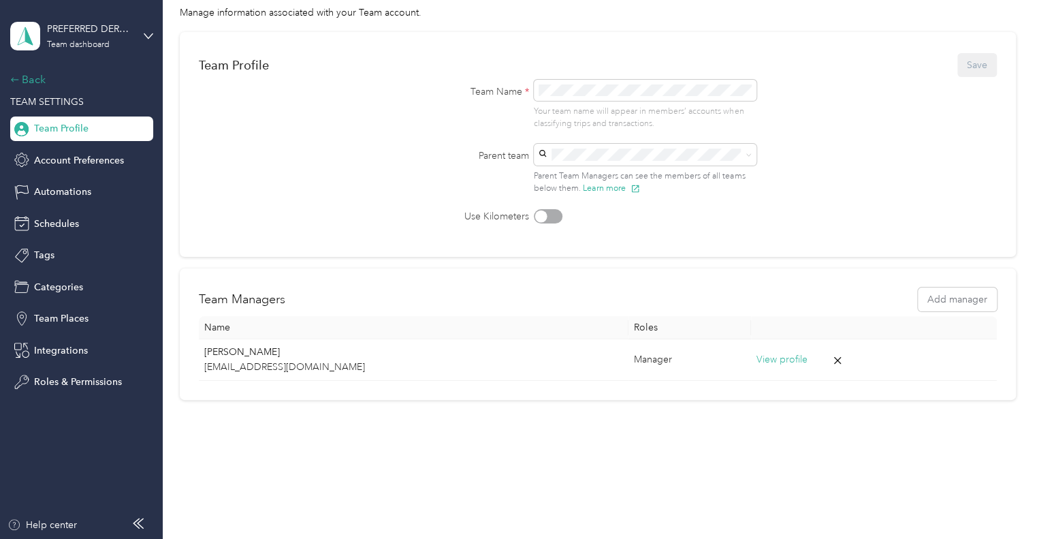
click at [36, 84] on div "Back" at bounding box center [78, 80] width 136 height 16
